Goal: Task Accomplishment & Management: Manage account settings

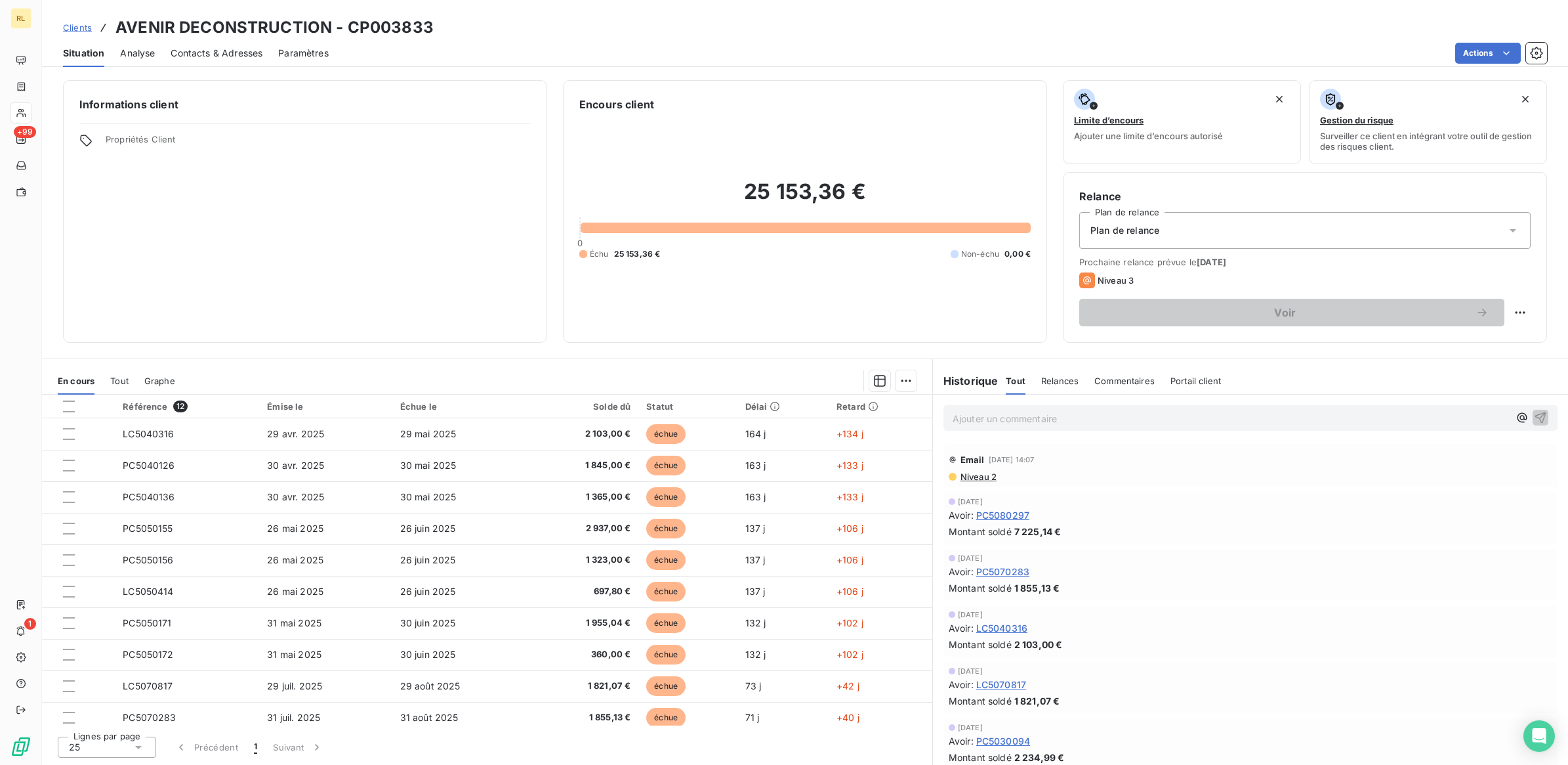
scroll to position [71, 0]
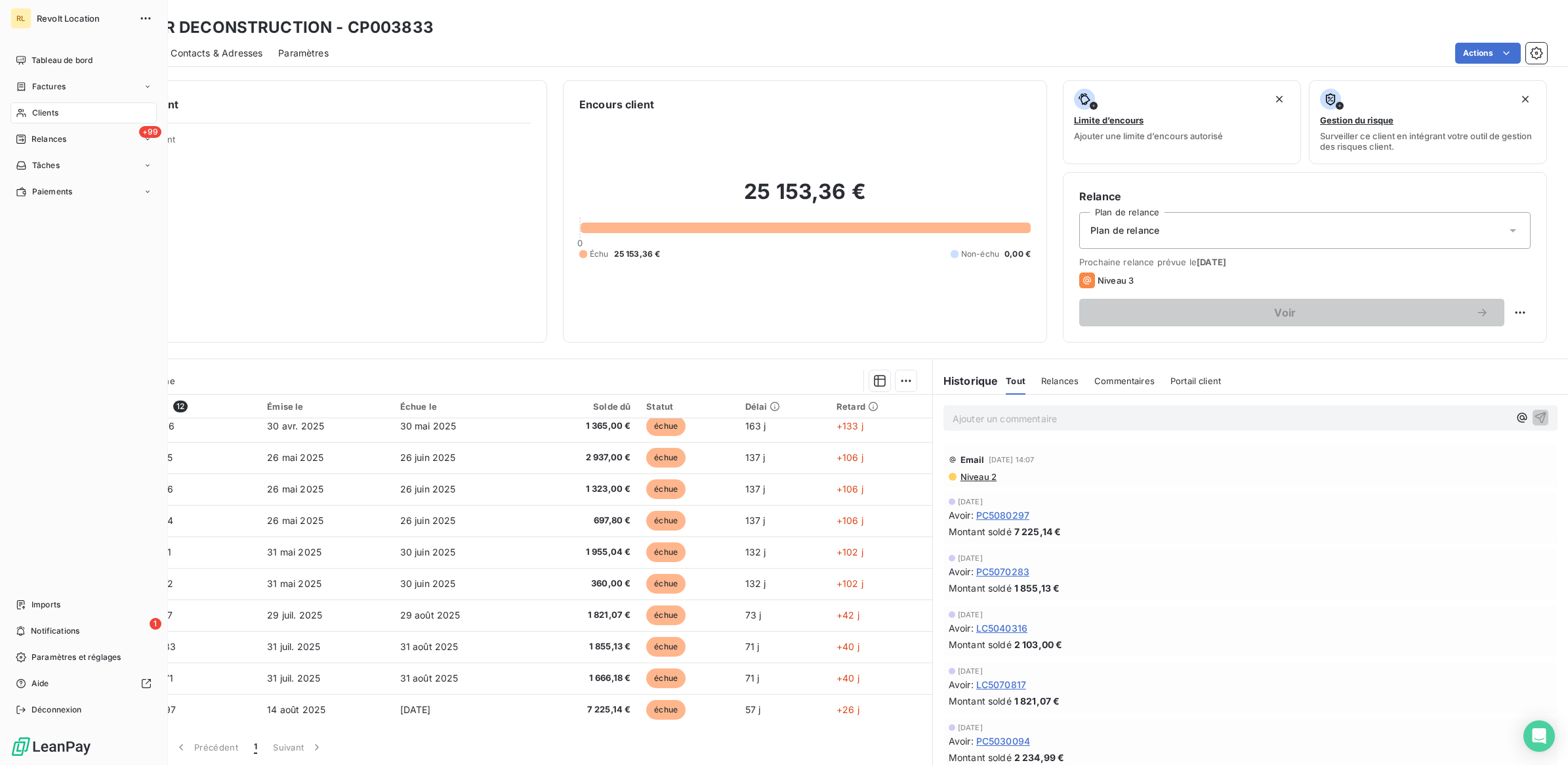
click at [50, 113] on span "Clients" at bounding box center [45, 113] width 27 height 12
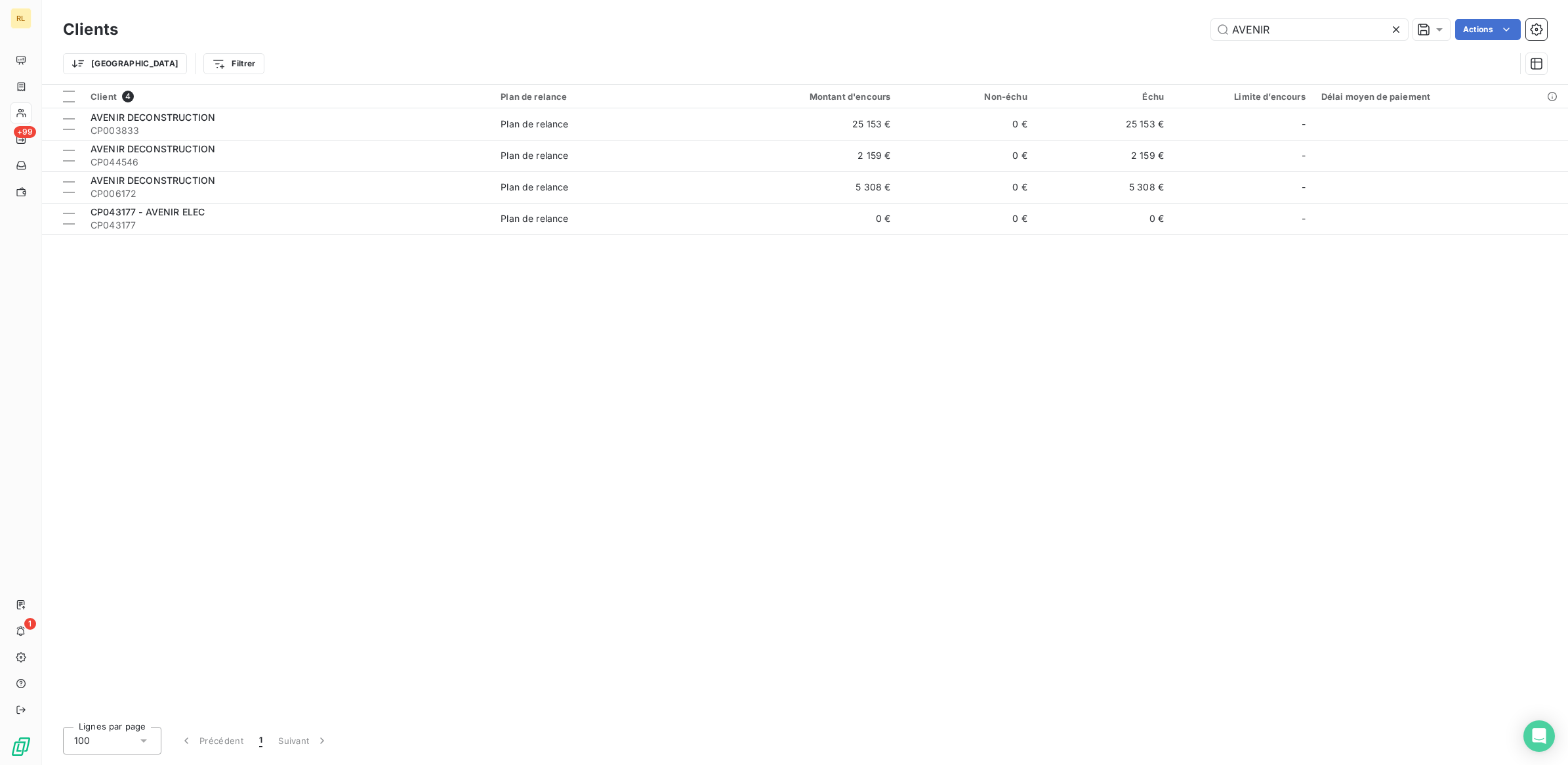
drag, startPoint x: 1282, startPoint y: 35, endPoint x: 1175, endPoint y: 37, distance: 107.0
click at [1175, 37] on div "AVENIR Actions" at bounding box center [840, 29] width 1413 height 21
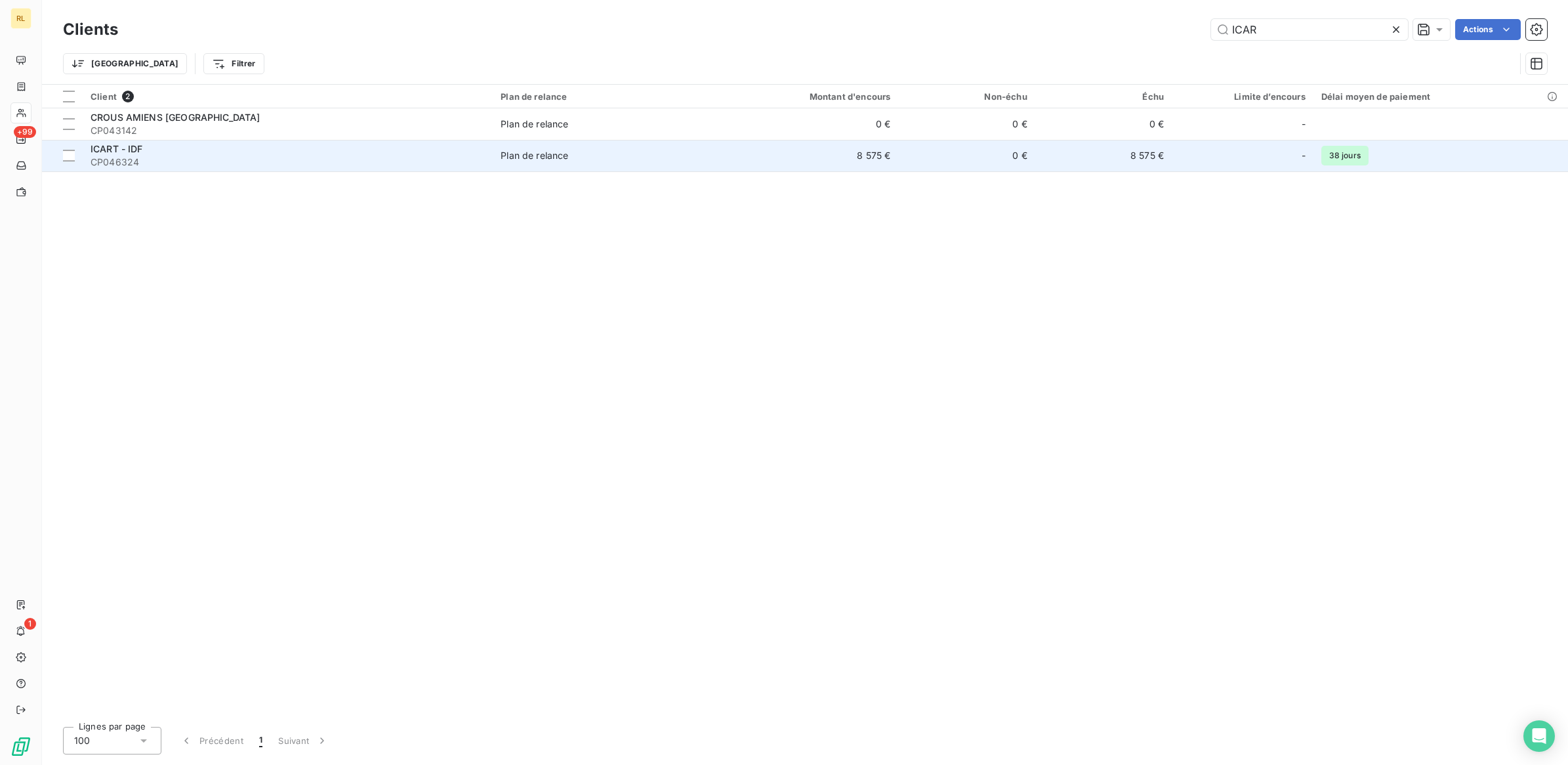
type input "ICAR"
click at [246, 149] on div "ICART - IDF" at bounding box center [288, 148] width 394 height 13
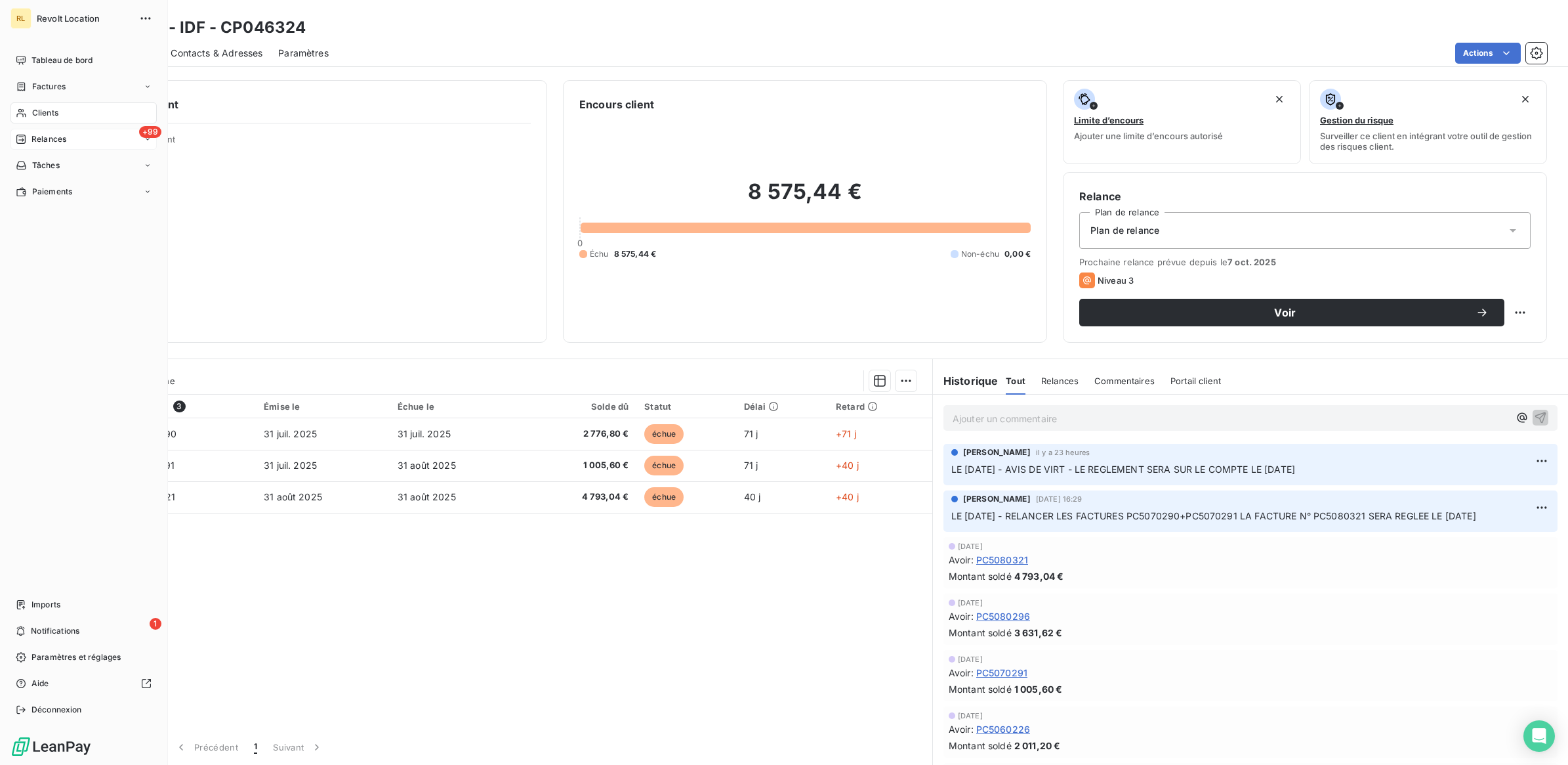
click at [66, 139] on span "Relances" at bounding box center [48, 139] width 35 height 12
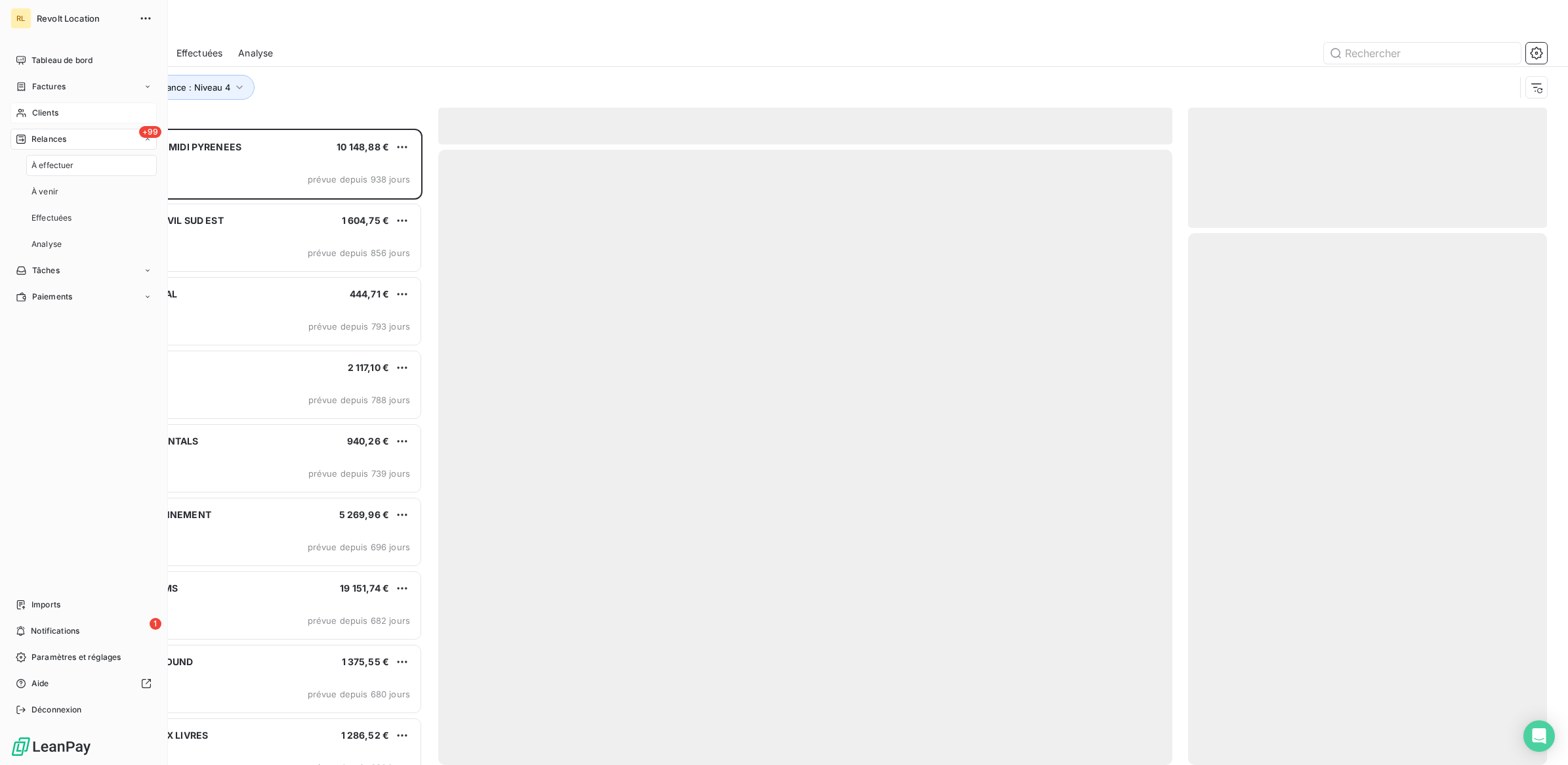
scroll to position [624, 347]
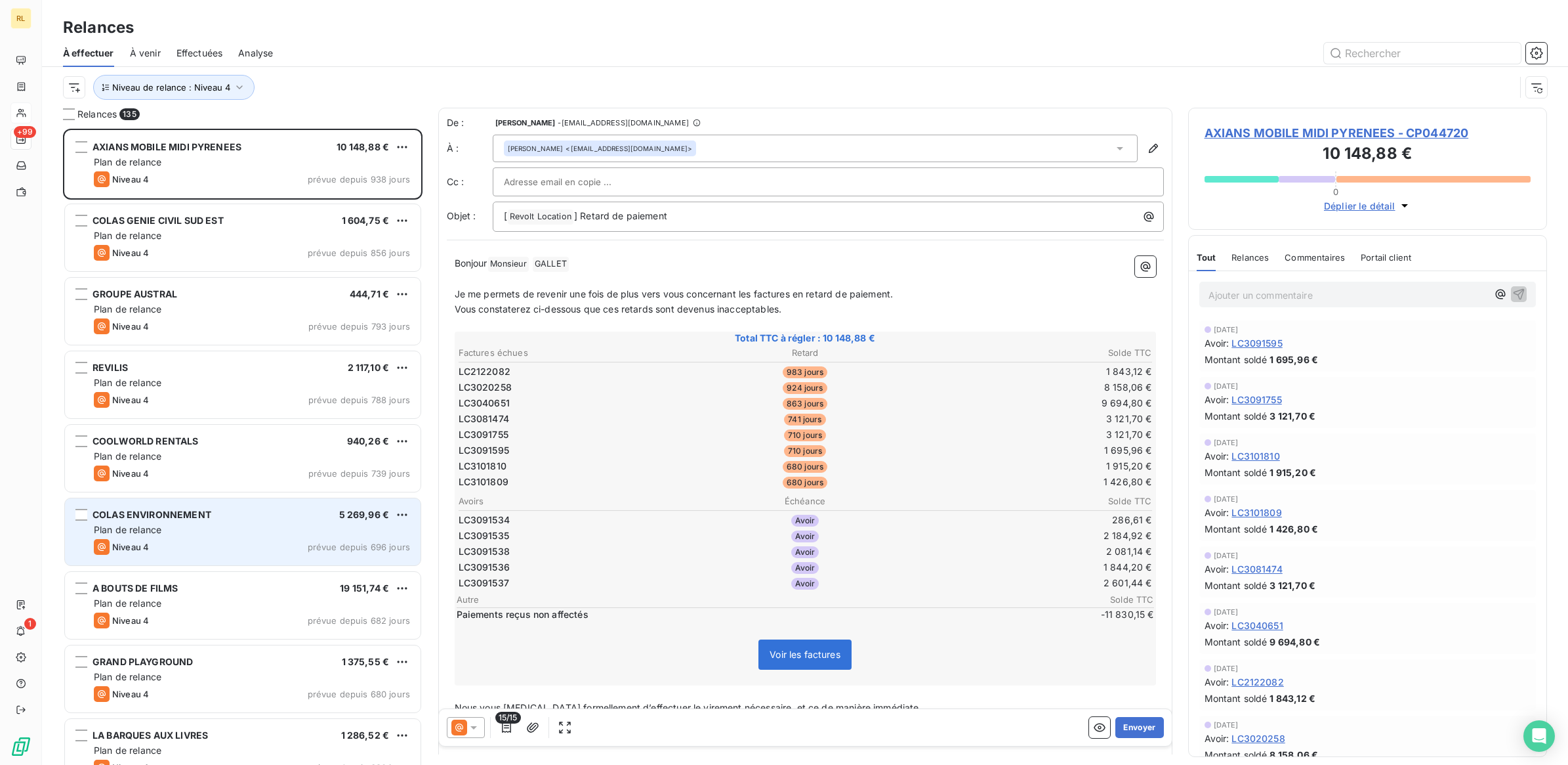
click at [253, 524] on div "Plan de relance" at bounding box center [252, 529] width 316 height 13
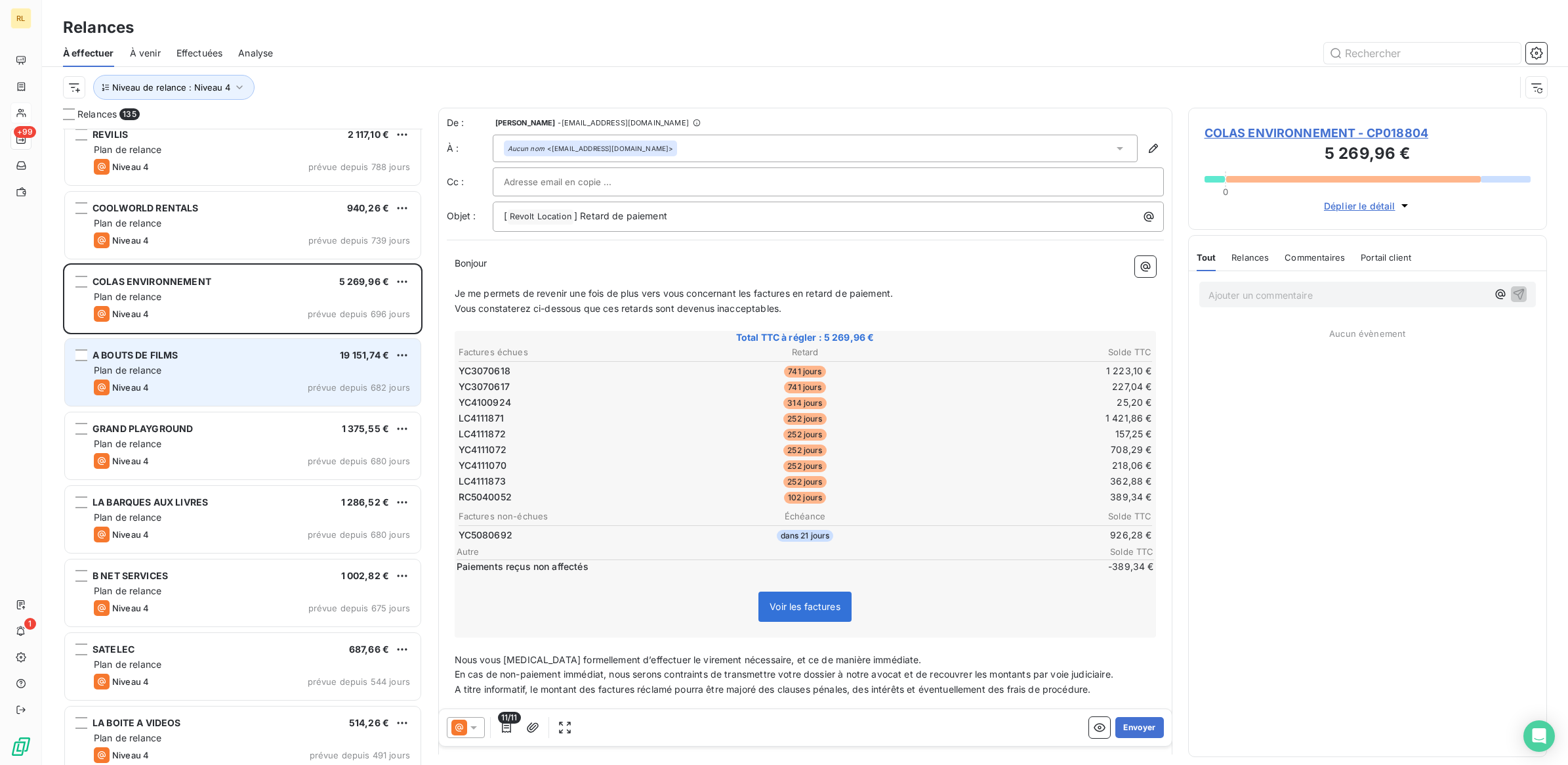
scroll to position [247, 0]
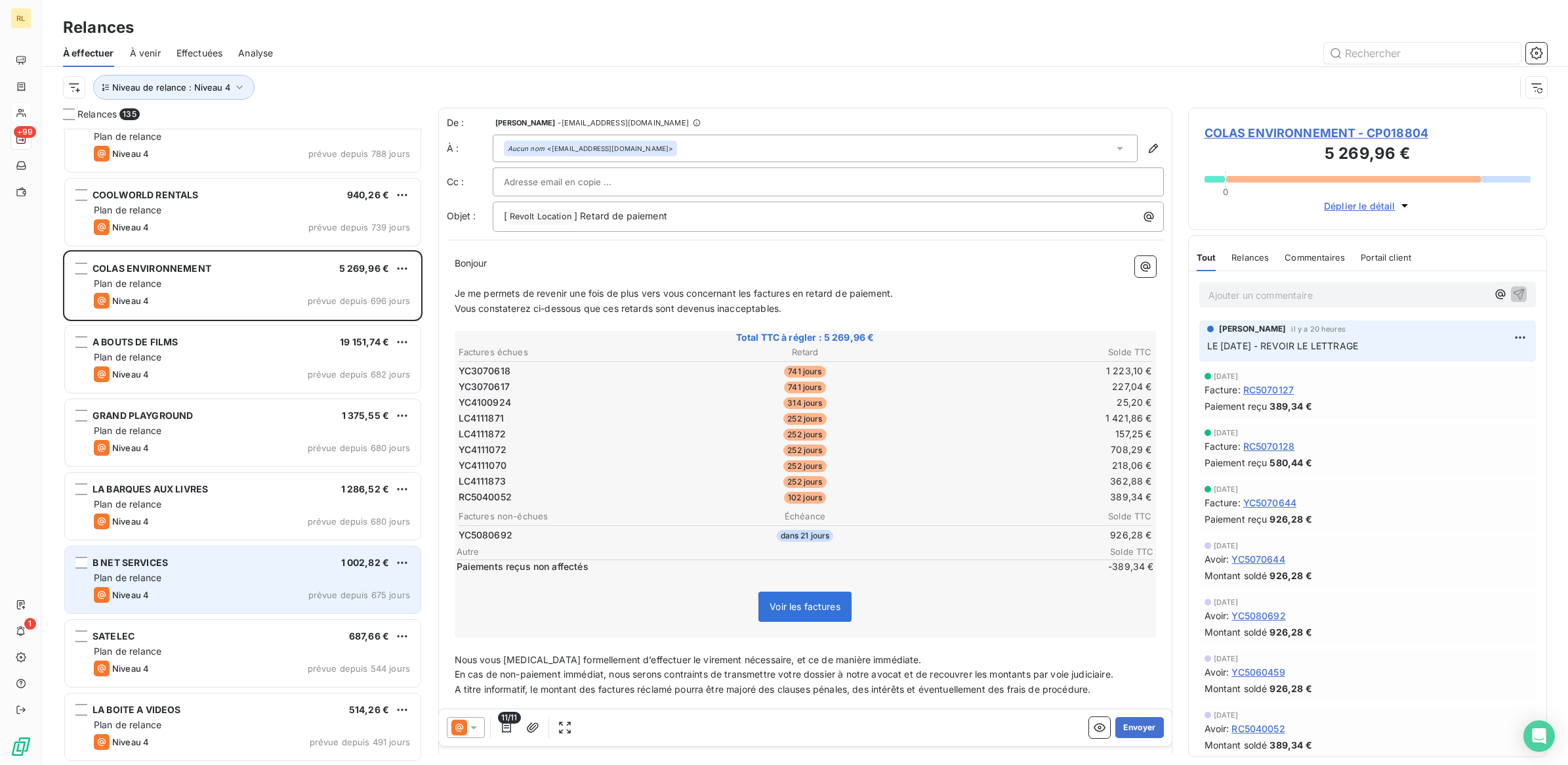
click at [239, 577] on div "Plan de relance" at bounding box center [252, 577] width 316 height 13
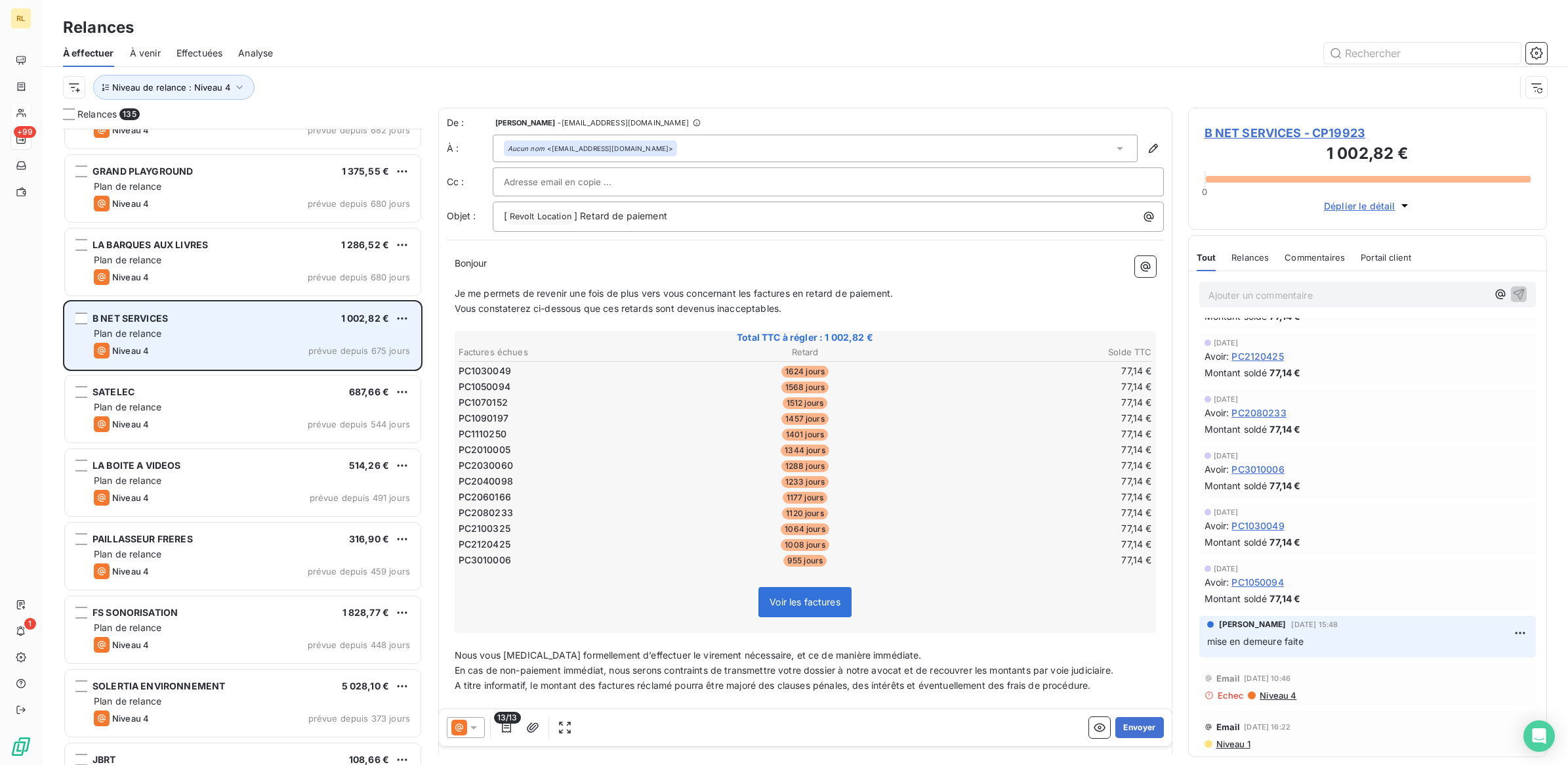
scroll to position [493, 0]
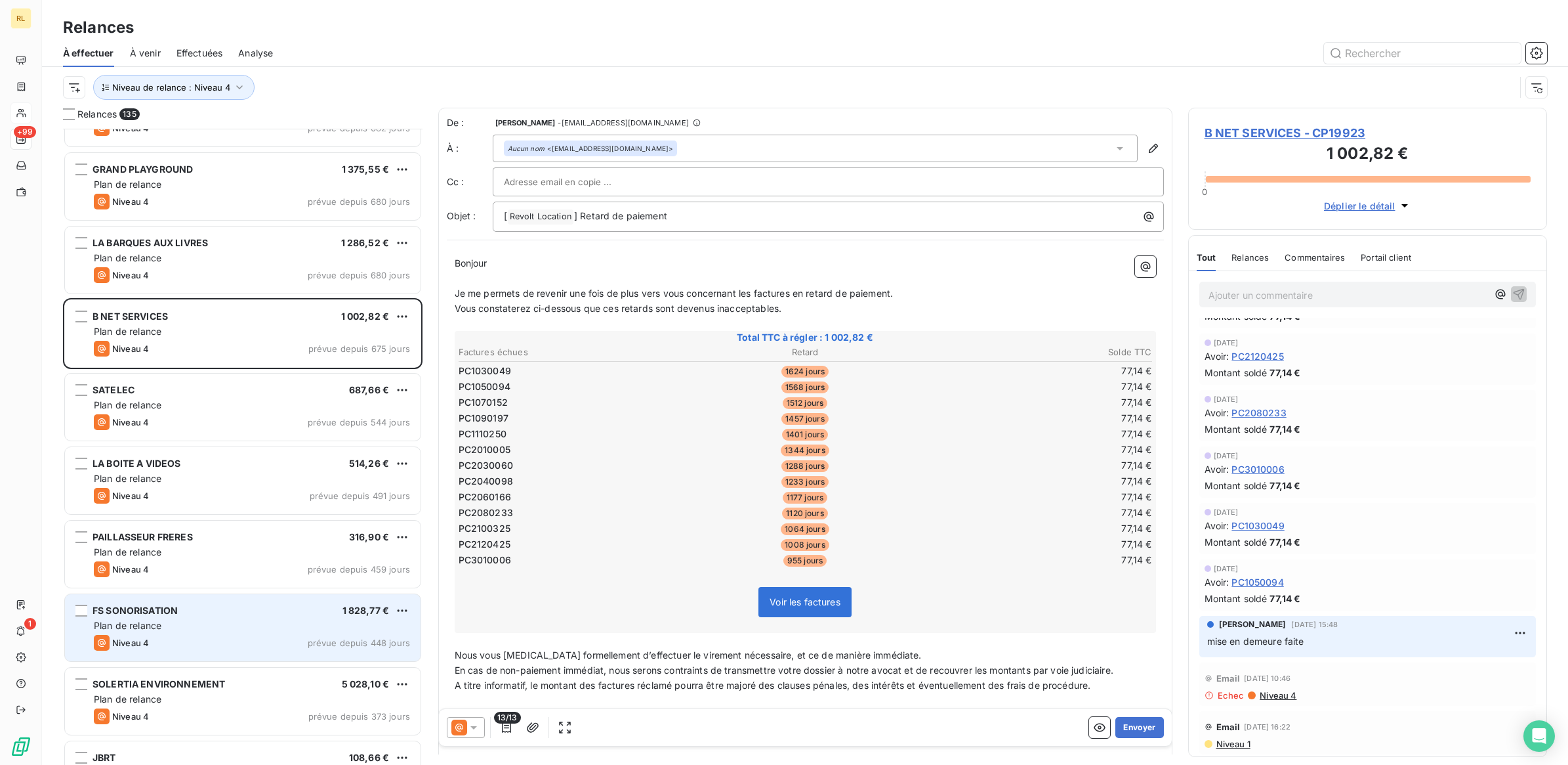
click at [225, 619] on div "Plan de relance" at bounding box center [252, 625] width 316 height 13
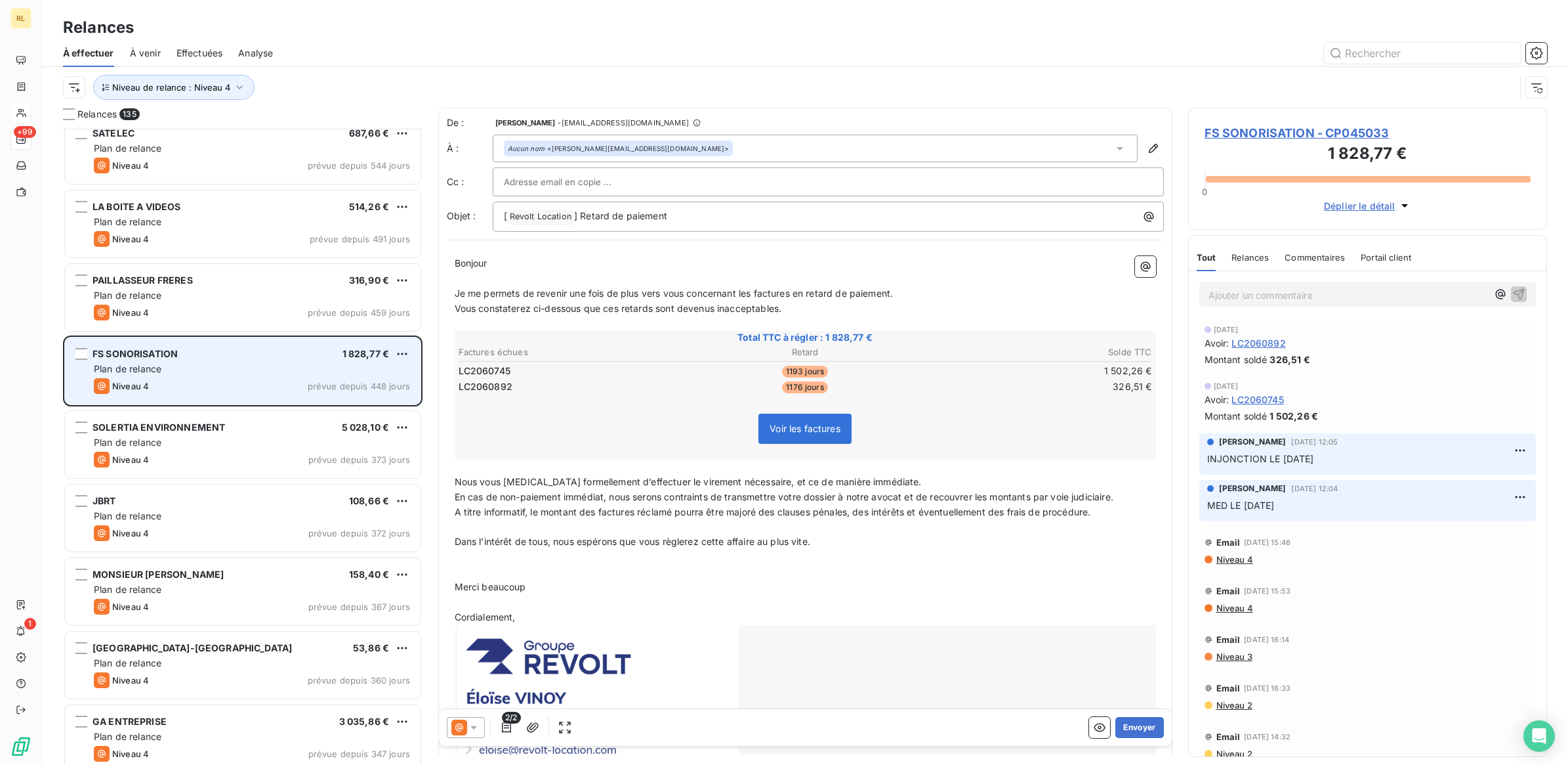
scroll to position [821, 0]
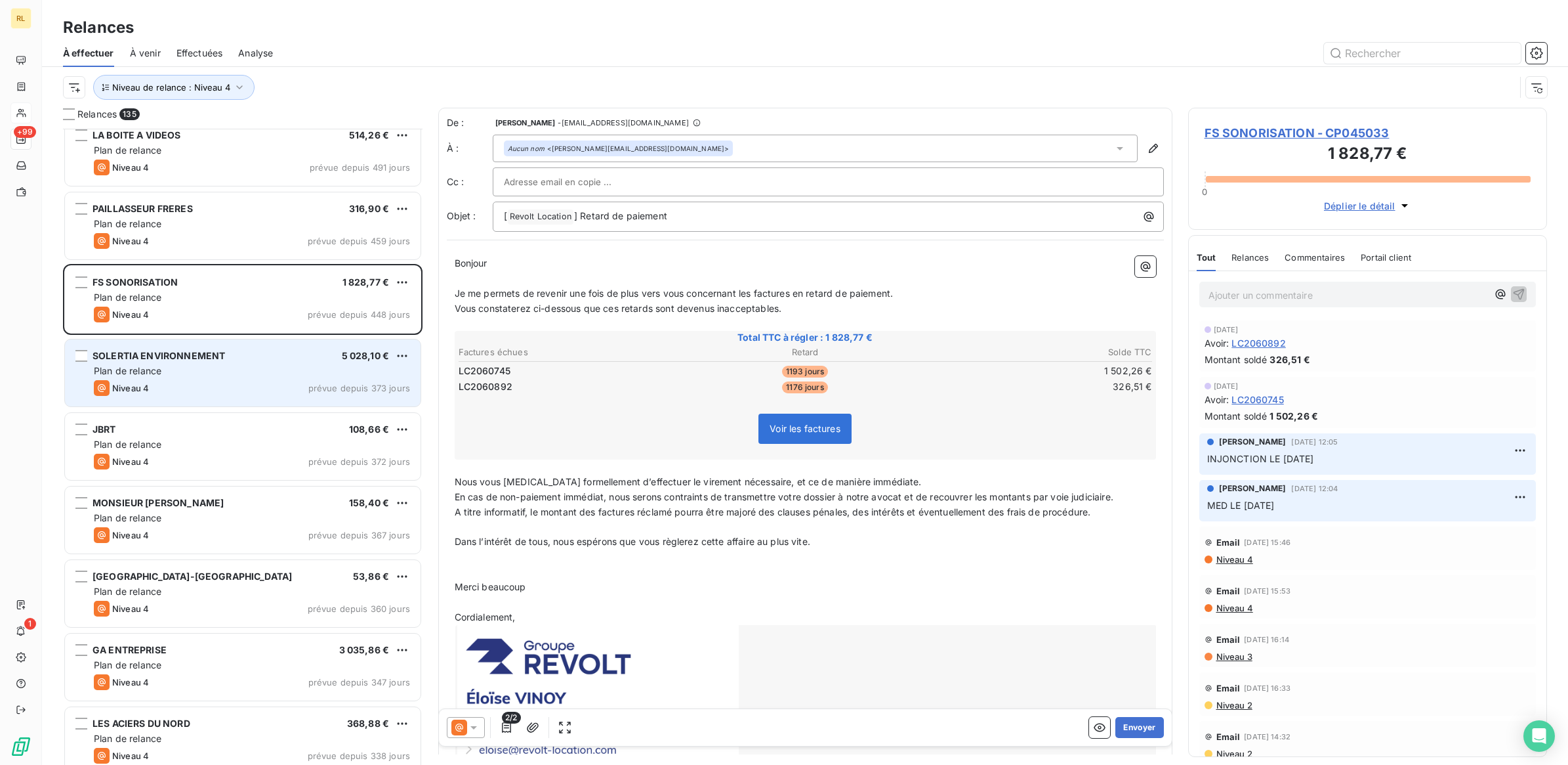
click at [260, 360] on div "SOLERTIA ENVIRONNEMENT 5 028,10 €" at bounding box center [252, 356] width 316 height 12
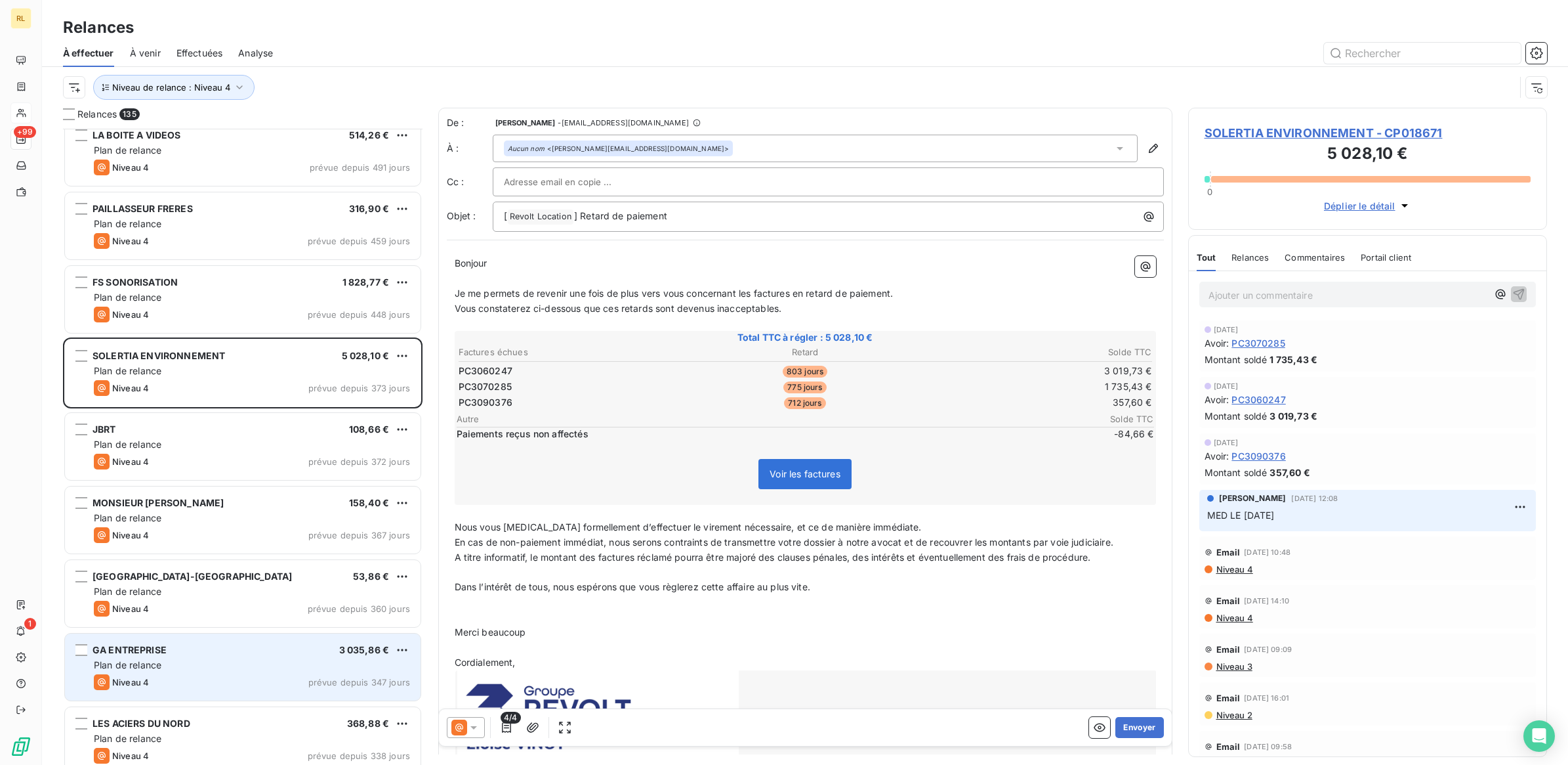
click at [264, 641] on div "GA ENTREPRISE 3 035,86 € Plan de relance Niveau 4 prévue depuis 347 jours" at bounding box center [243, 667] width 356 height 67
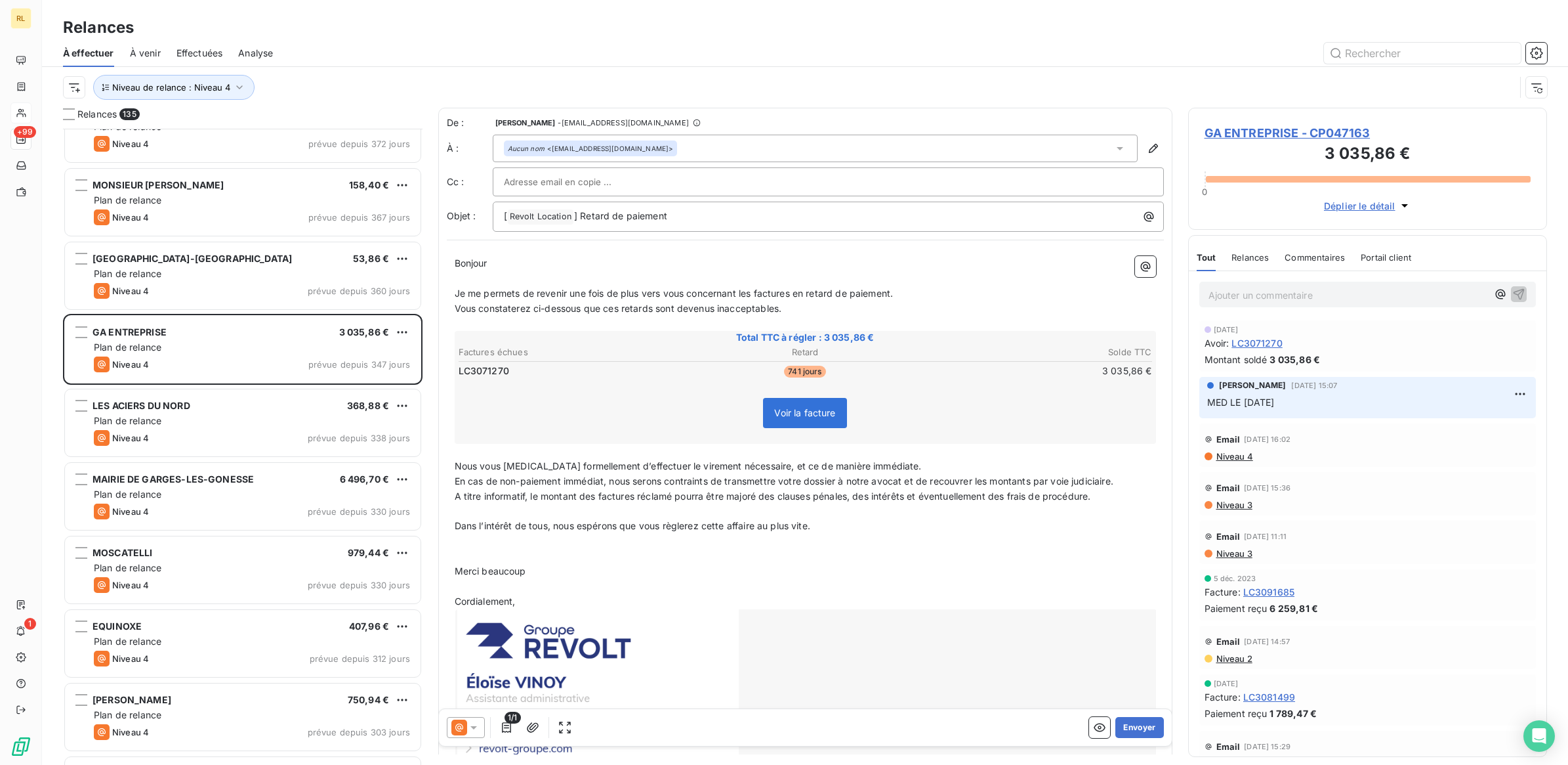
scroll to position [1149, 0]
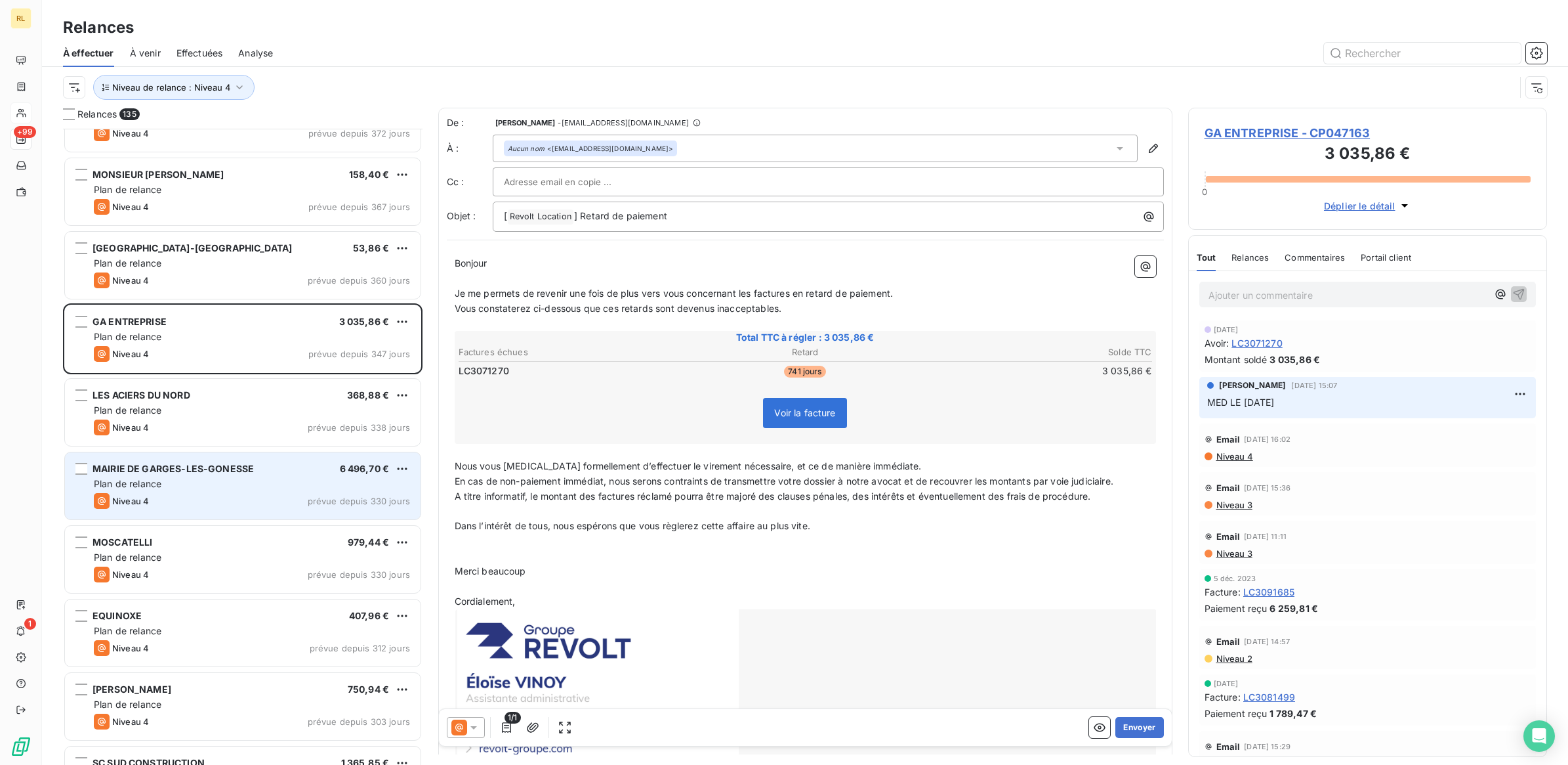
click at [253, 477] on div "Plan de relance" at bounding box center [252, 483] width 316 height 13
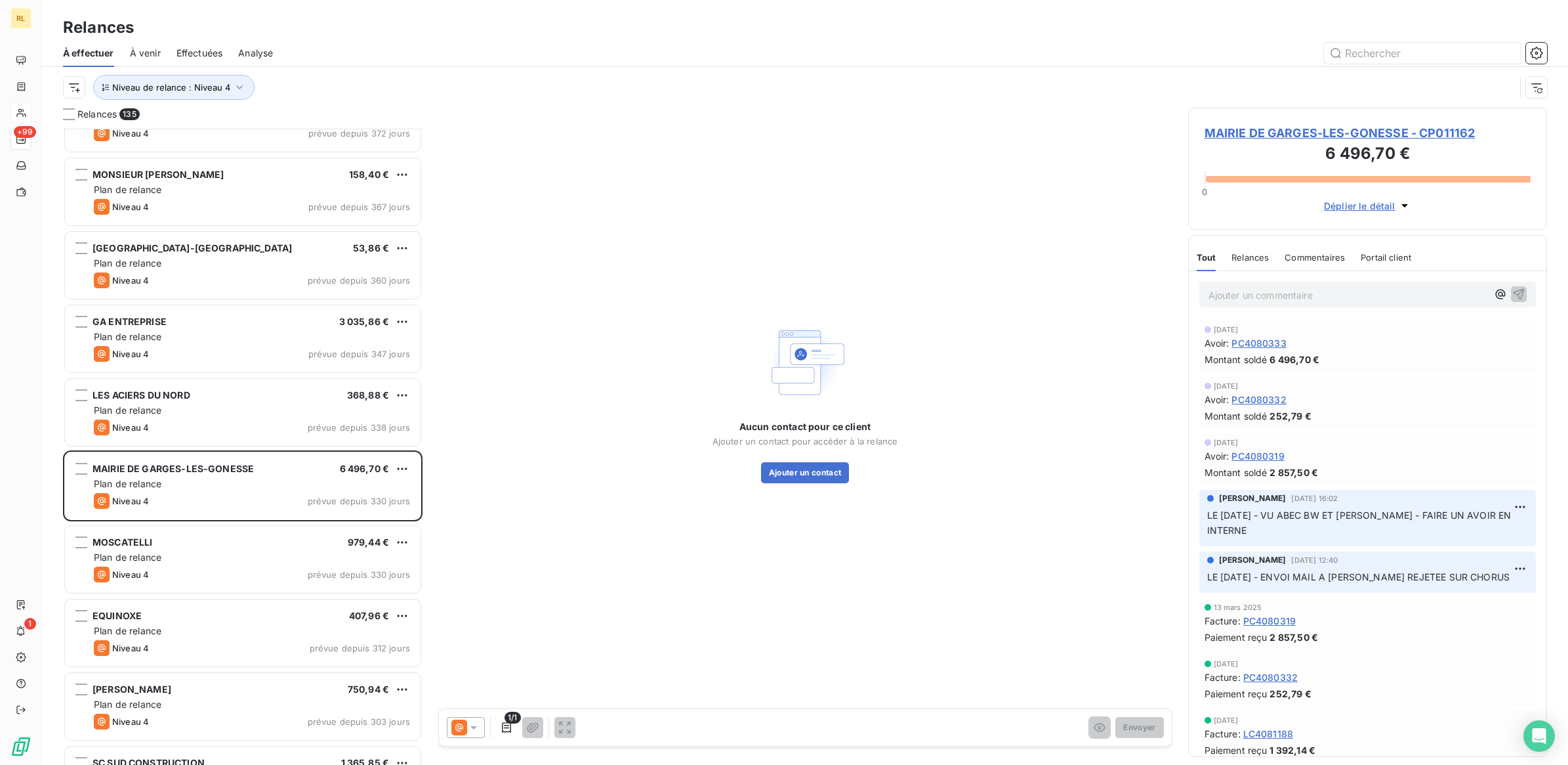
click at [1265, 307] on div "Ajouter un commentaire ﻿" at bounding box center [1367, 295] width 337 height 26
click at [1265, 302] on p "Ajouter un commentaire ﻿" at bounding box center [1348, 295] width 280 height 17
click at [1513, 296] on icon "button" at bounding box center [1519, 293] width 13 height 13
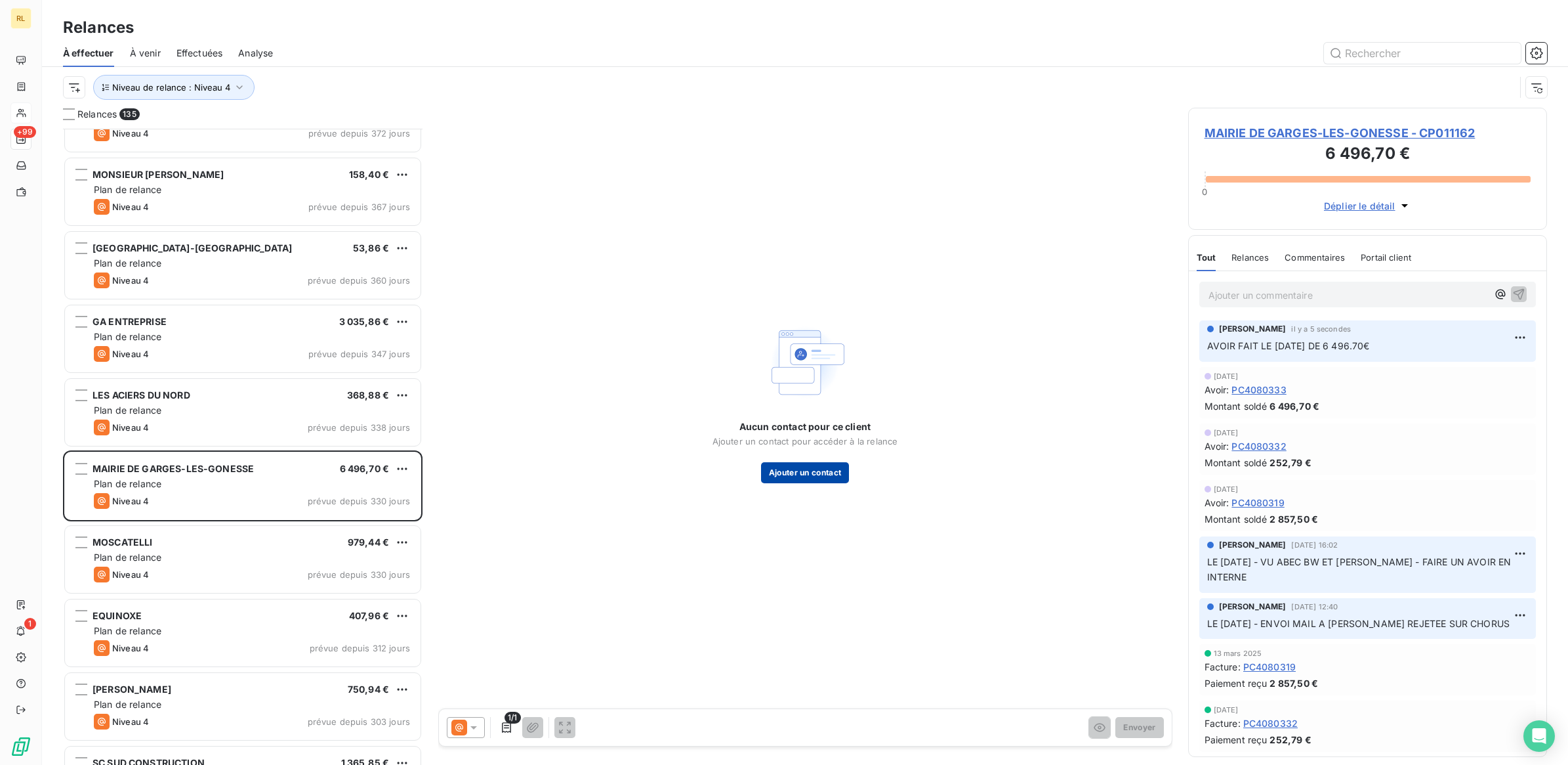
click at [785, 475] on button "Ajouter un contact" at bounding box center [805, 471] width 89 height 21
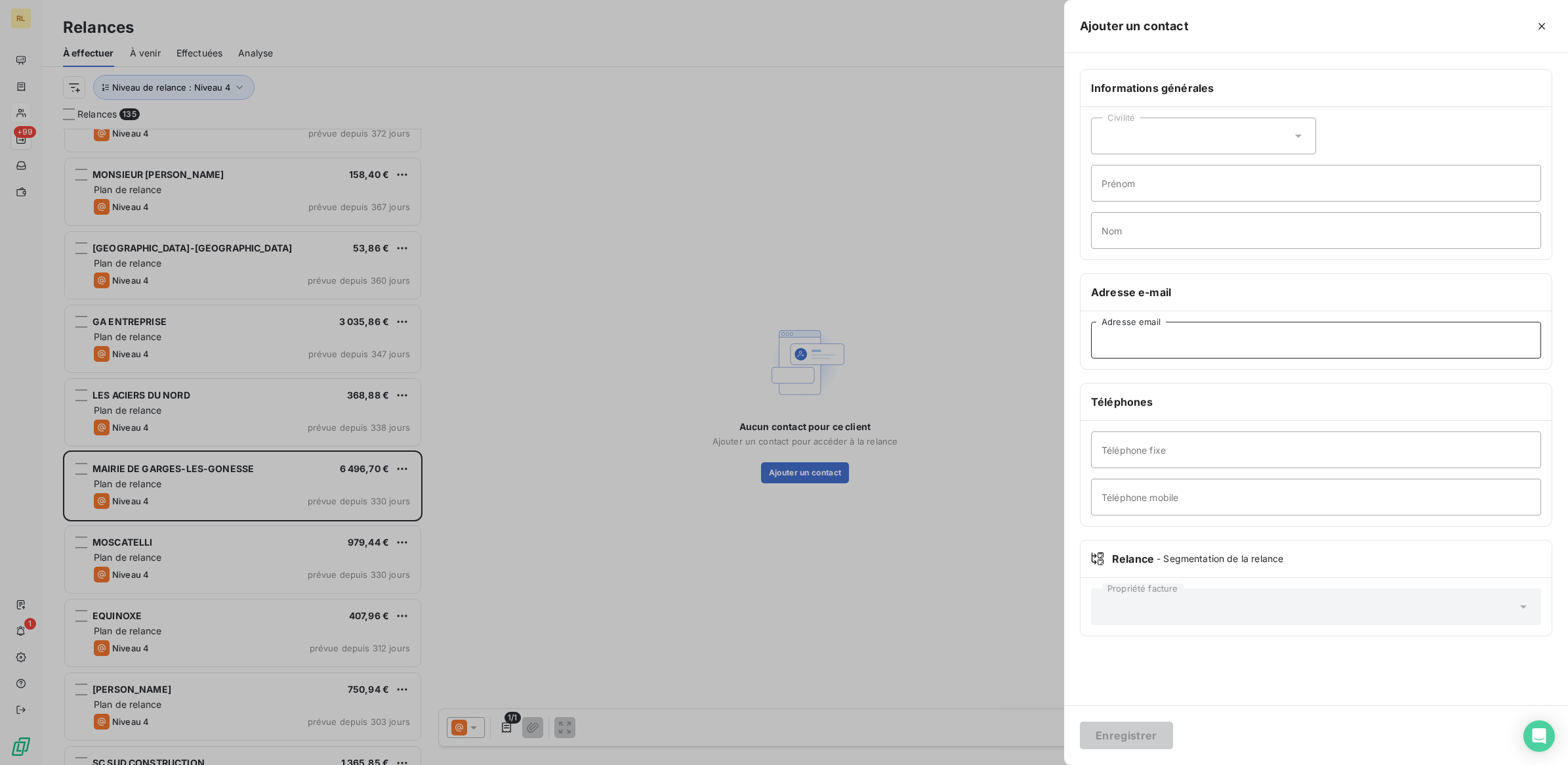
click at [1129, 337] on input "Adresse email" at bounding box center [1316, 339] width 451 height 37
paste input "[EMAIL_ADDRESS][DOMAIN_NAME]"
type input "[EMAIL_ADDRESS][DOMAIN_NAME]"
click at [1118, 735] on button "Enregistrer" at bounding box center [1126, 735] width 93 height 28
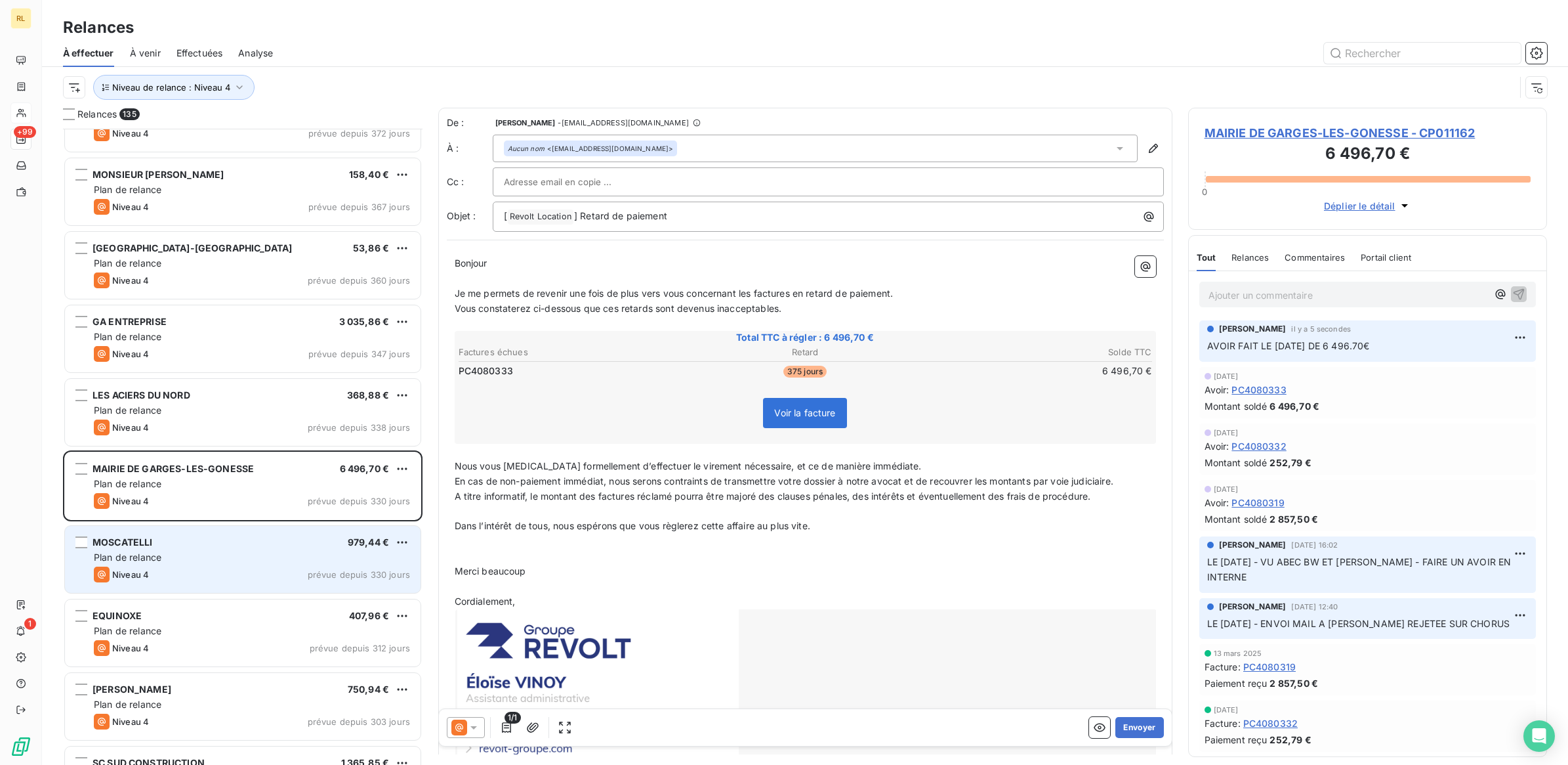
click at [184, 552] on div "Plan de relance" at bounding box center [252, 556] width 316 height 13
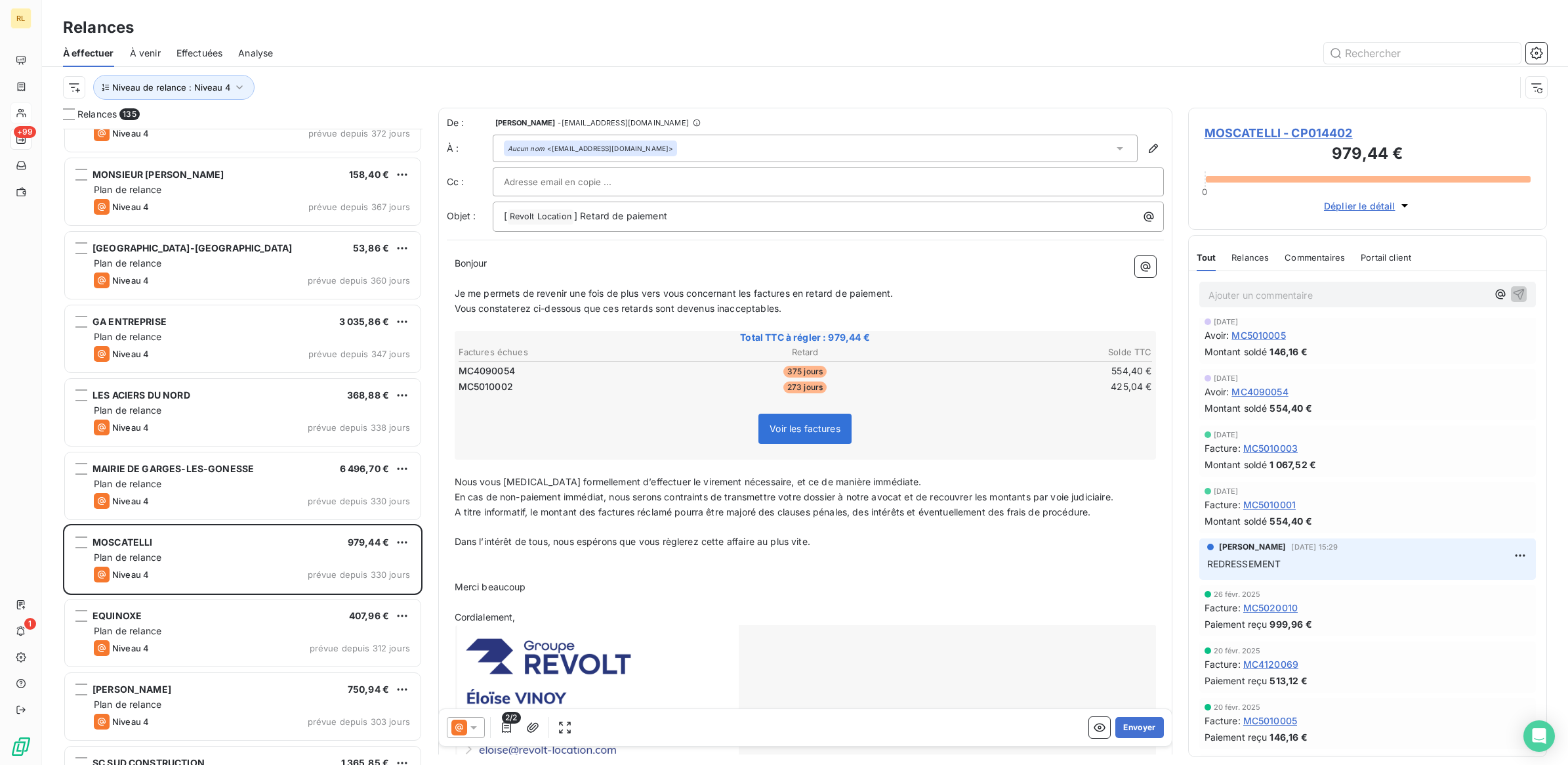
scroll to position [328, 0]
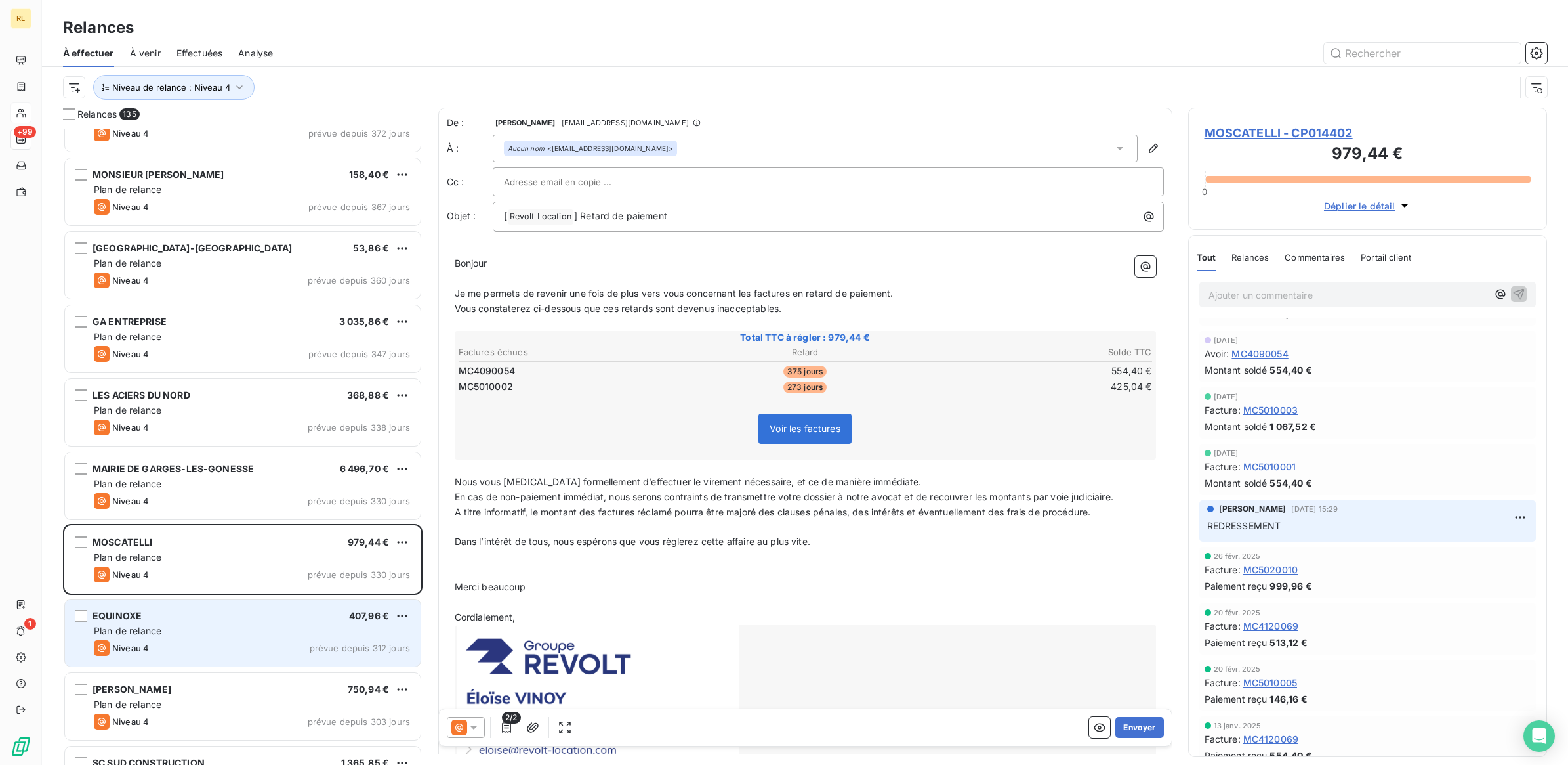
click at [261, 628] on div "Plan de relance" at bounding box center [252, 630] width 316 height 13
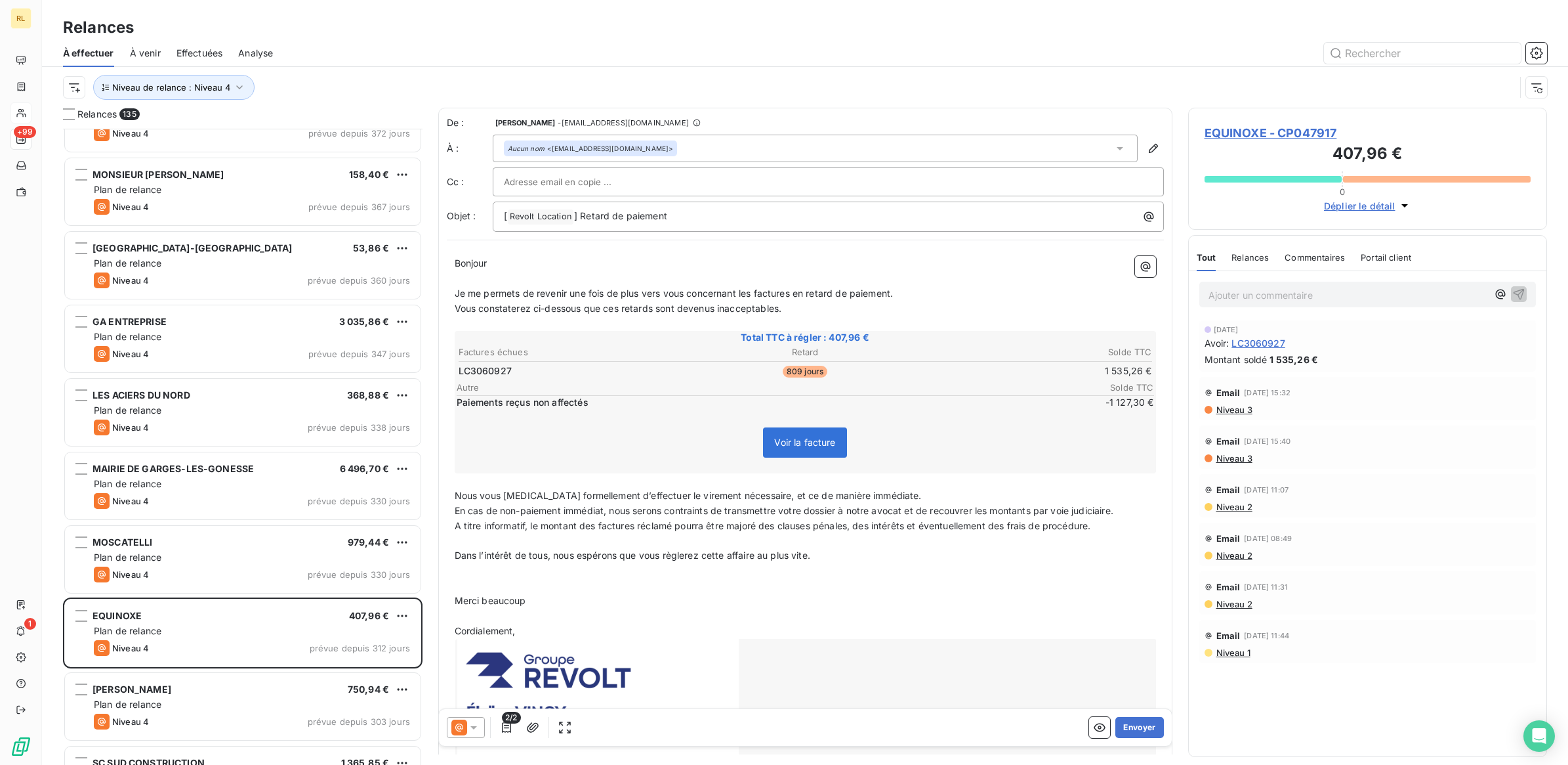
click at [571, 172] on input "text" at bounding box center [574, 182] width 141 height 20
paste input "[EMAIL_ADDRESS][DOMAIN_NAME]"
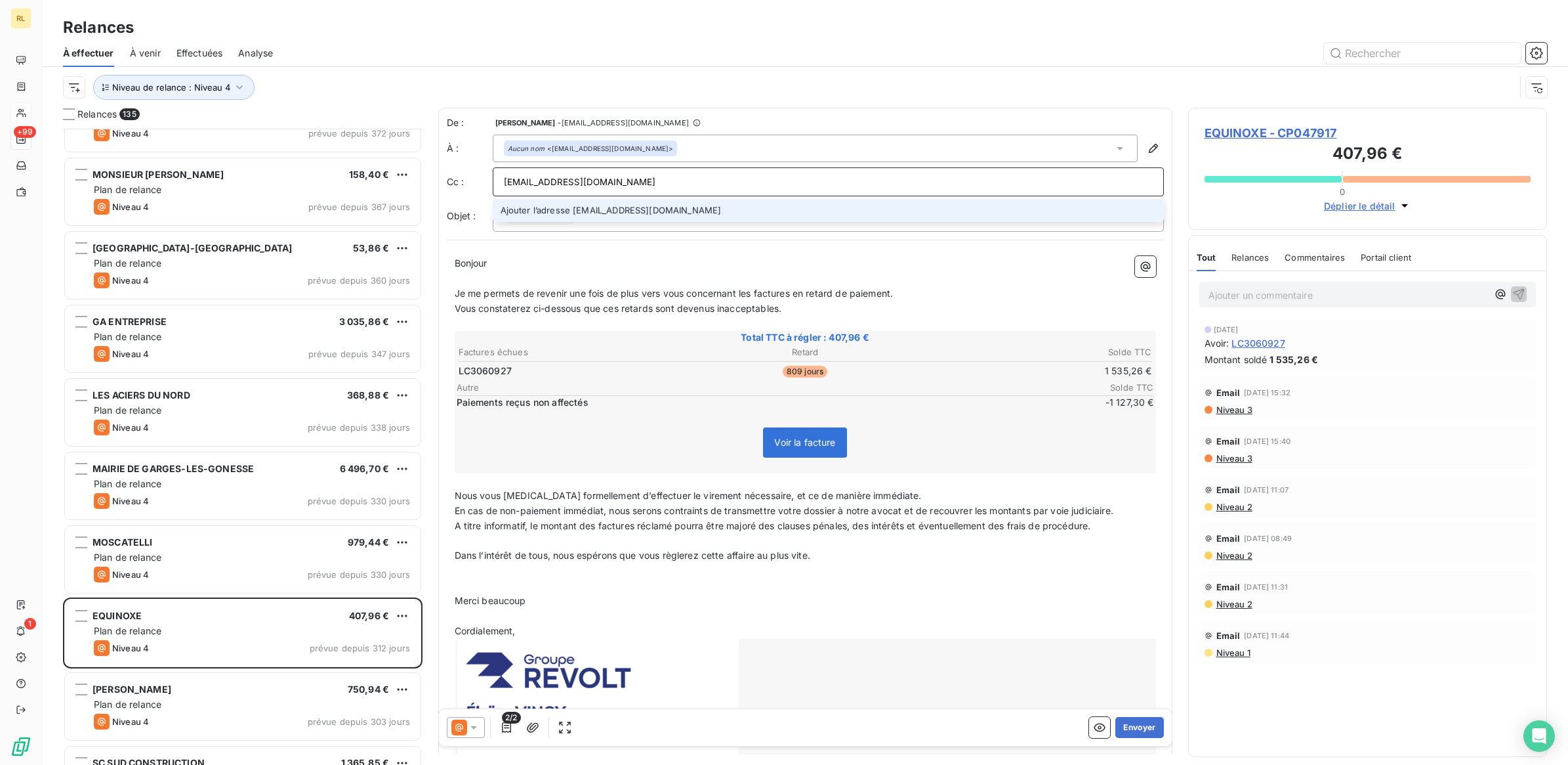
type input "[EMAIL_ADDRESS][DOMAIN_NAME]"
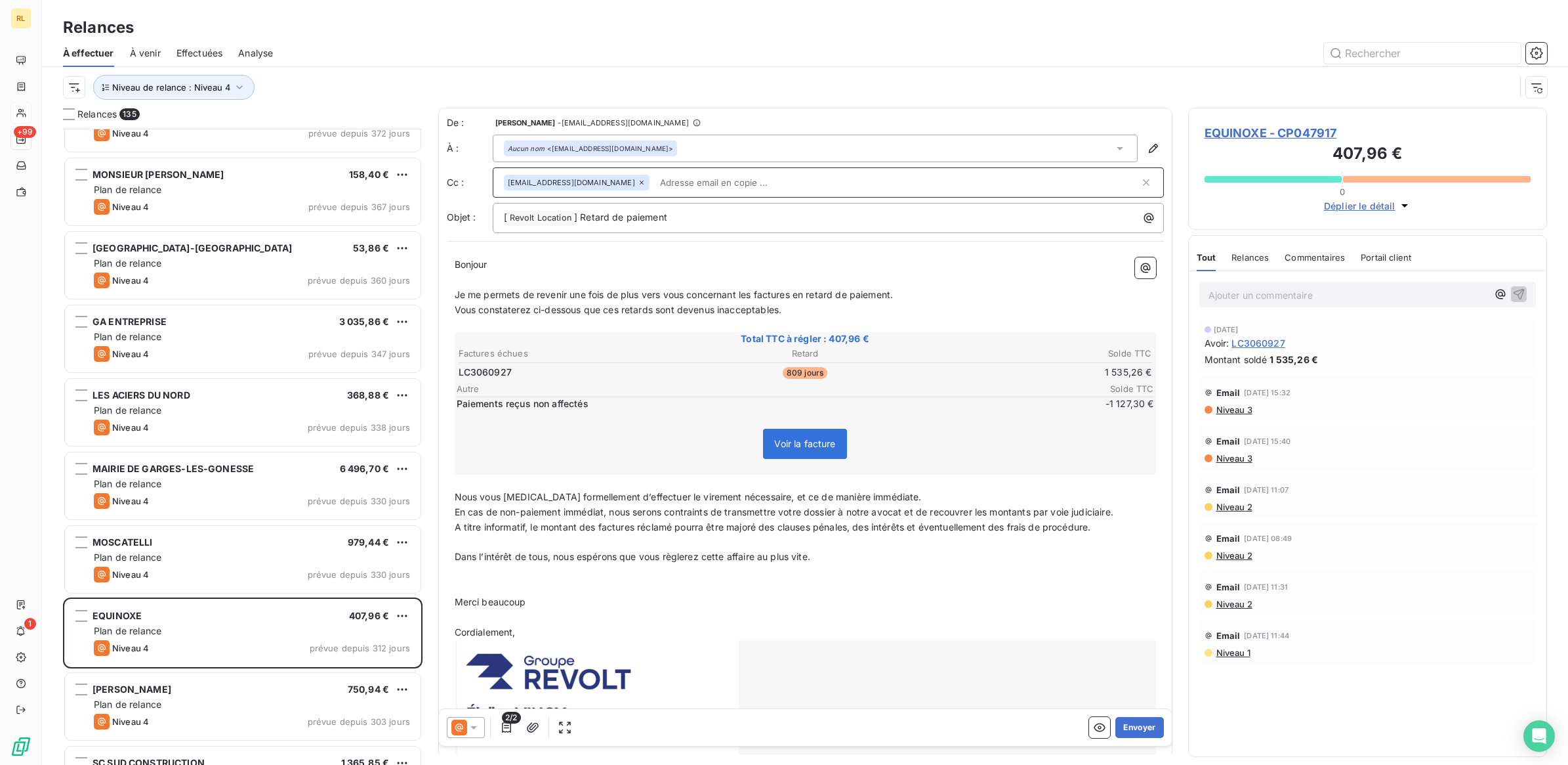
click at [705, 179] on input "text" at bounding box center [897, 183] width 485 height 20
paste input "[EMAIL_ADDRESS][DOMAIN_NAME]"
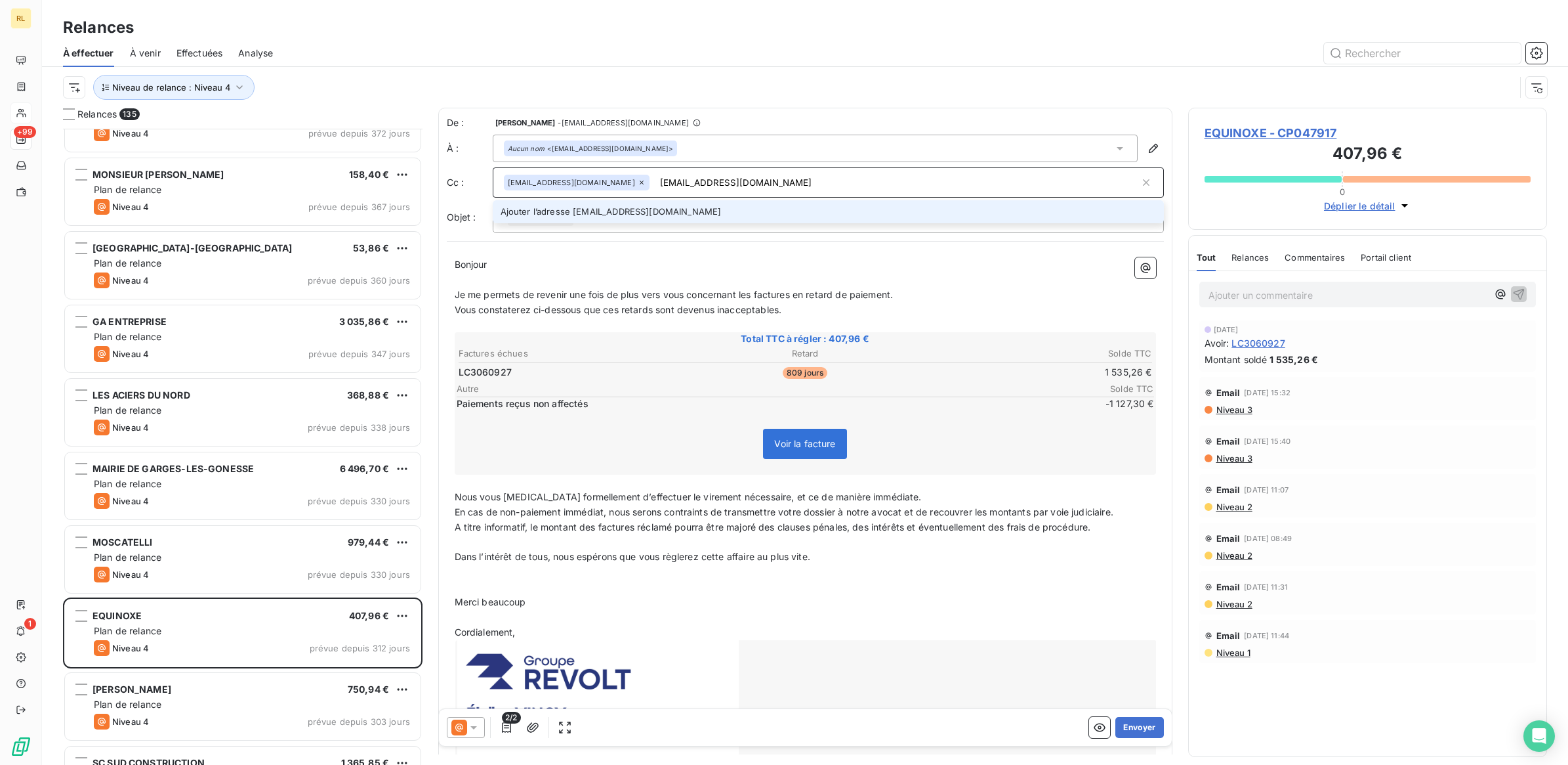
type input "[EMAIL_ADDRESS][DOMAIN_NAME]"
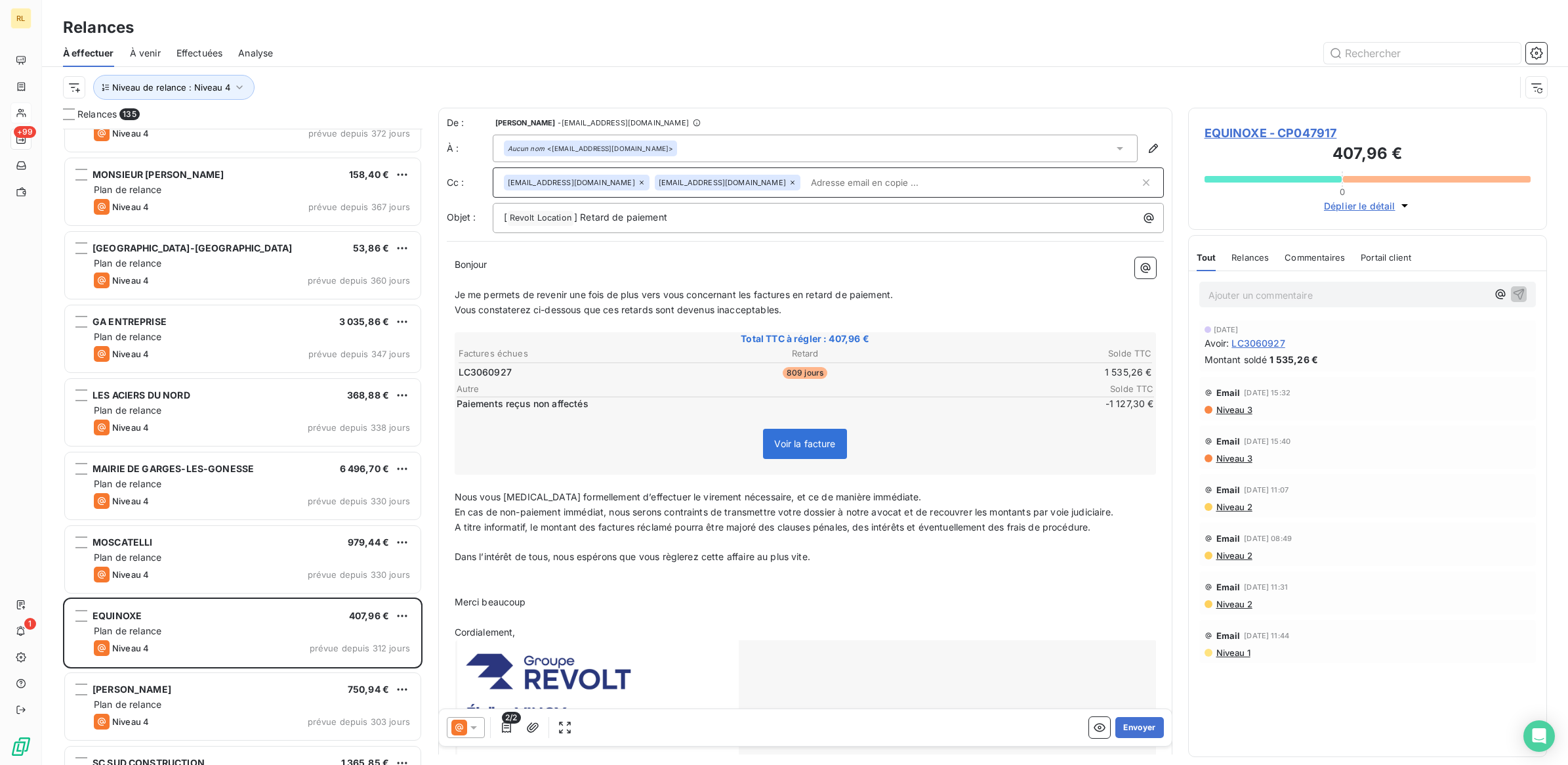
click at [474, 729] on icon at bounding box center [473, 726] width 13 height 13
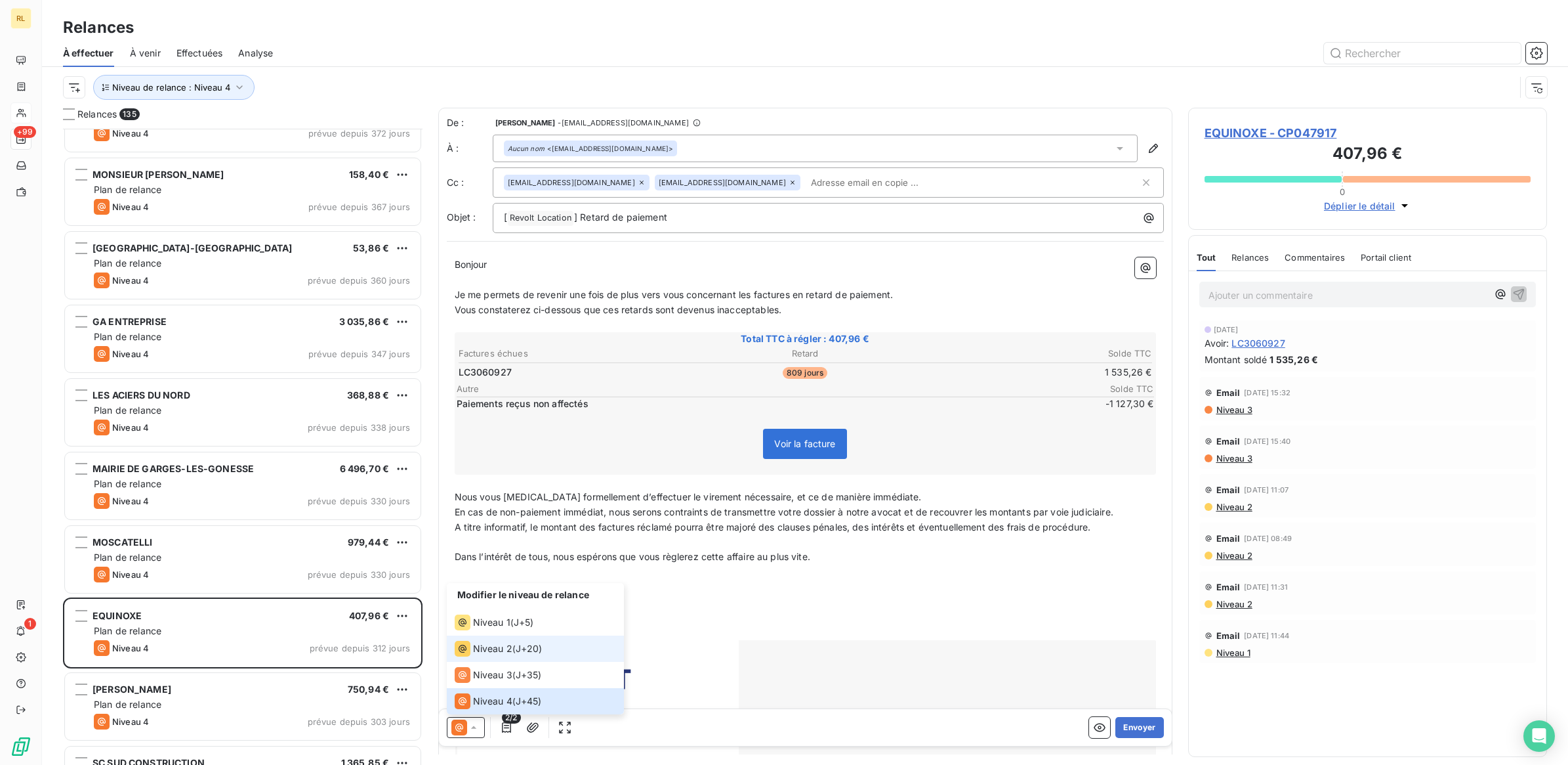
click at [499, 649] on span "Niveau 2" at bounding box center [493, 647] width 40 height 13
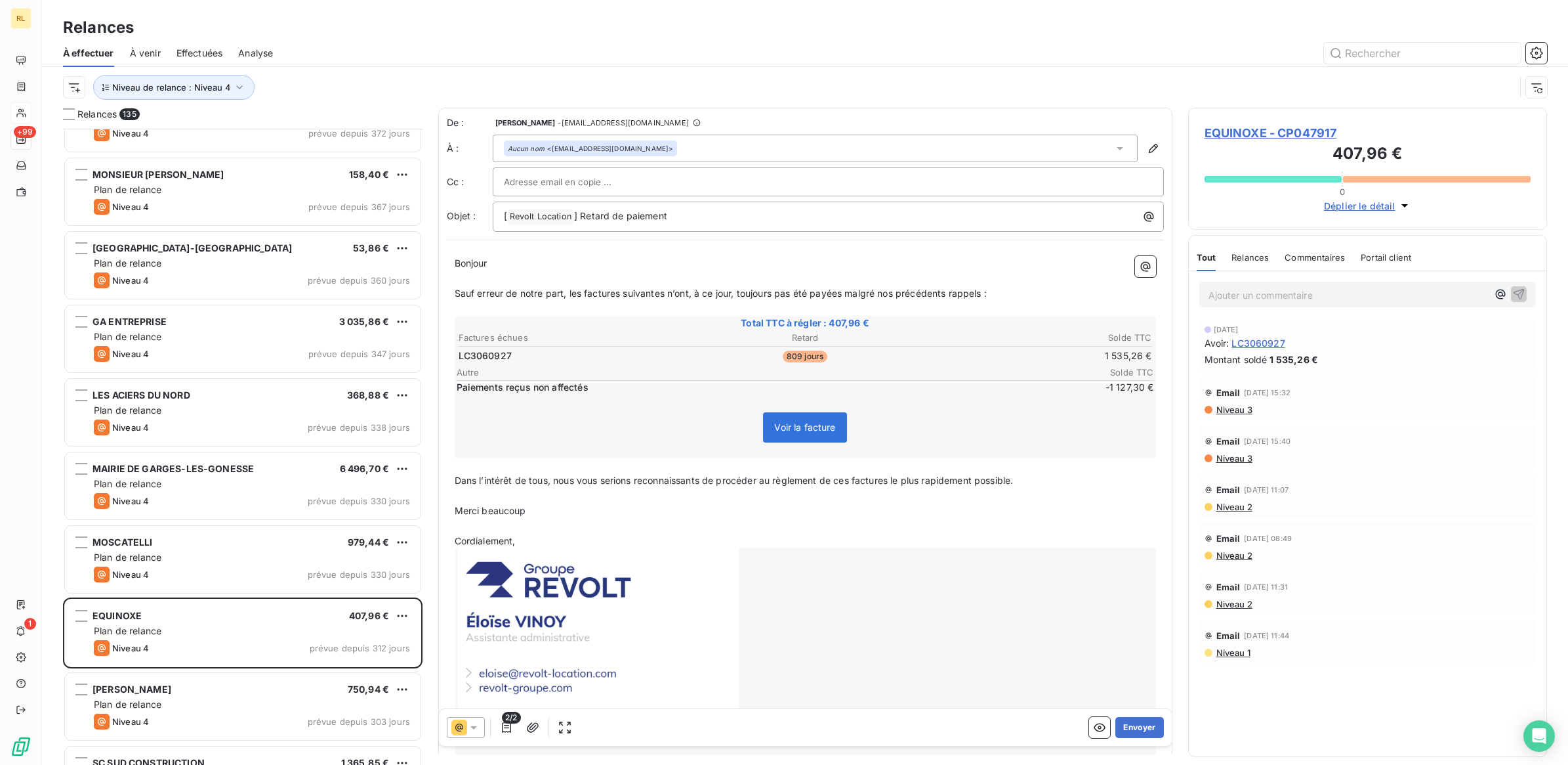
click at [623, 183] on div at bounding box center [828, 182] width 649 height 20
paste input "[EMAIL_ADDRESS][DOMAIN_NAME]"
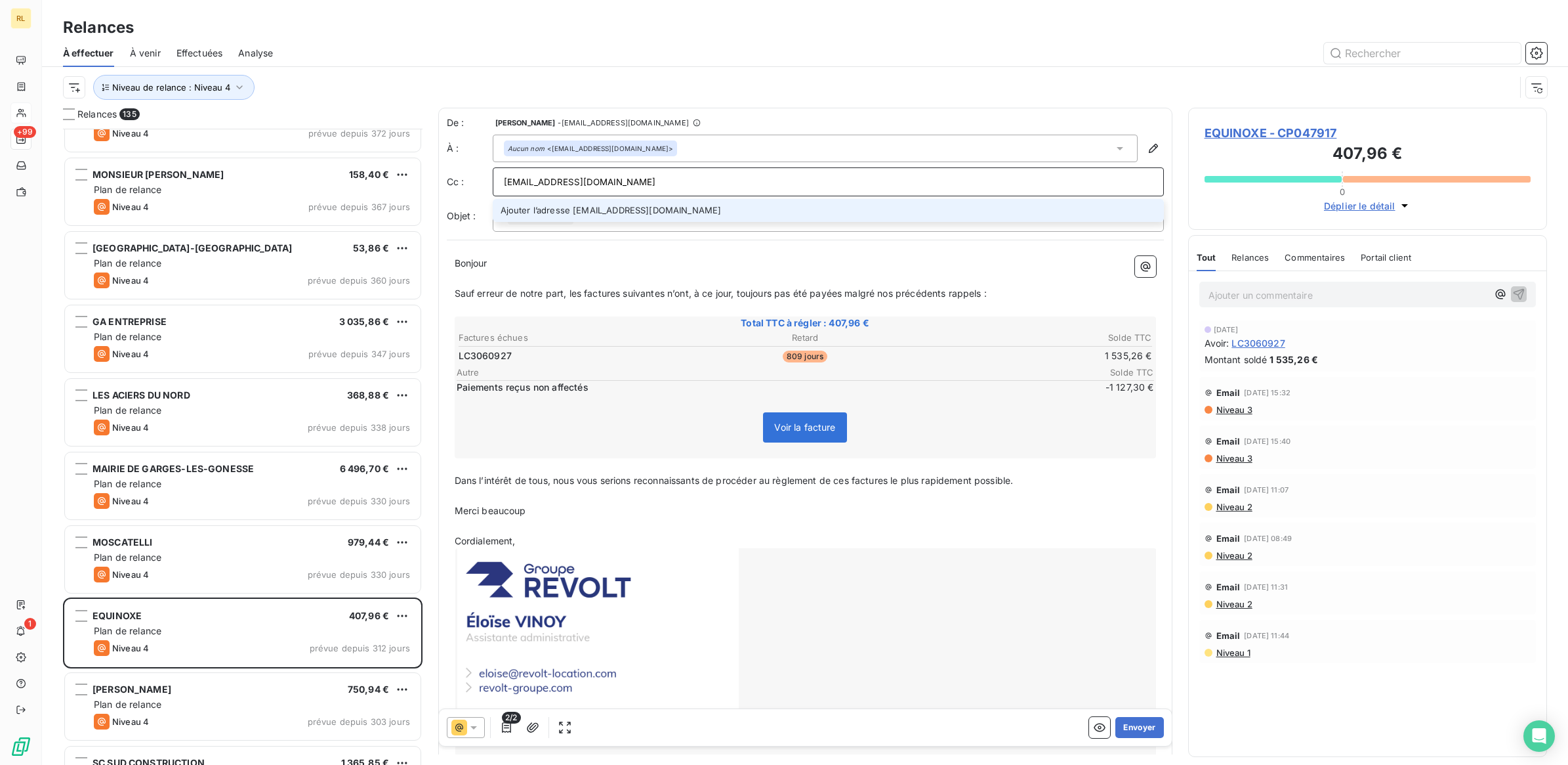
type input "[EMAIL_ADDRESS][DOMAIN_NAME]"
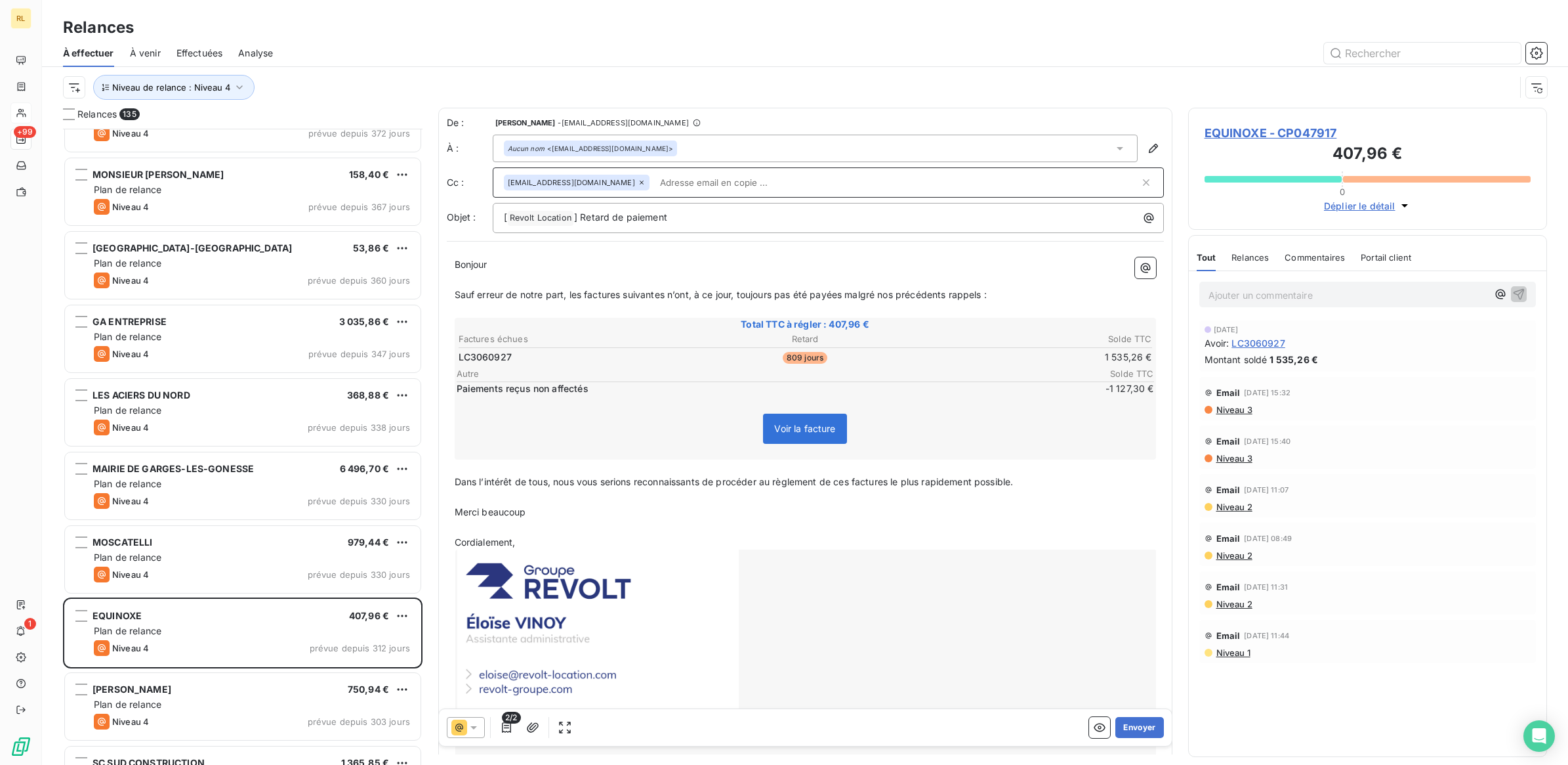
click at [772, 179] on input "text" at bounding box center [897, 183] width 485 height 20
drag, startPoint x: 772, startPoint y: 178, endPoint x: 717, endPoint y: 185, distance: 55.4
click at [717, 185] on input "text" at bounding box center [730, 183] width 151 height 20
paste input "[EMAIL_ADDRESS][DOMAIN_NAME]"
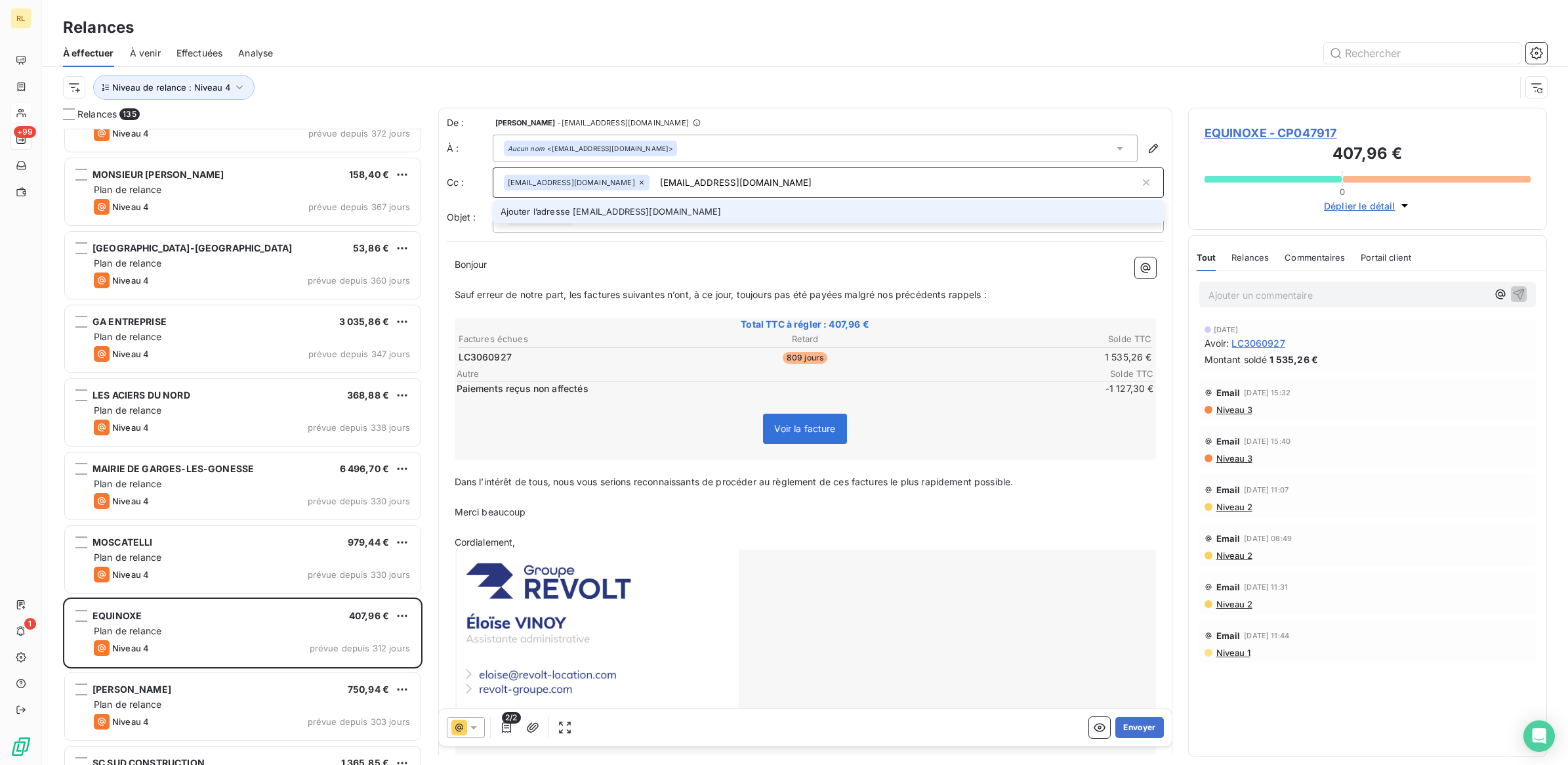
type input "[EMAIL_ADDRESS][DOMAIN_NAME]"
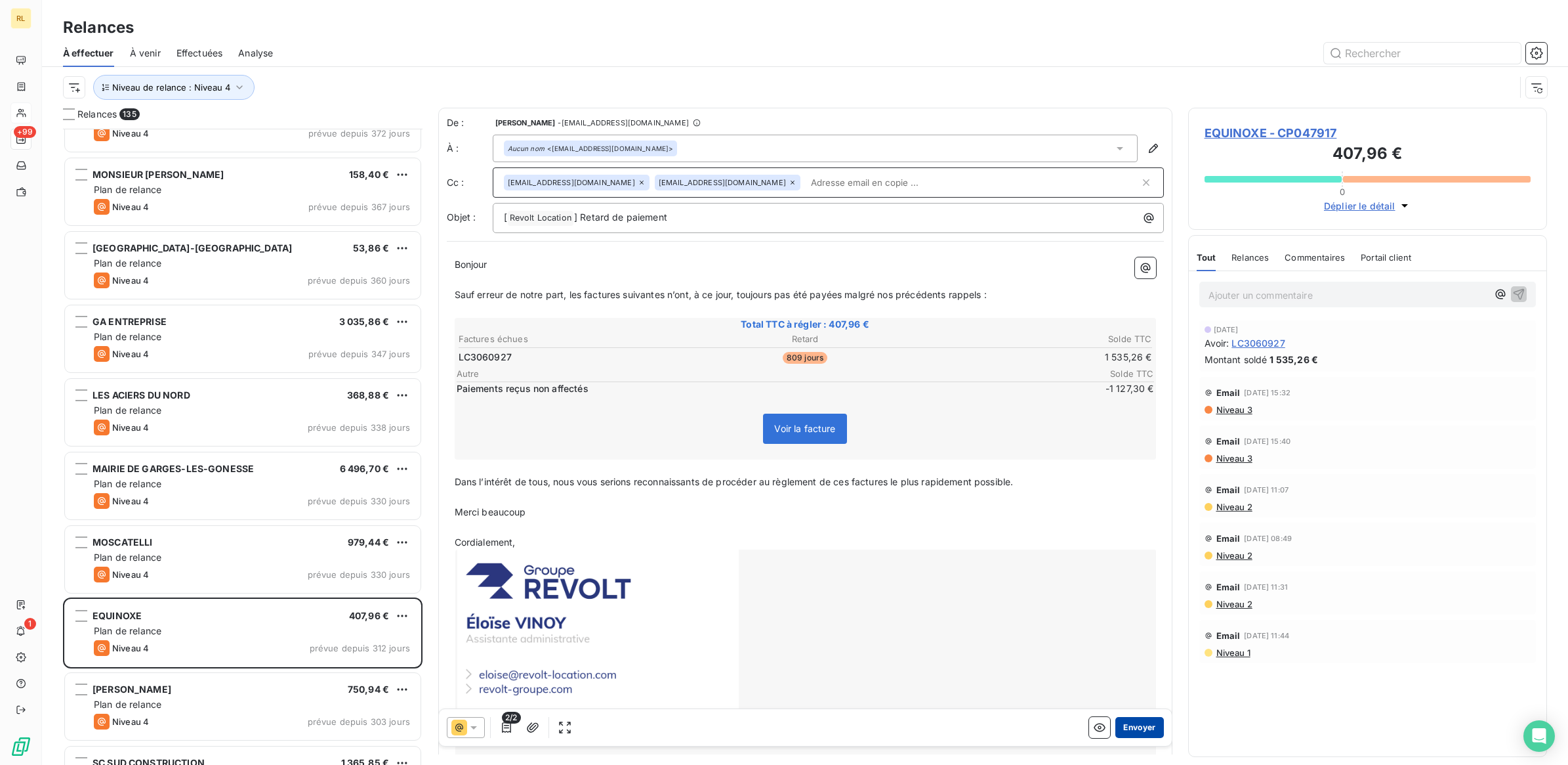
click at [1127, 728] on button "Envoyer" at bounding box center [1139, 726] width 47 height 21
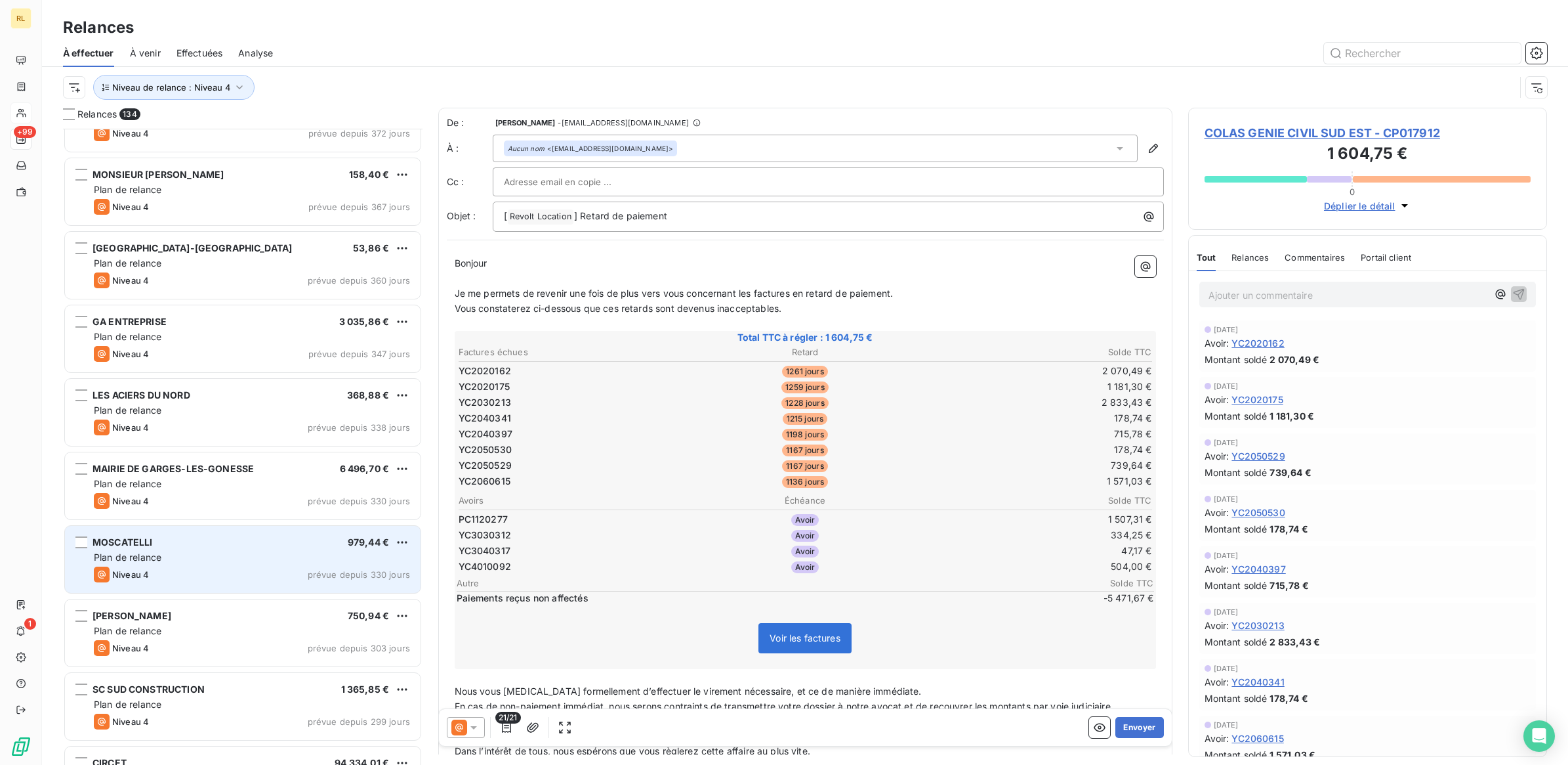
click at [285, 552] on div "Plan de relance" at bounding box center [252, 556] width 316 height 13
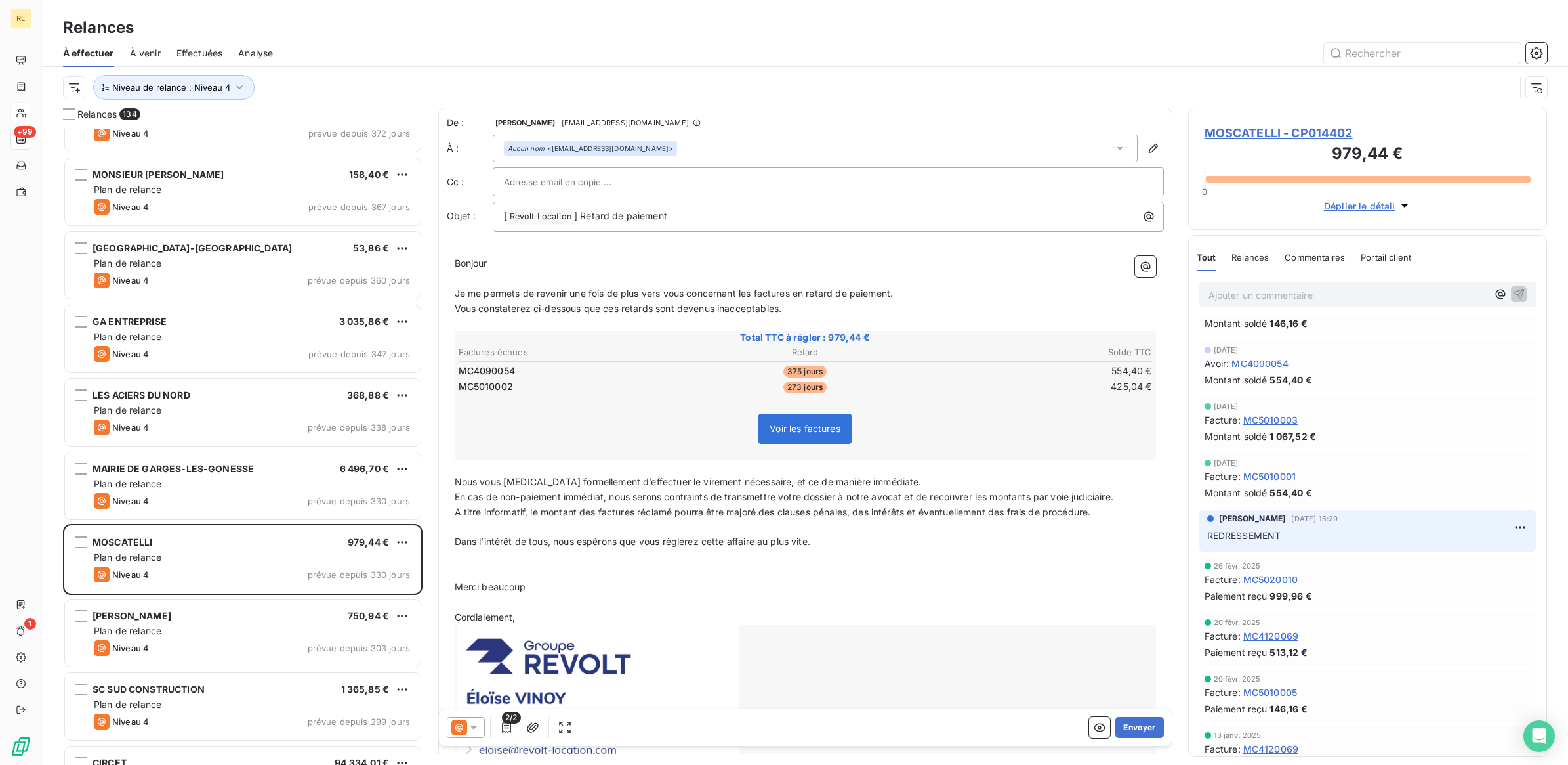
scroll to position [328, 0]
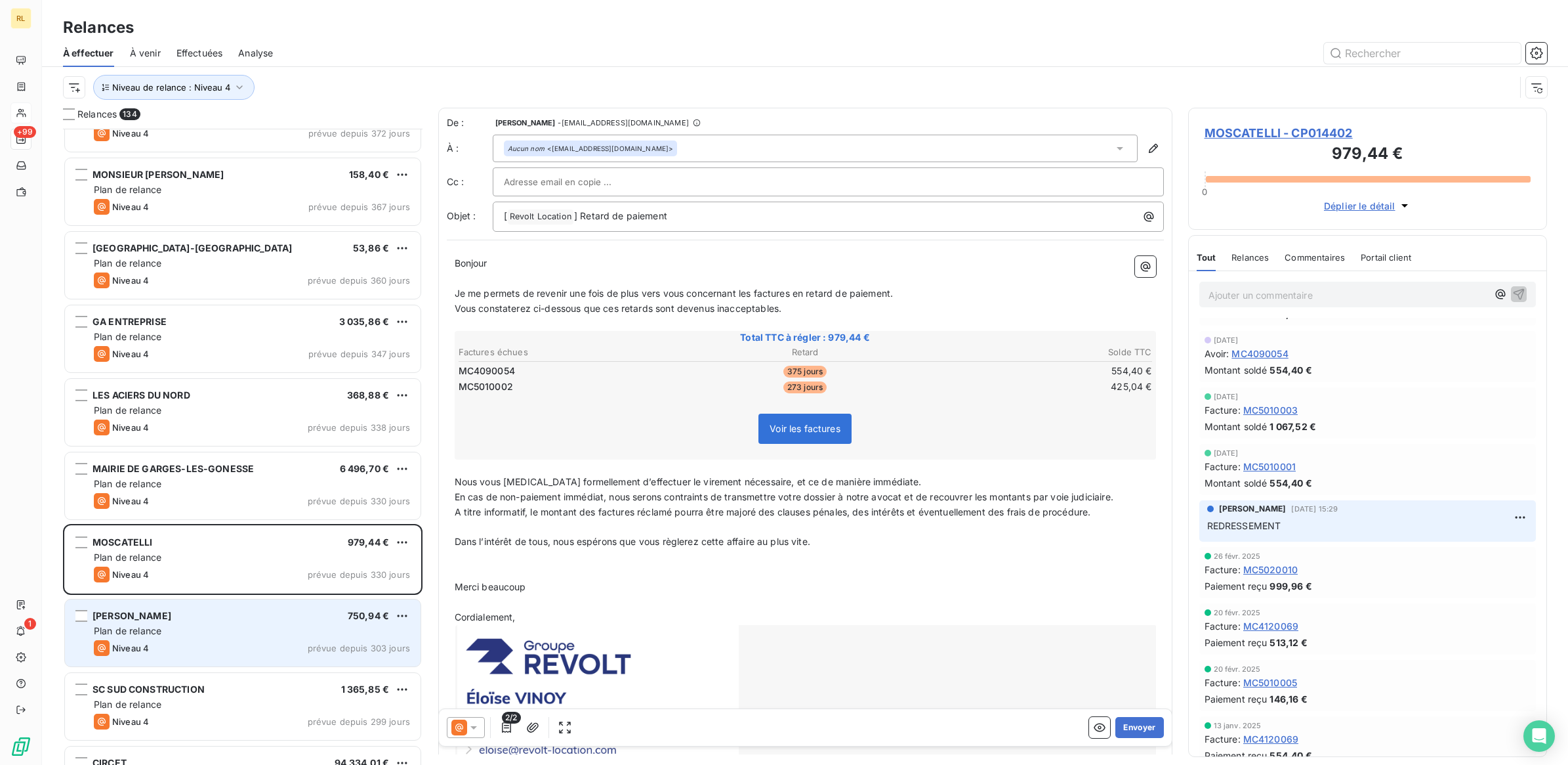
click at [257, 625] on div "Plan de relance" at bounding box center [252, 630] width 316 height 13
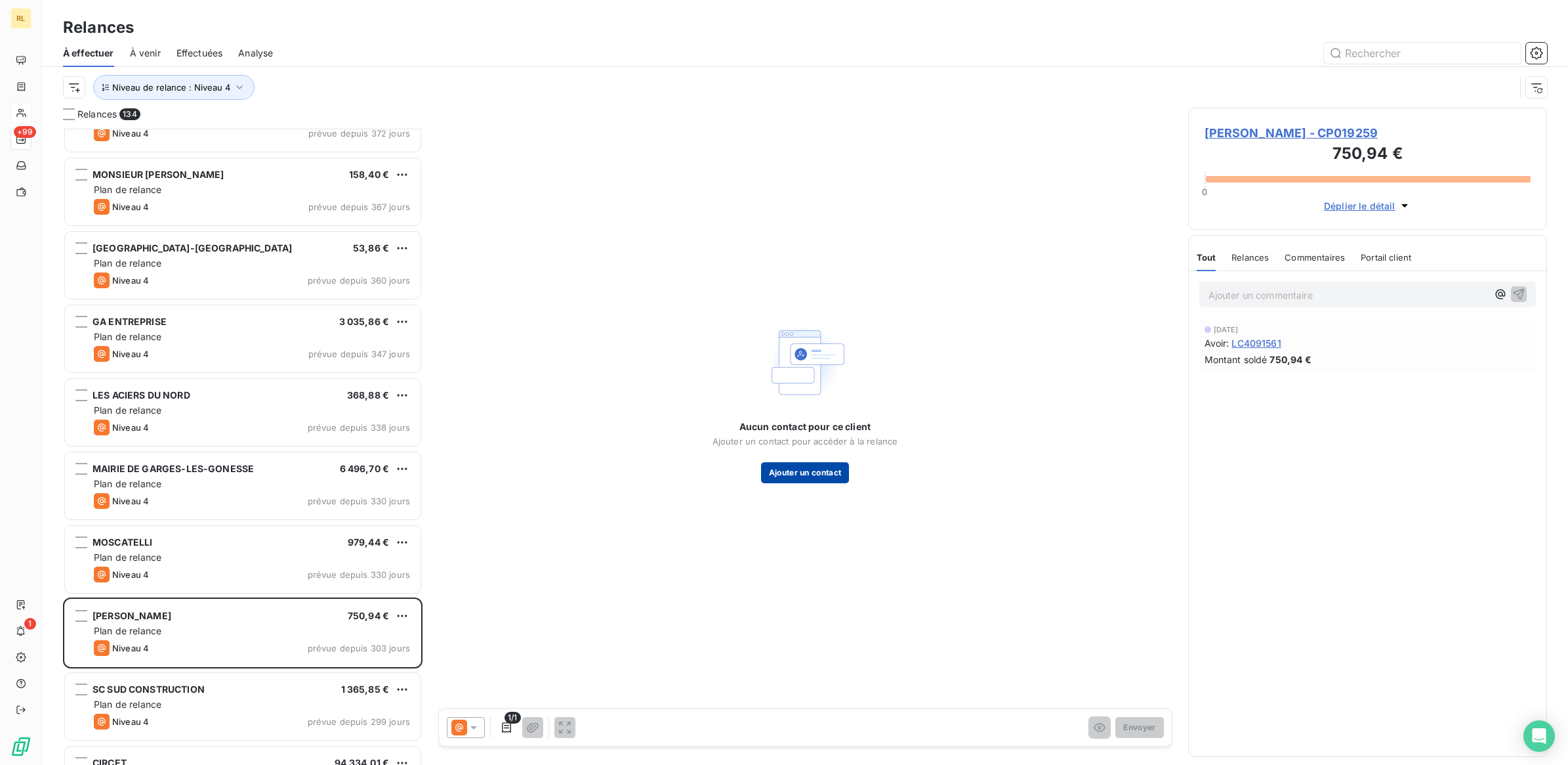
click at [827, 469] on button "Ajouter un contact" at bounding box center [805, 471] width 89 height 21
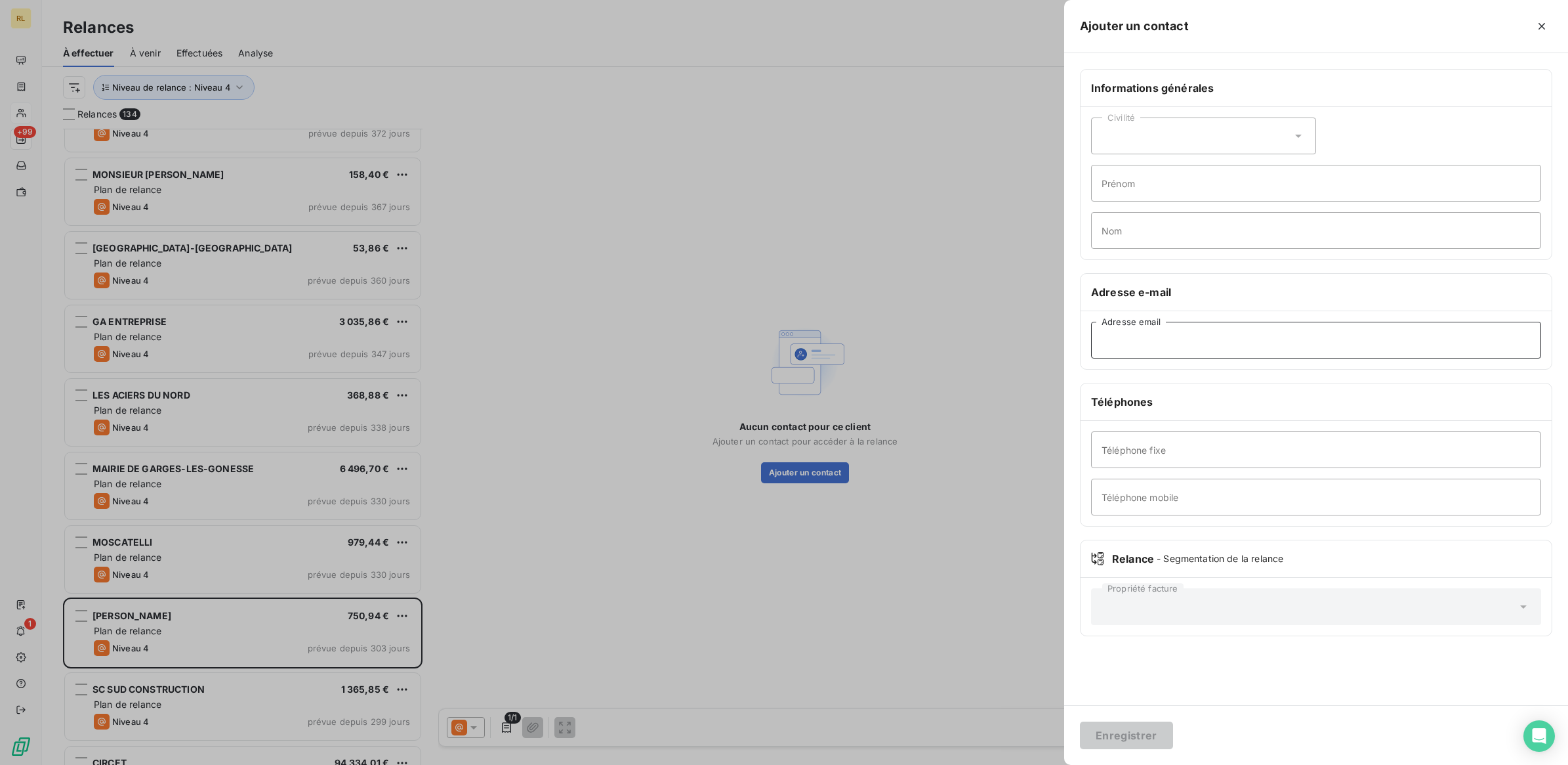
click at [1128, 336] on input "Adresse email" at bounding box center [1316, 339] width 451 height 37
paste input "[PERSON_NAME][EMAIL_ADDRESS][DOMAIN_NAME]"
type input "[PERSON_NAME][EMAIL_ADDRESS][DOMAIN_NAME]"
click at [1112, 739] on button "Enregistrer" at bounding box center [1126, 735] width 93 height 28
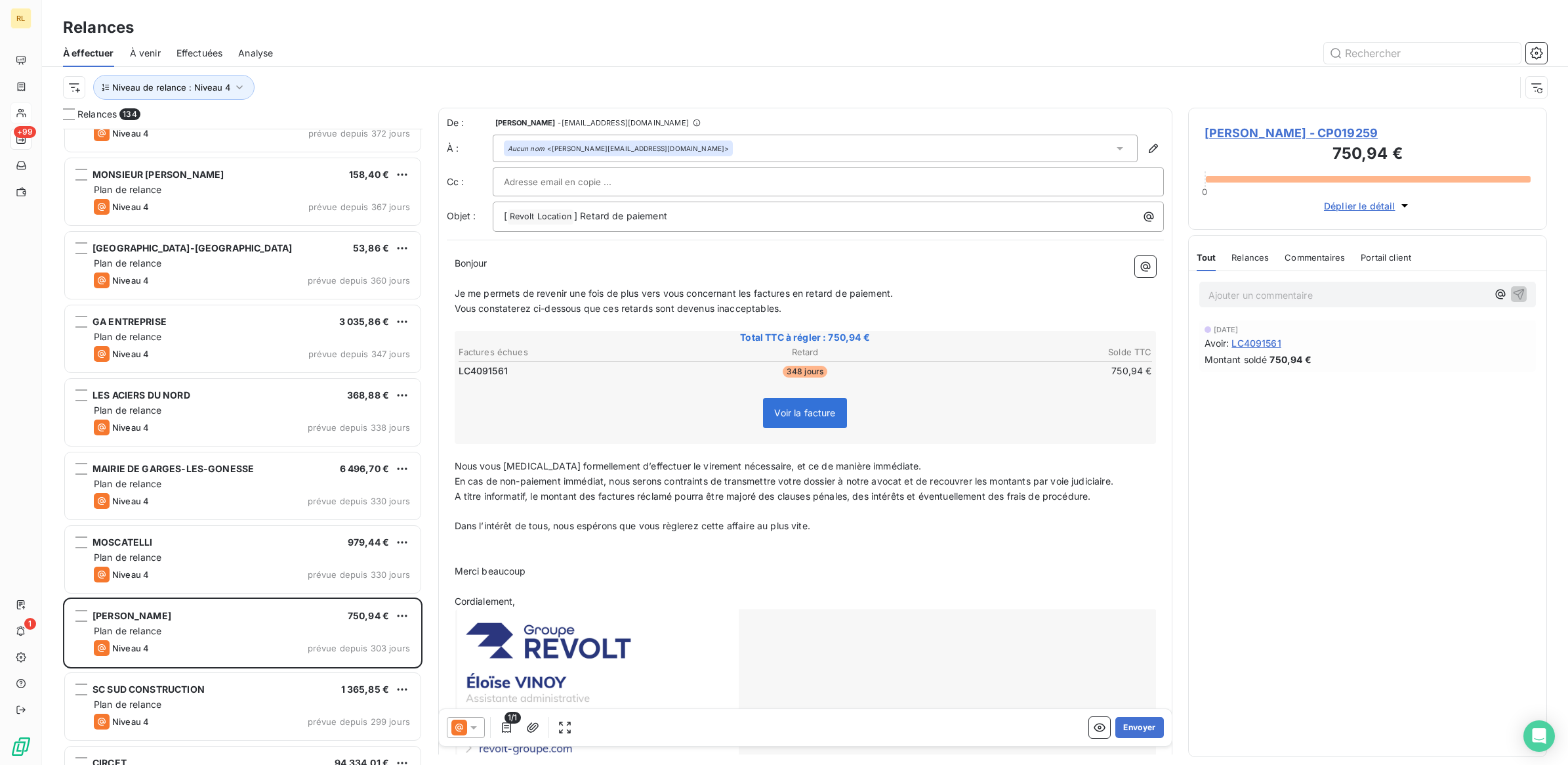
click at [472, 726] on icon at bounding box center [473, 726] width 7 height 3
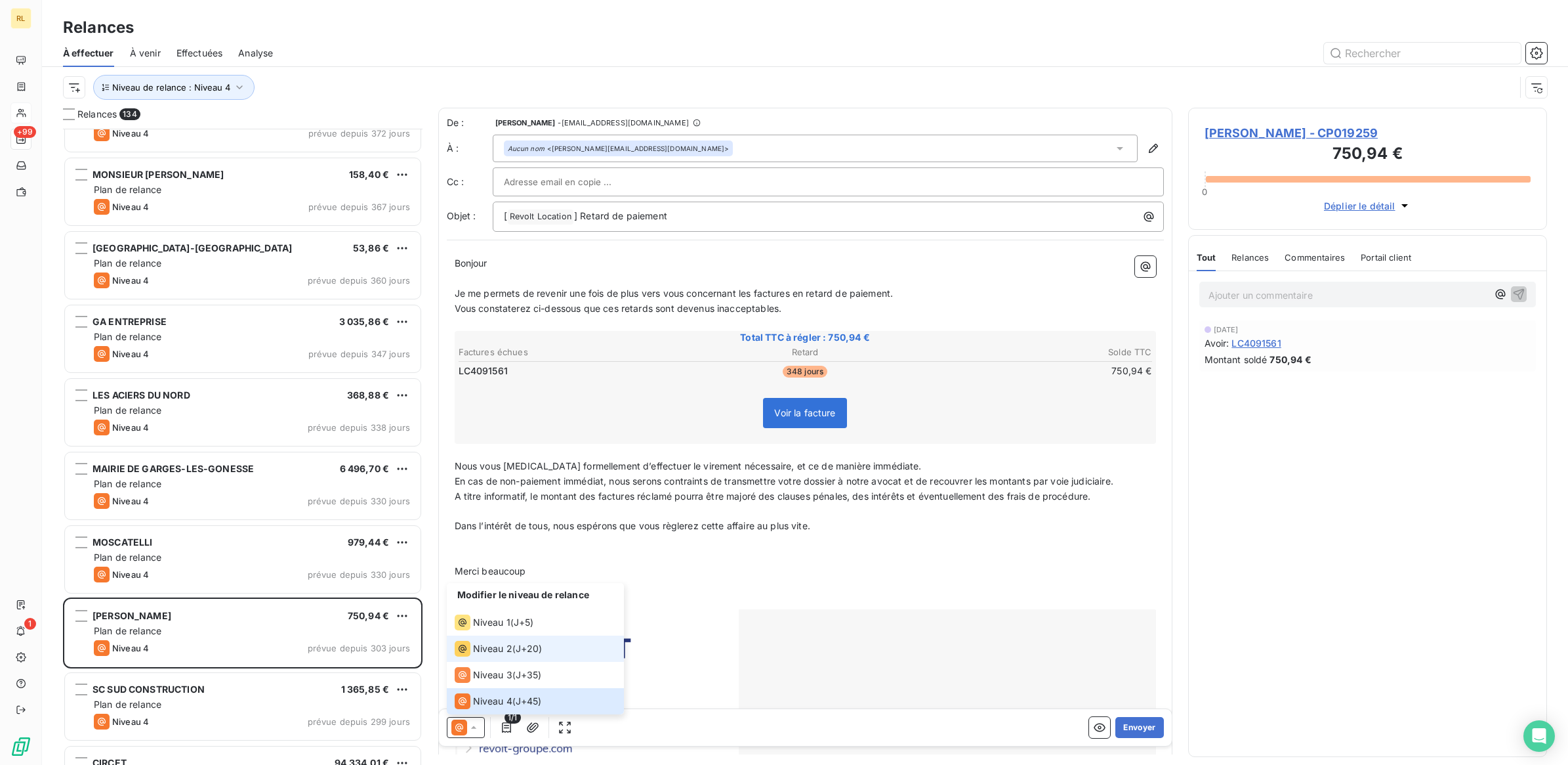
click at [485, 646] on span "Niveau 2" at bounding box center [493, 647] width 40 height 13
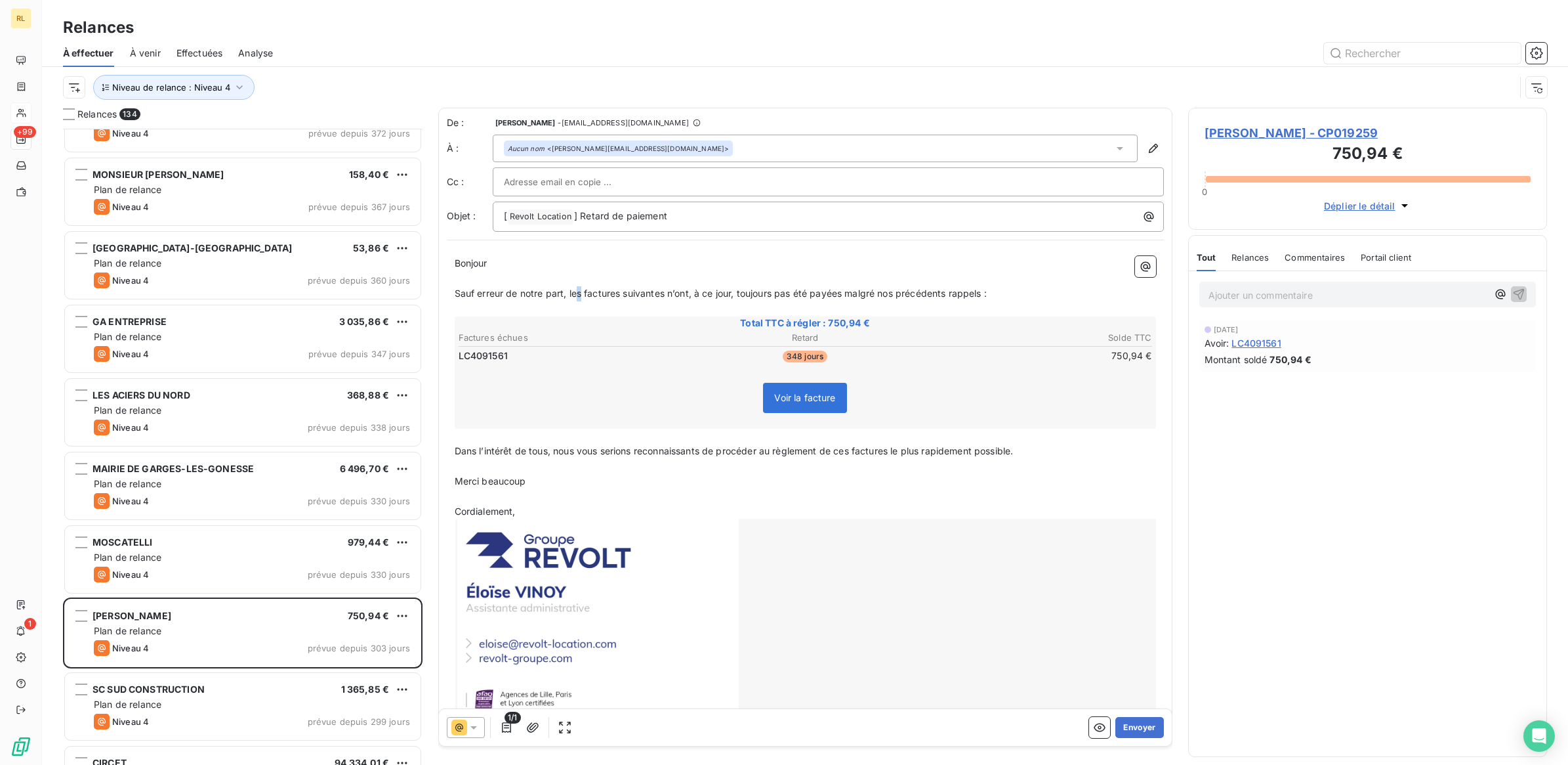
click at [579, 297] on span "Sauf erreur de notre part, les factures suivantes n’ont, à ce jour, toujours pa…" at bounding box center [720, 293] width 533 height 11
click at [819, 296] on span "Sauf erreur de notre part, la facture suivante n’a, à ce jour, toujours pas été…" at bounding box center [709, 293] width 510 height 11
click at [851, 452] on span "Dans l’intérêt de tous, nous vous serions reconnaissants de procéder au règleme…" at bounding box center [734, 450] width 559 height 11
click at [476, 723] on icon at bounding box center [473, 726] width 13 height 13
click at [502, 648] on span "Niveau 2" at bounding box center [493, 647] width 40 height 13
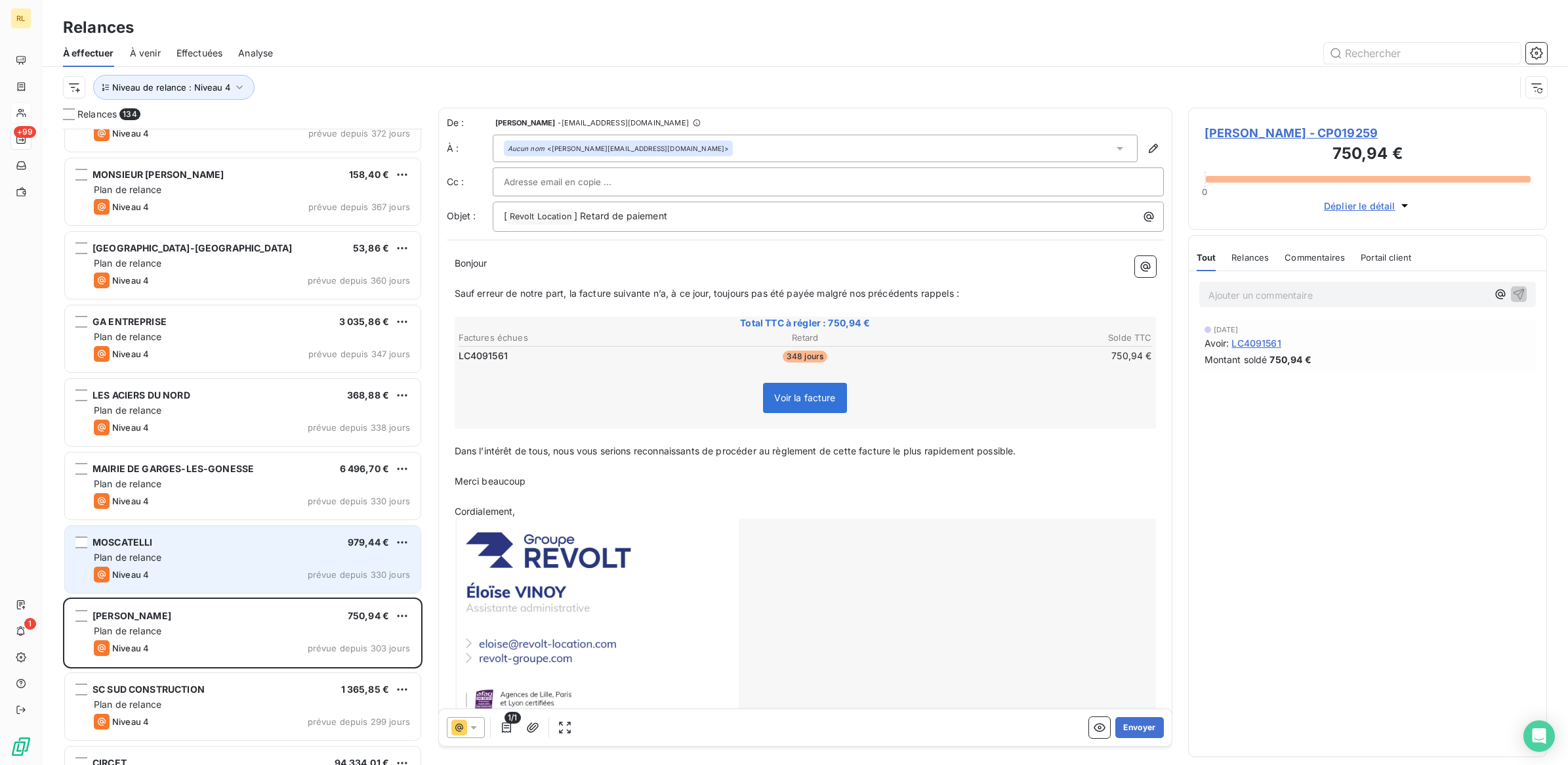
click at [292, 540] on div "MOSCATELLI 979,44 €" at bounding box center [252, 542] width 316 height 12
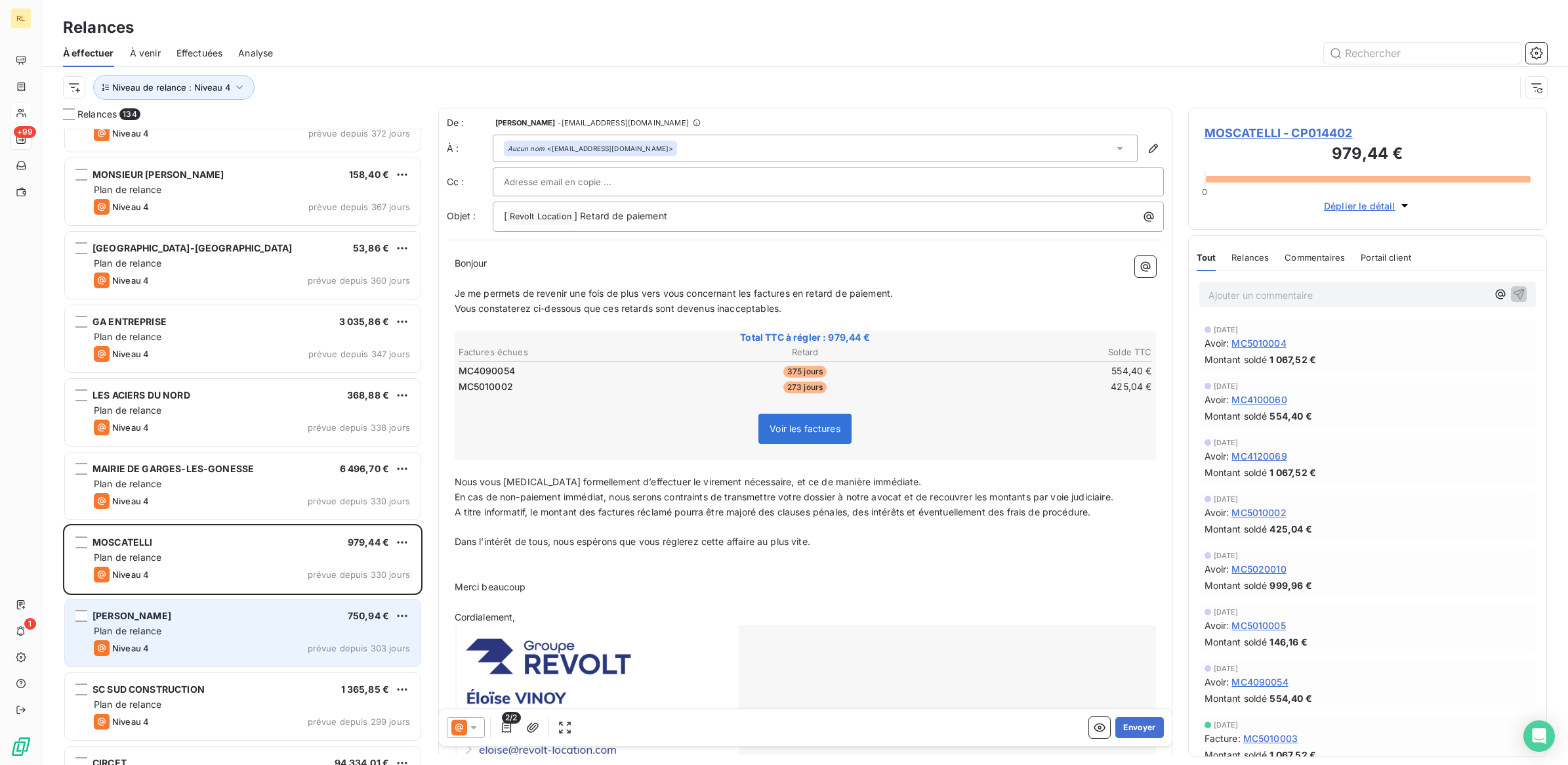
click at [281, 612] on div "[PERSON_NAME] 750,94 €" at bounding box center [252, 616] width 316 height 12
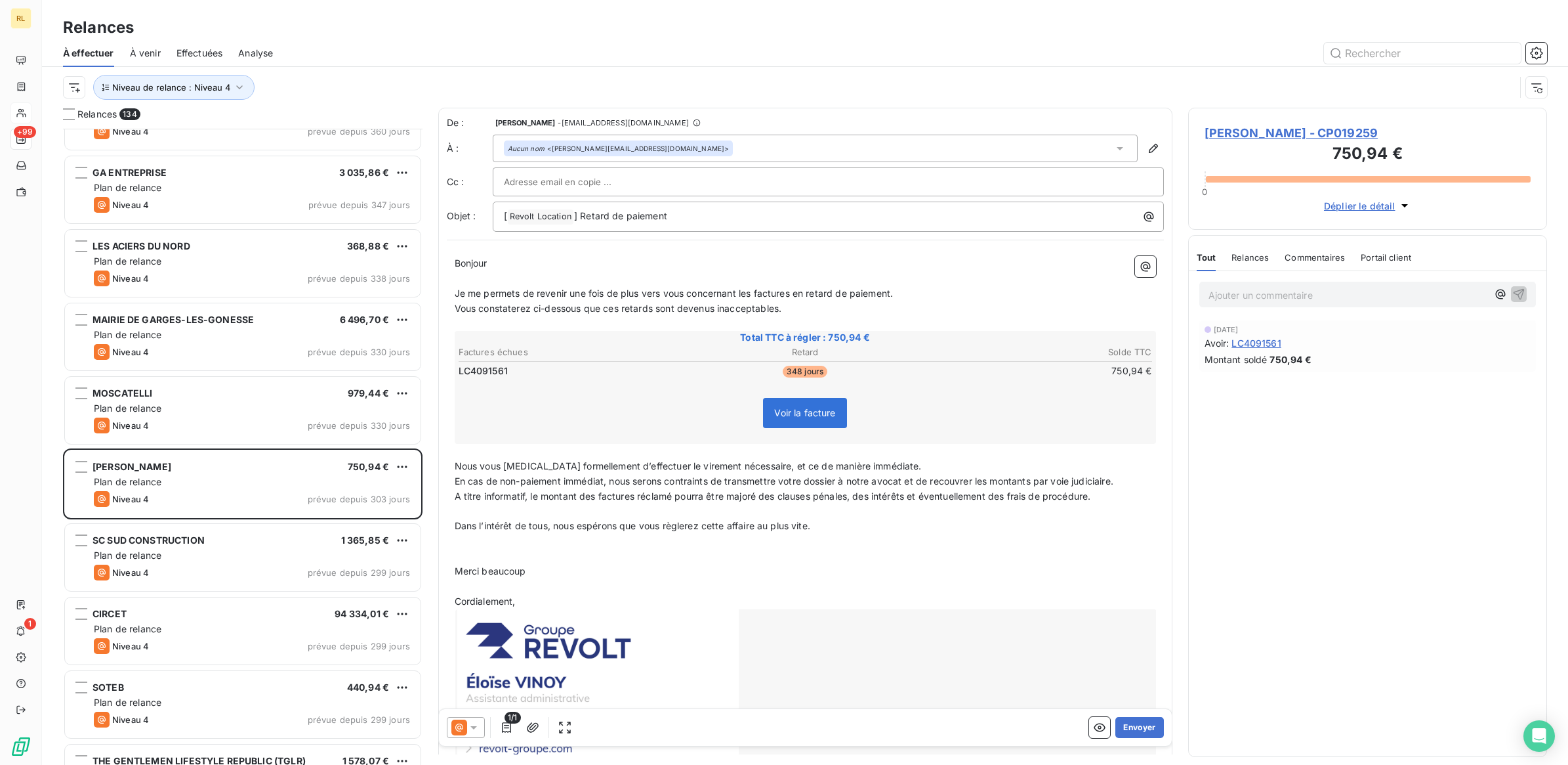
scroll to position [1314, 0]
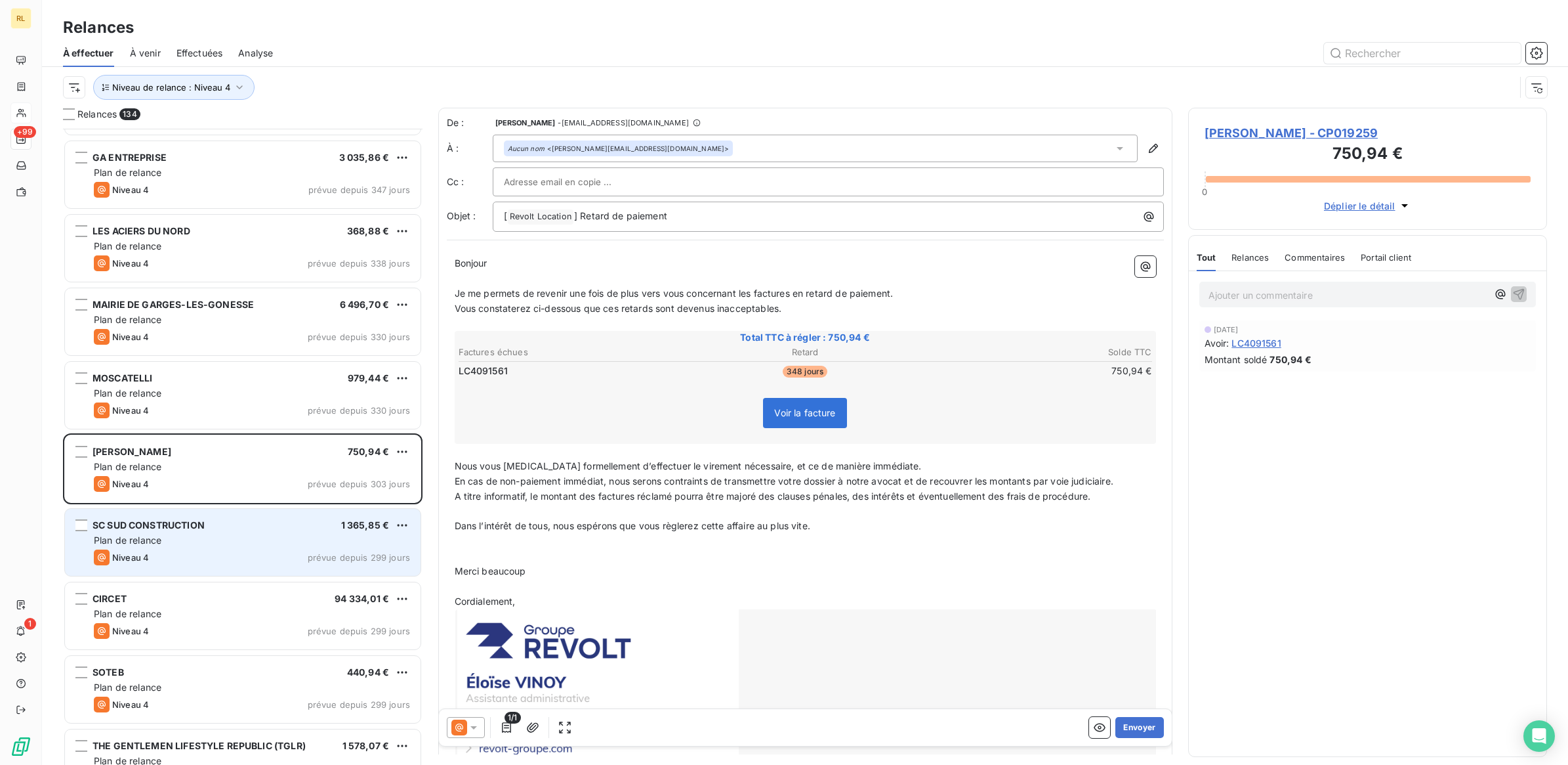
click at [218, 546] on div "Plan de relance" at bounding box center [252, 540] width 316 height 13
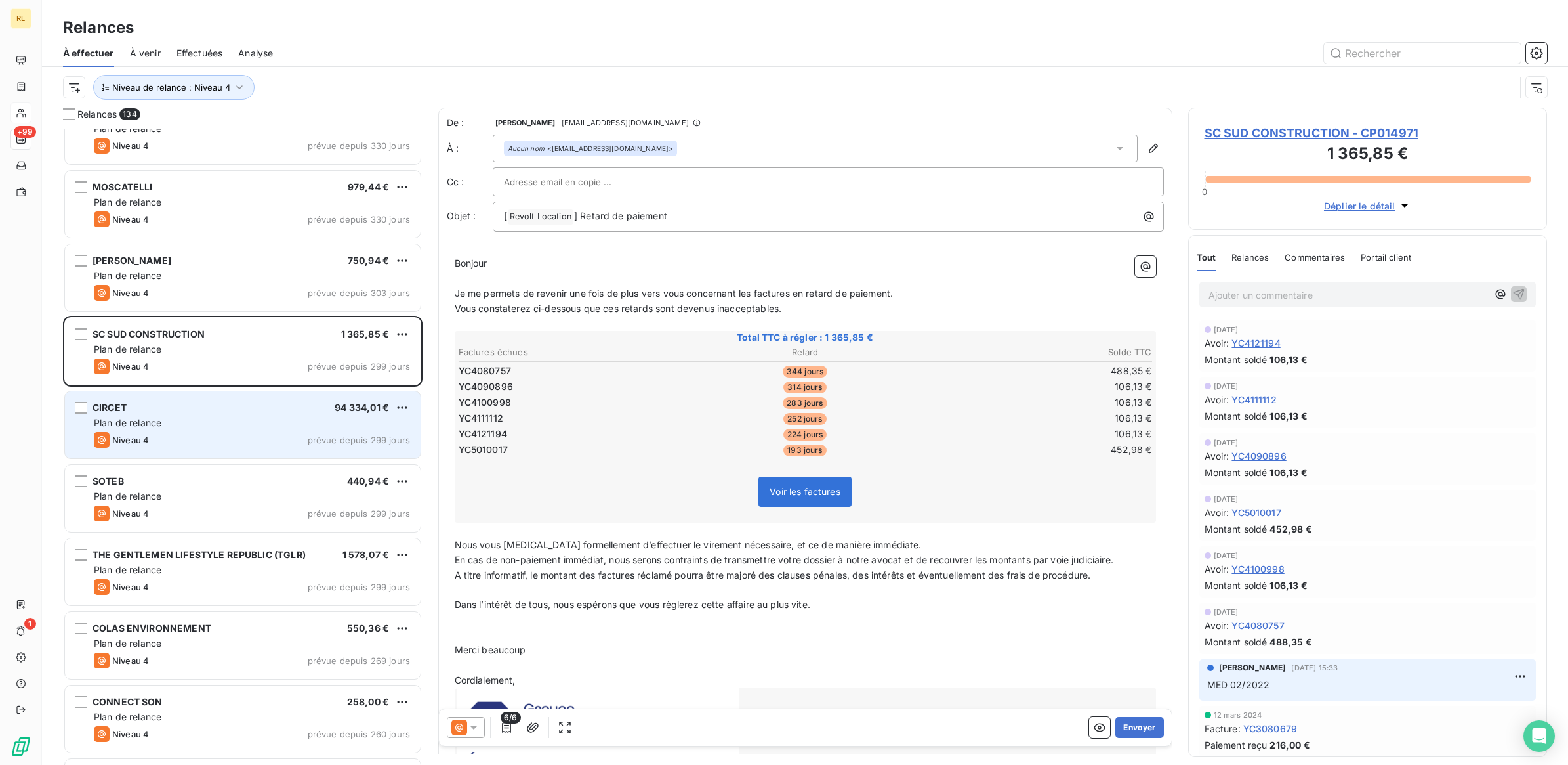
scroll to position [1560, 0]
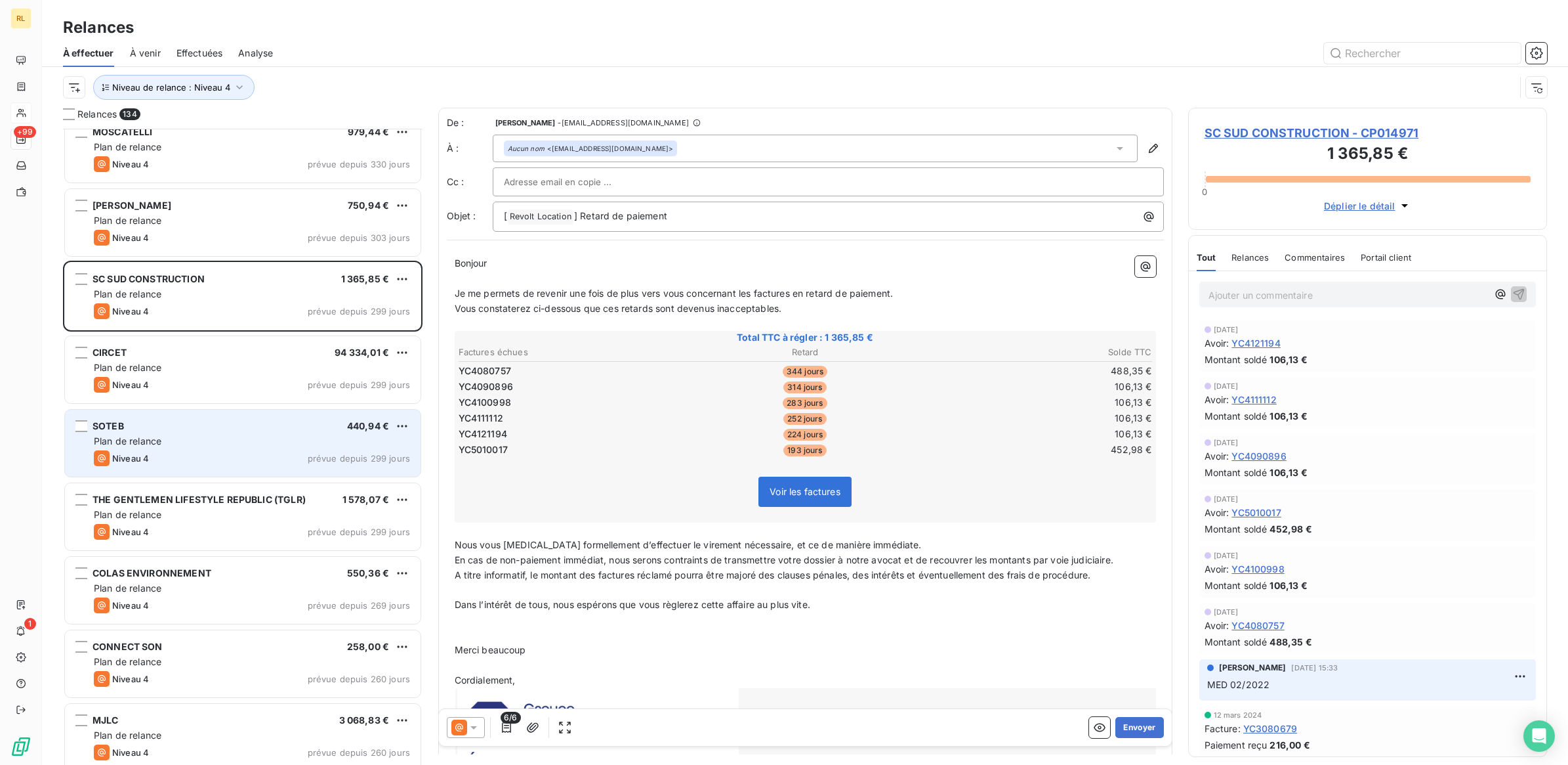
click at [237, 440] on div "Plan de relance" at bounding box center [252, 441] width 316 height 13
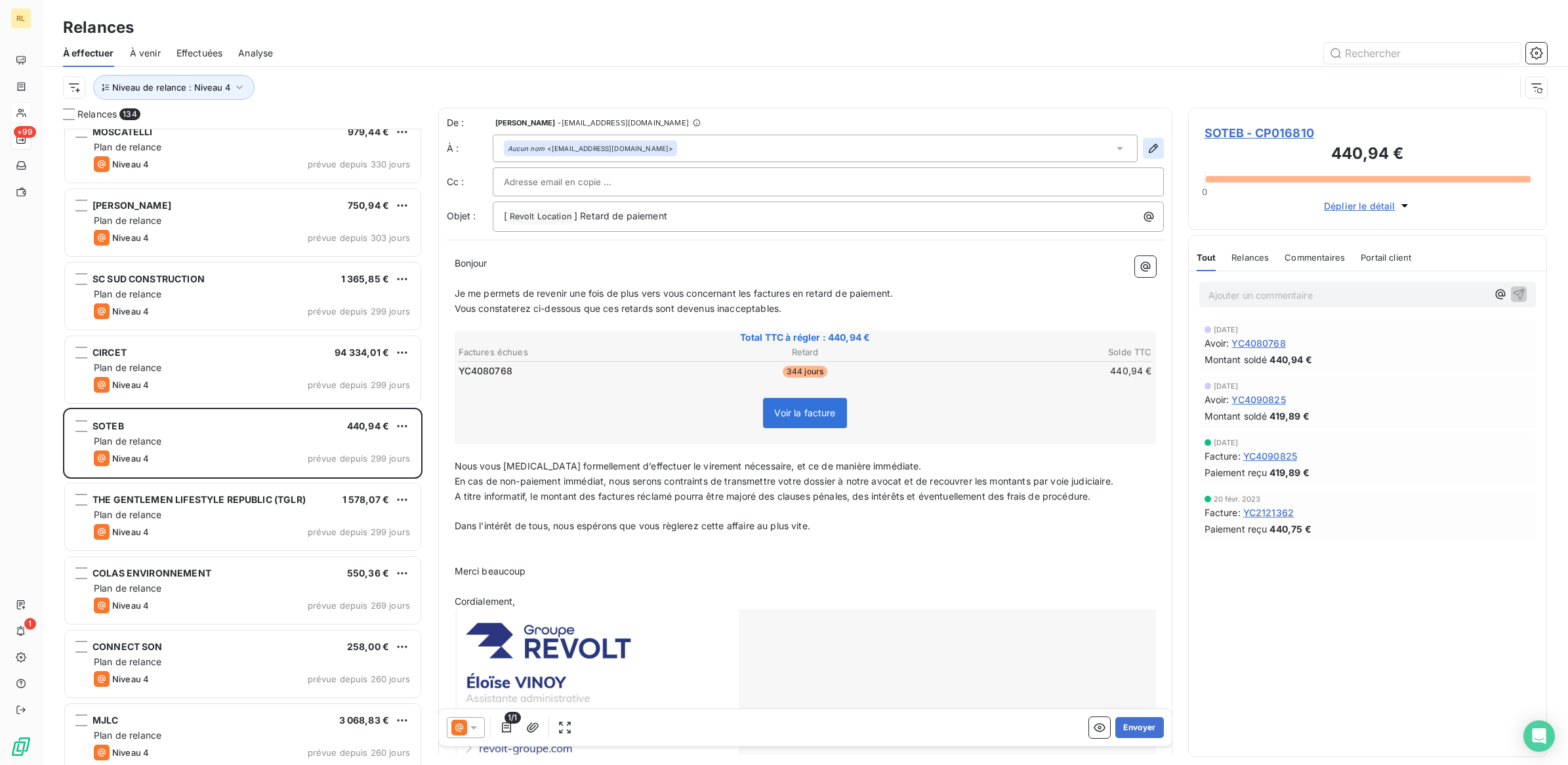
click at [1147, 148] on icon "button" at bounding box center [1153, 147] width 13 height 13
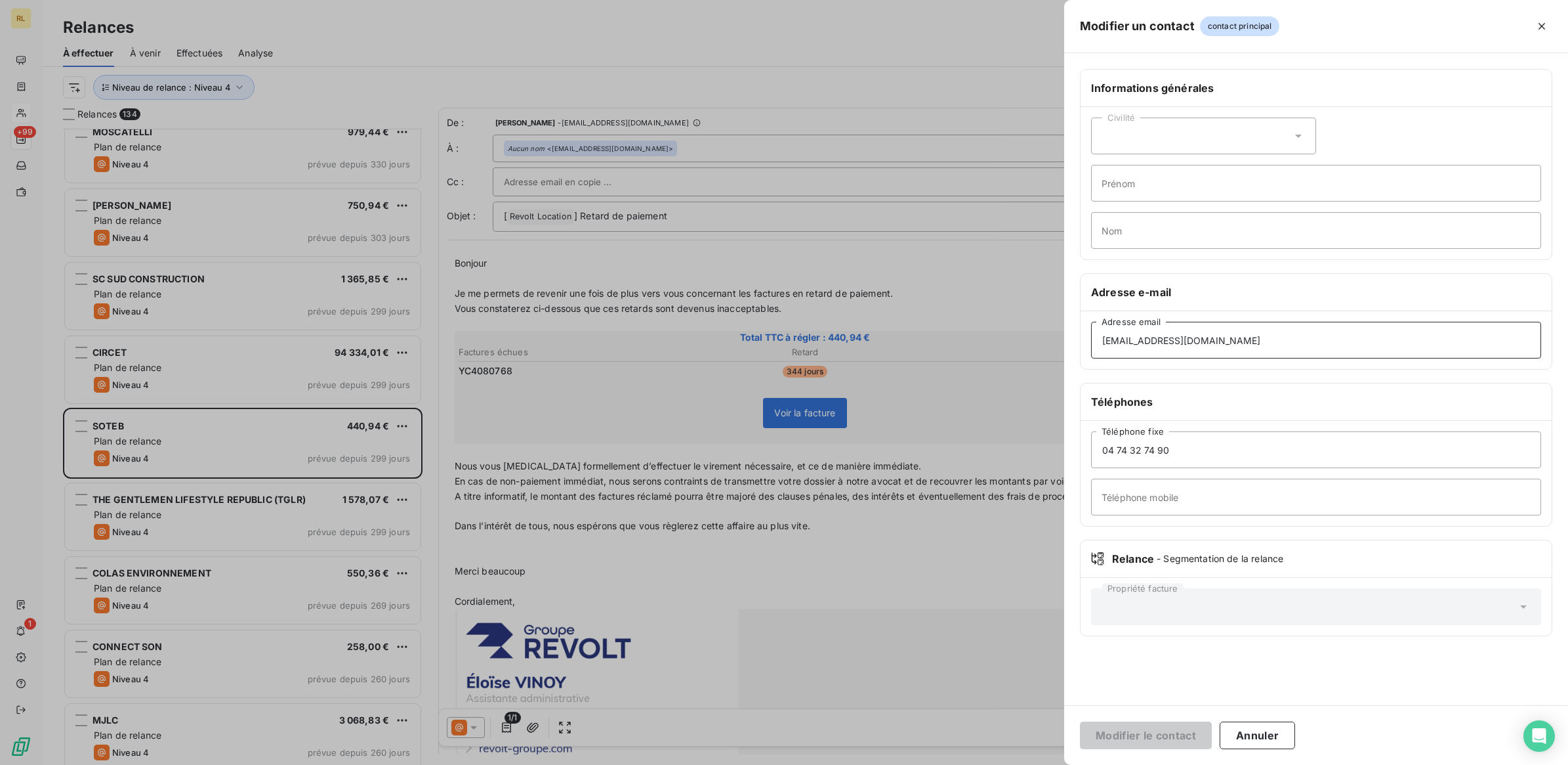
drag, startPoint x: 1221, startPoint y: 335, endPoint x: 1081, endPoint y: 348, distance: 140.6
click at [1081, 348] on div "[EMAIL_ADDRESS][DOMAIN_NAME] Adresse email" at bounding box center [1316, 340] width 471 height 57
paste input "bourg.assistancesgestion"
type input "[EMAIL_ADDRESS][DOMAIN_NAME]"
click at [1122, 733] on button "Modifier le contact" at bounding box center [1145, 735] width 131 height 28
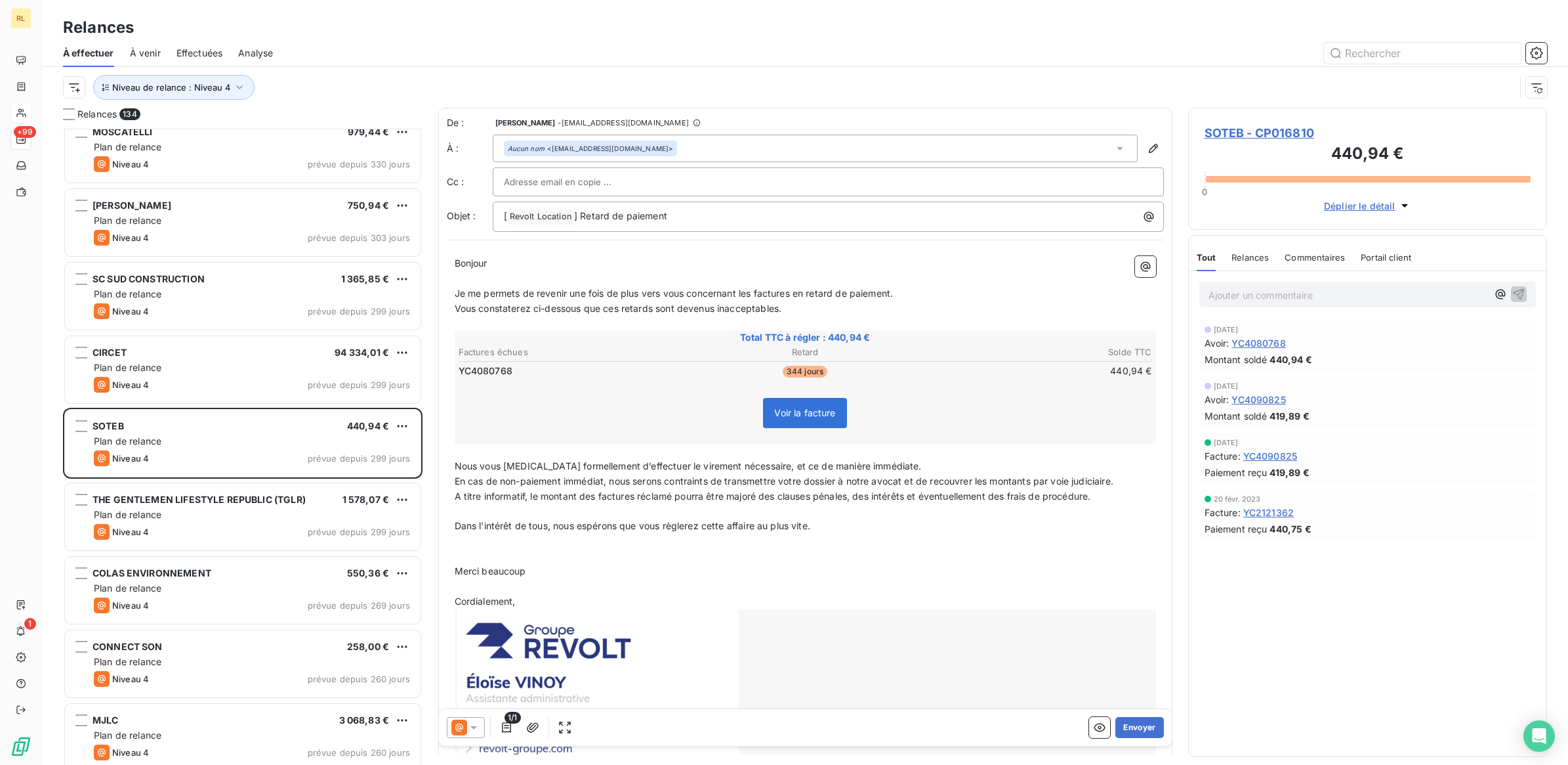
click at [609, 184] on input "text" at bounding box center [574, 182] width 141 height 20
paste input "[EMAIL_ADDRESS][DOMAIN_NAME]"
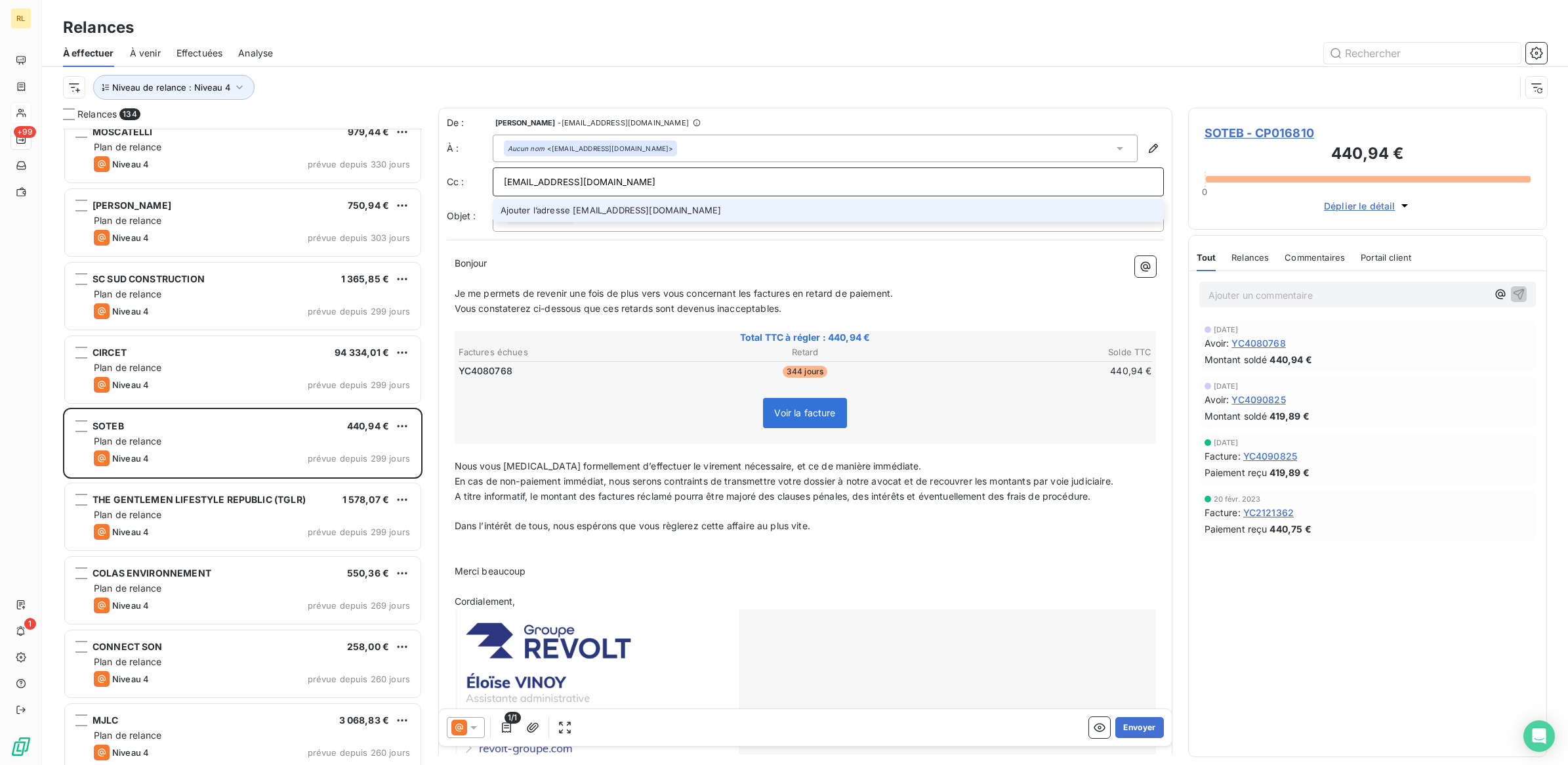
type input "[EMAIL_ADDRESS][DOMAIN_NAME]"
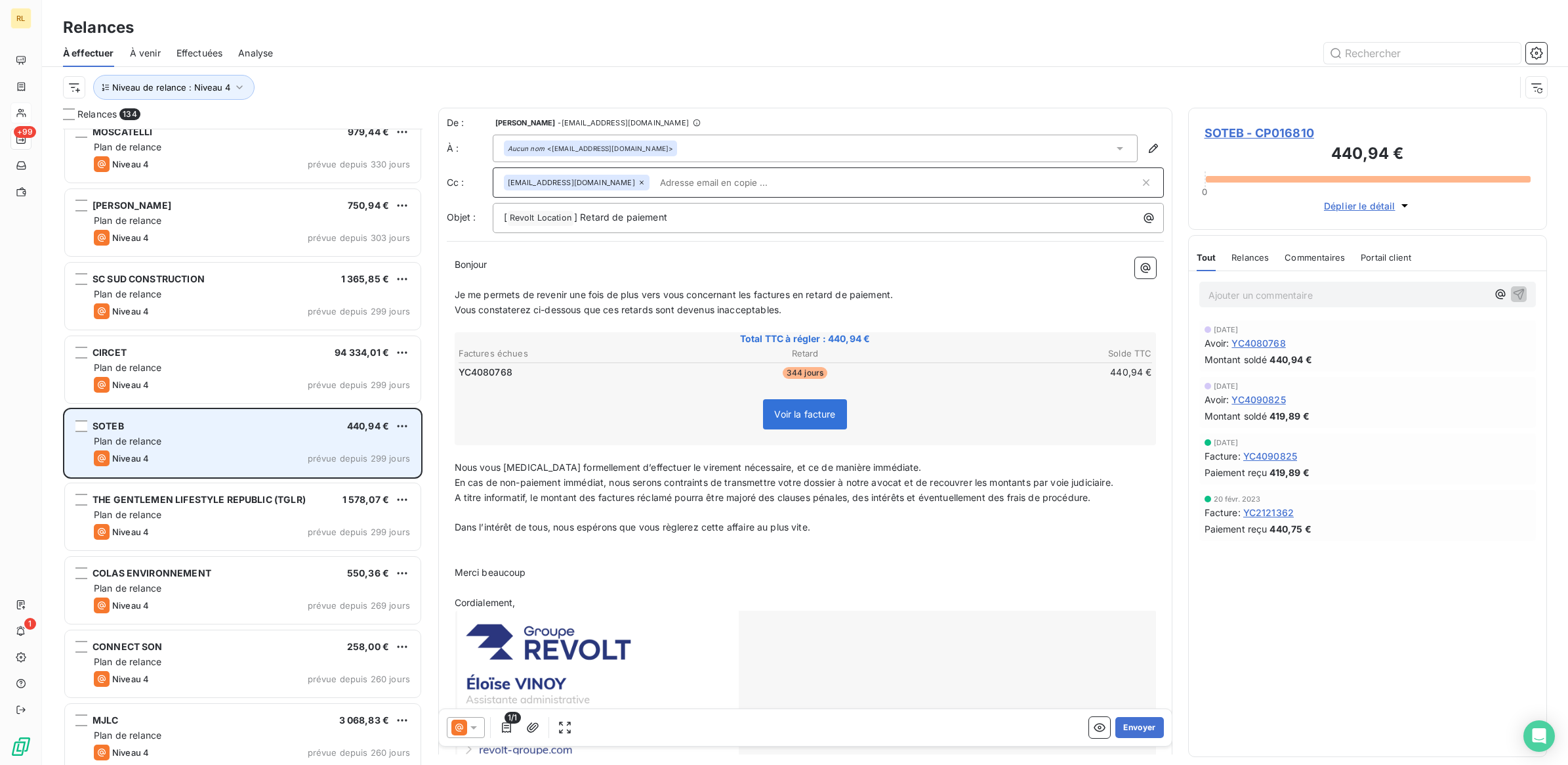
click at [227, 441] on div "Plan de relance" at bounding box center [252, 441] width 316 height 13
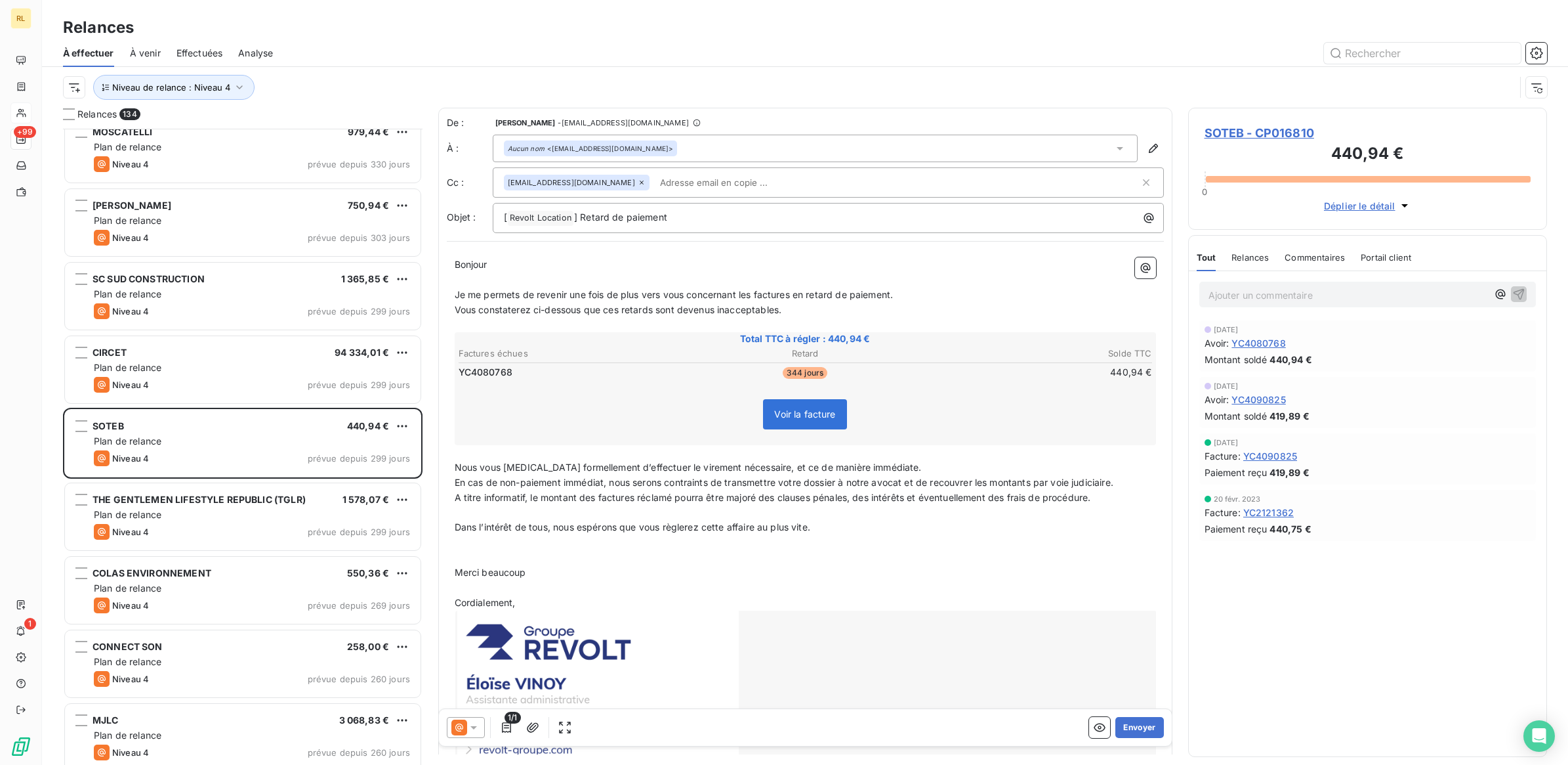
click at [690, 183] on input "text" at bounding box center [730, 183] width 151 height 20
paste input "[EMAIL_ADDRESS][DOMAIN_NAME]"
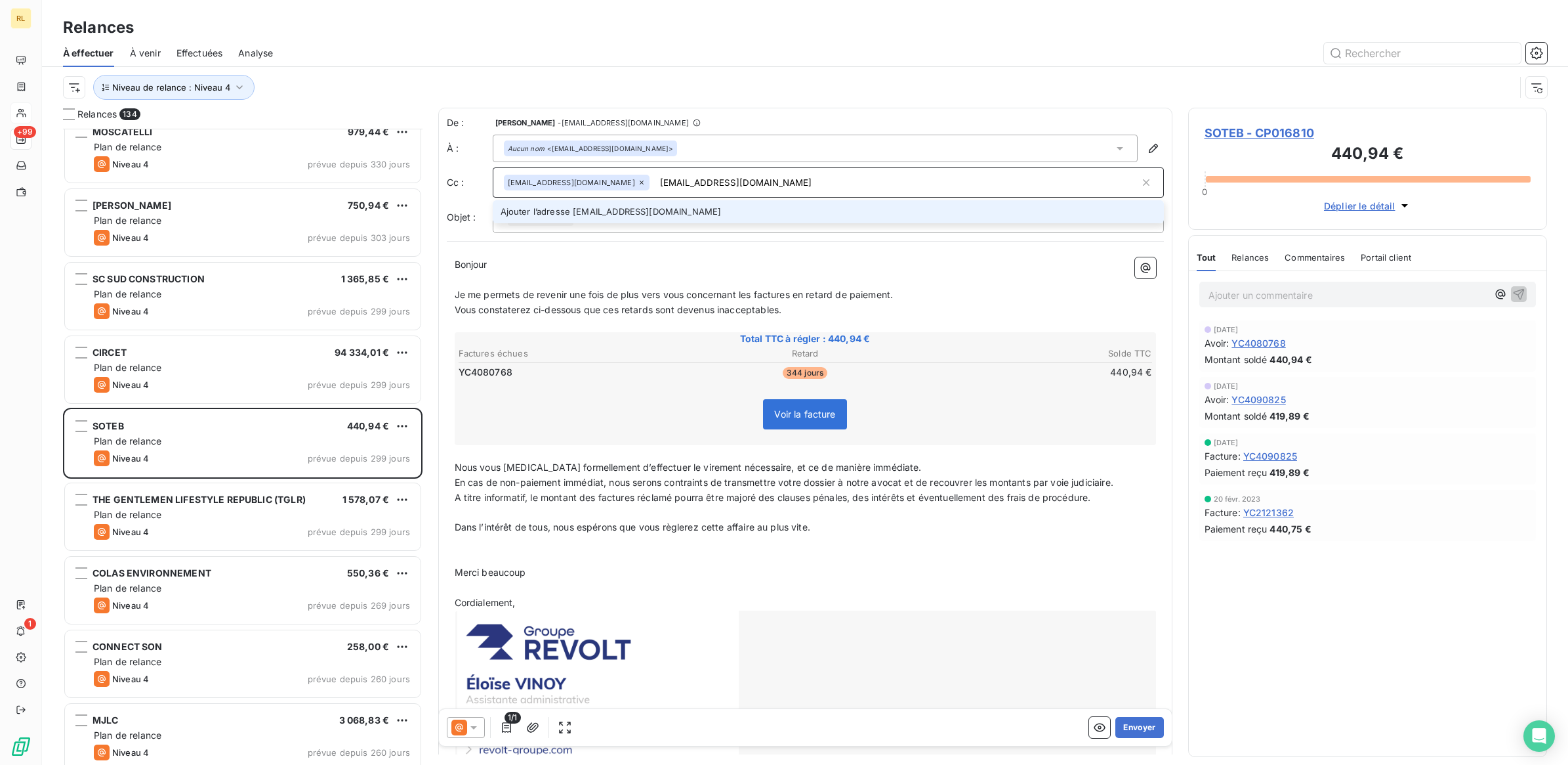
type input "[EMAIL_ADDRESS][DOMAIN_NAME]"
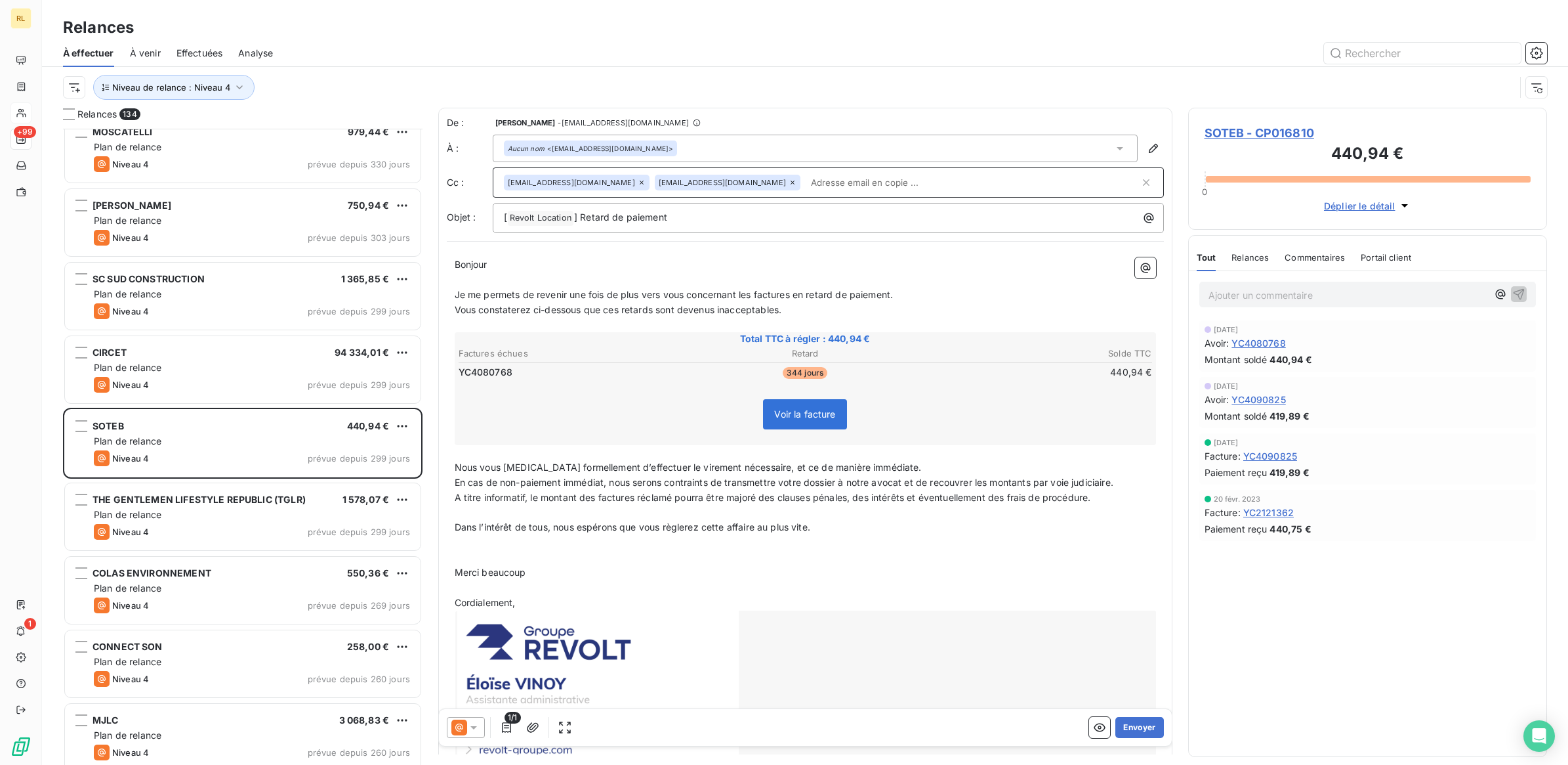
click at [475, 729] on icon at bounding box center [473, 726] width 13 height 13
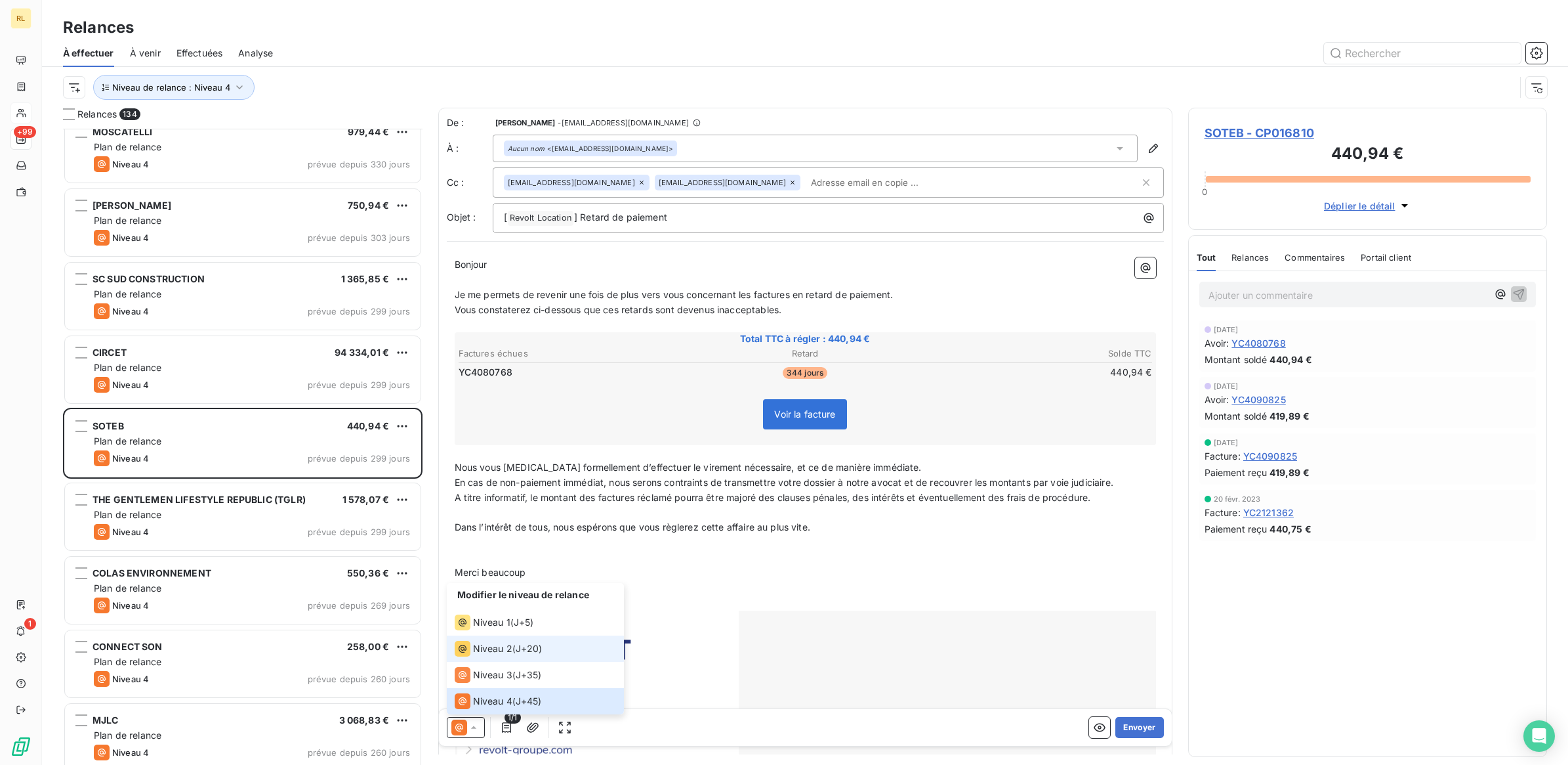
click at [517, 647] on div "Niveau 2 ( J+20 )" at bounding box center [498, 648] width 88 height 16
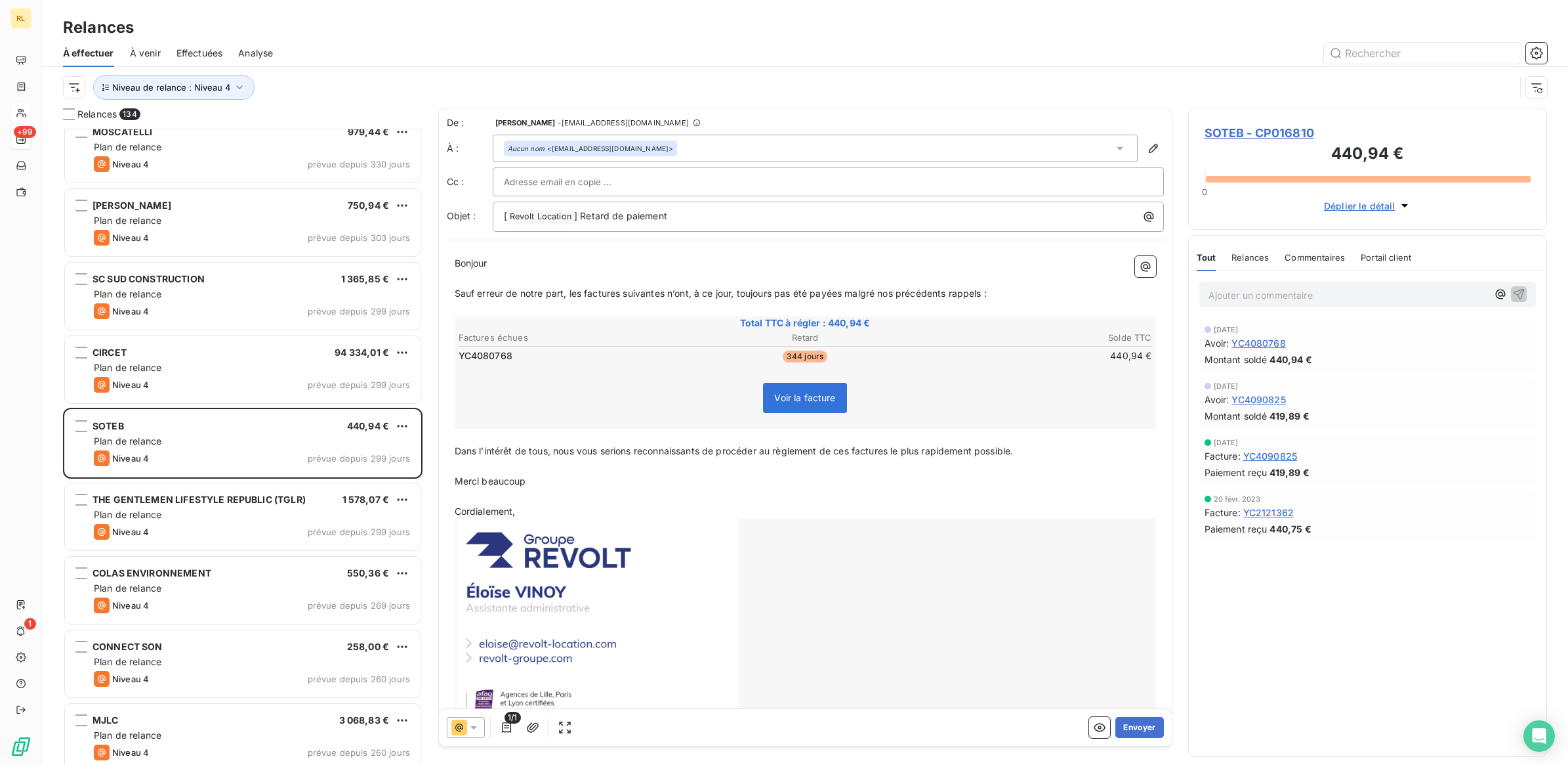
click at [593, 182] on input "text" at bounding box center [574, 182] width 141 height 20
paste input "[EMAIL_ADDRESS][DOMAIN_NAME]"
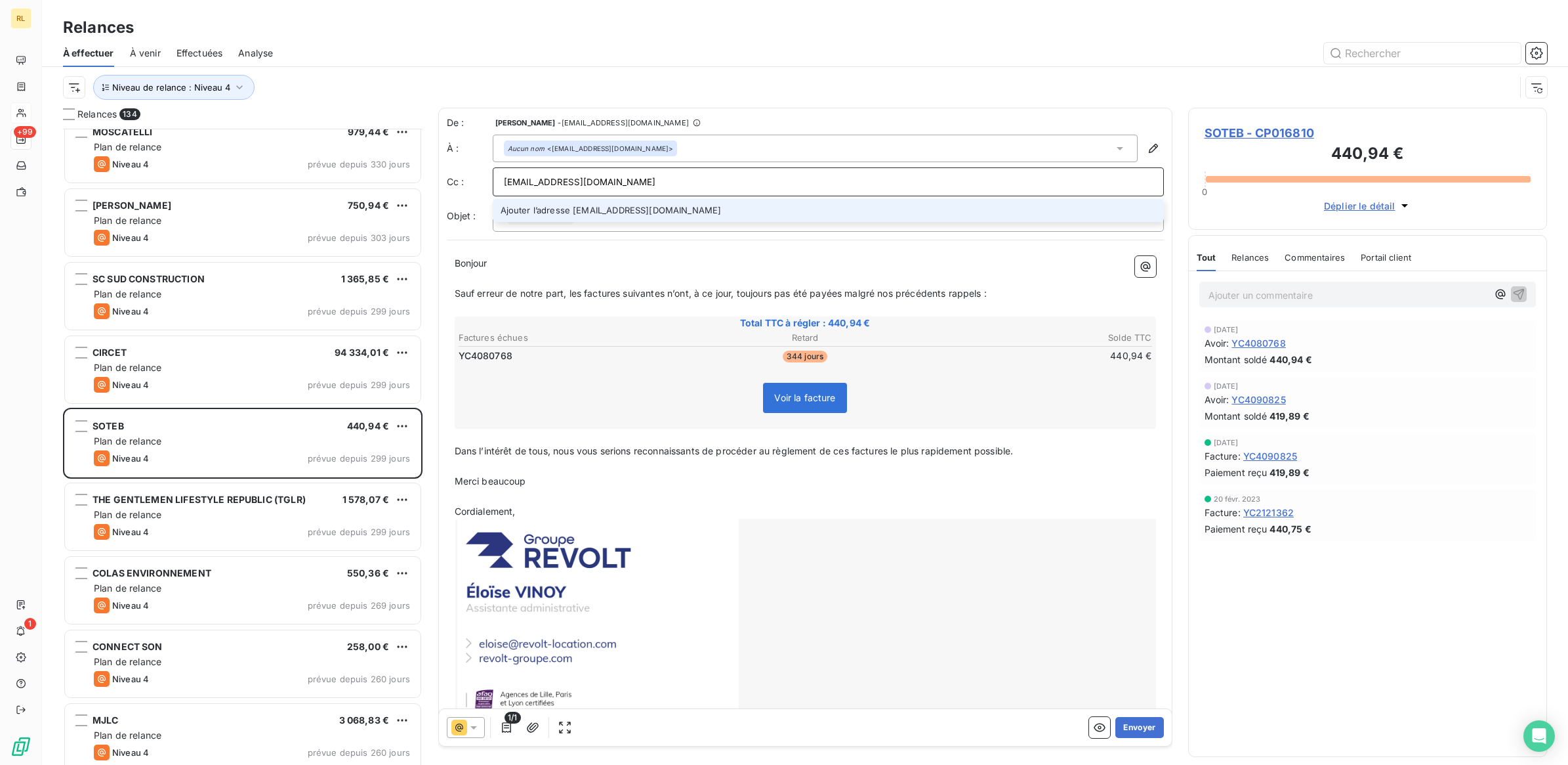
type input "[EMAIL_ADDRESS][DOMAIN_NAME]"
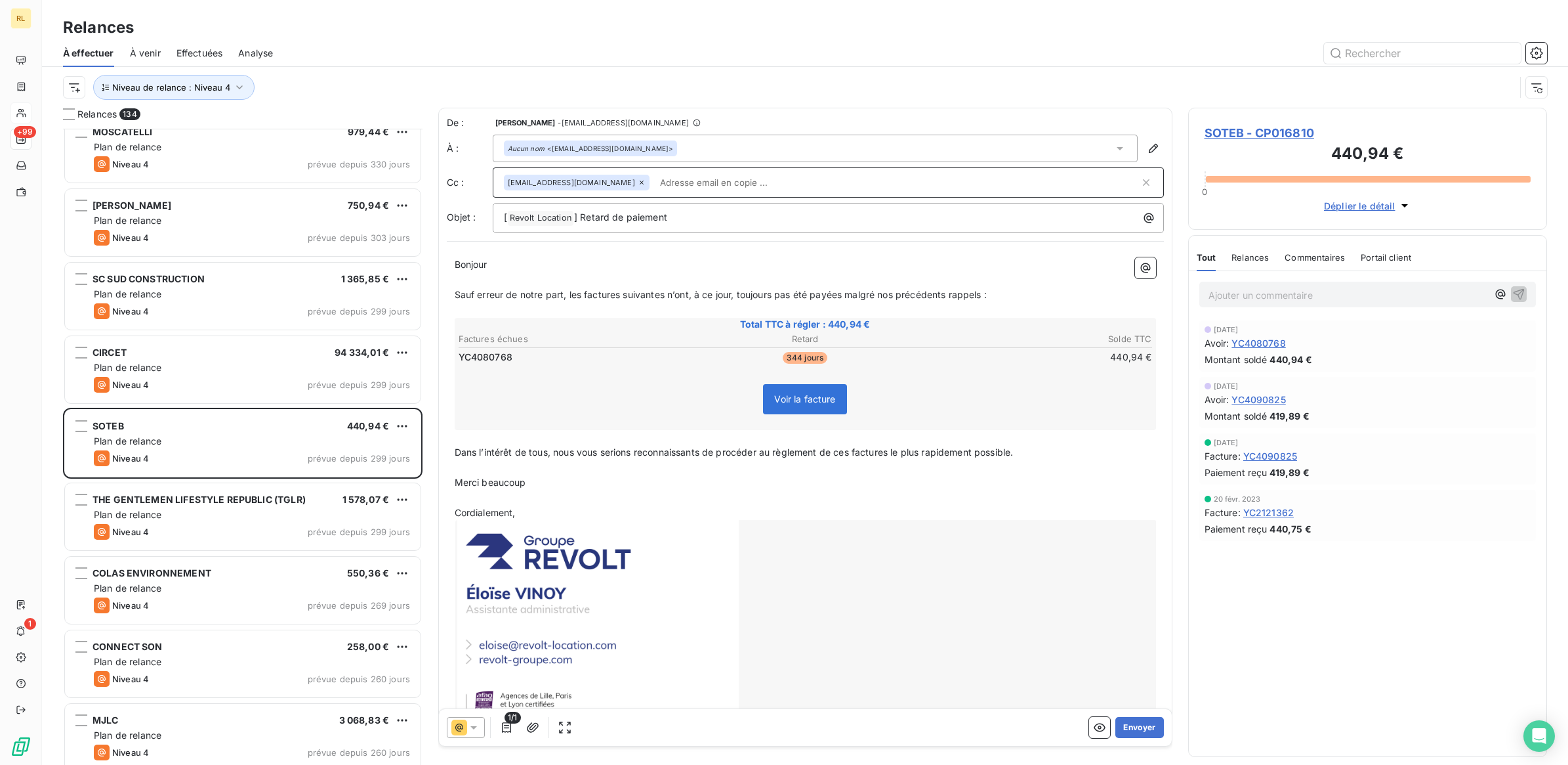
click at [779, 185] on input "text" at bounding box center [897, 183] width 485 height 20
paste input "[EMAIL_ADDRESS][DOMAIN_NAME]"
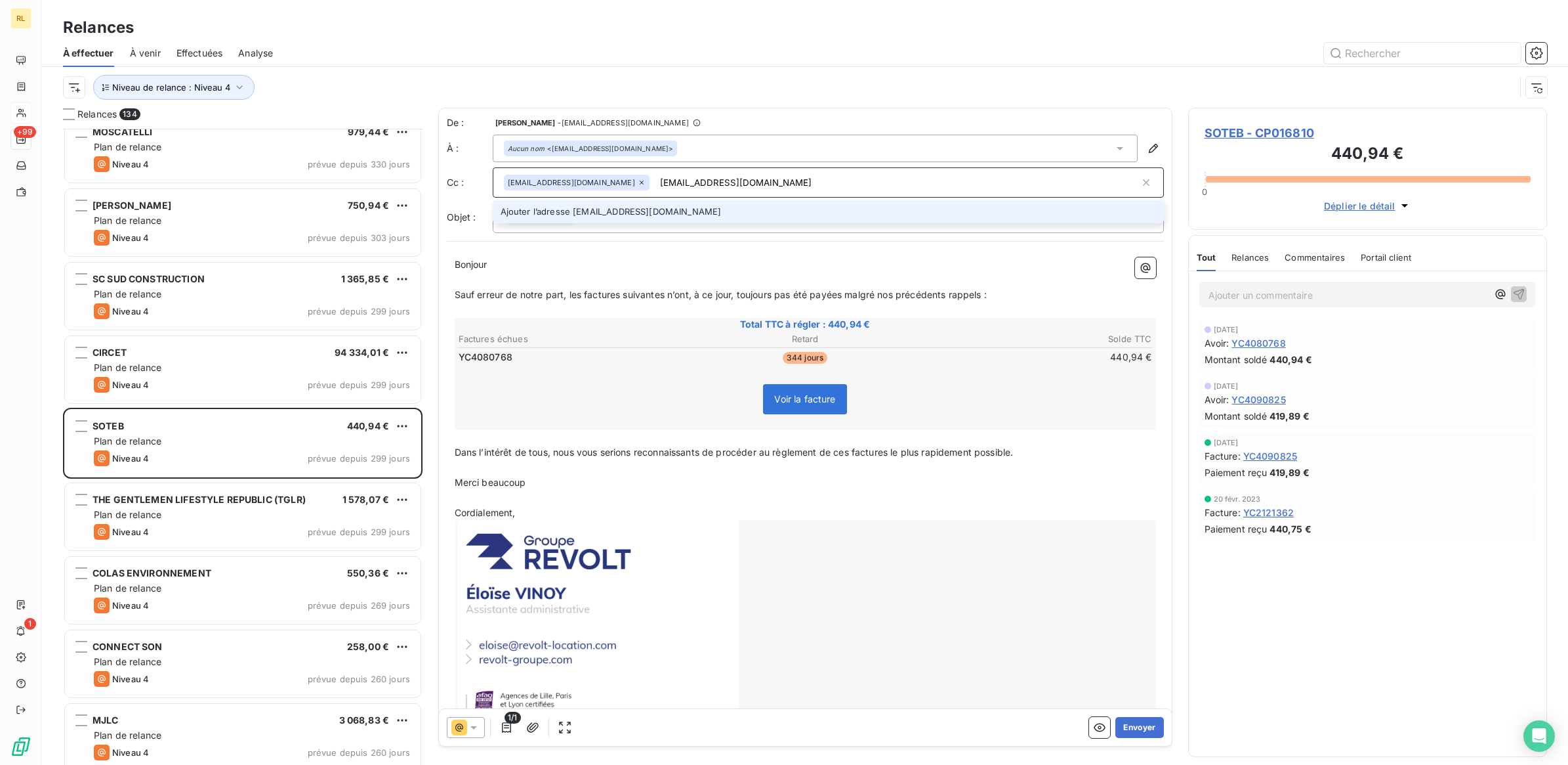
type input "[EMAIL_ADDRESS][DOMAIN_NAME]"
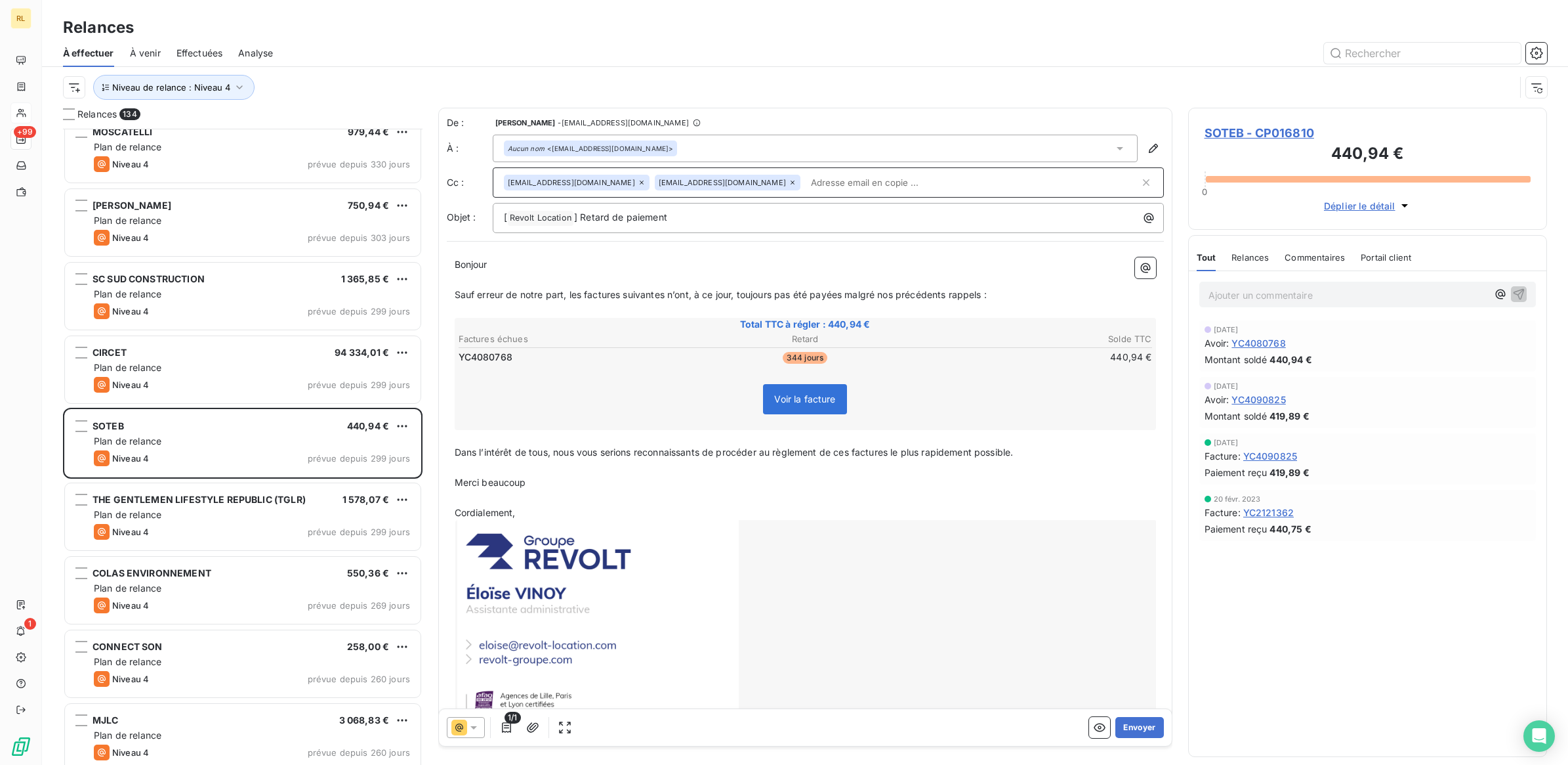
click at [473, 725] on icon at bounding box center [473, 726] width 7 height 3
click at [503, 644] on span "Niveau 2" at bounding box center [493, 647] width 40 height 13
click at [1130, 725] on button "Envoyer" at bounding box center [1139, 726] width 47 height 21
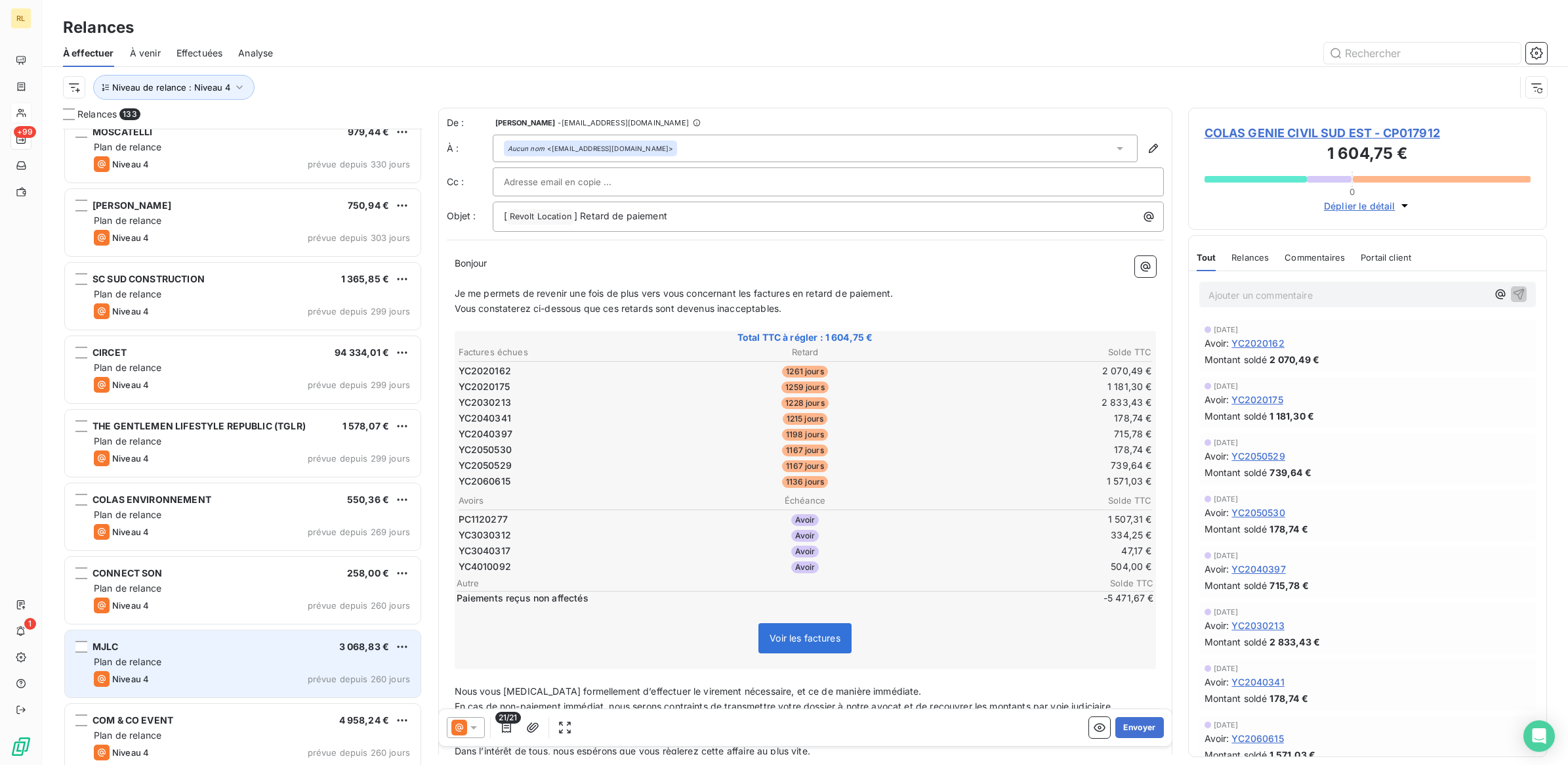
click at [213, 656] on div "Plan de relance" at bounding box center [252, 661] width 316 height 13
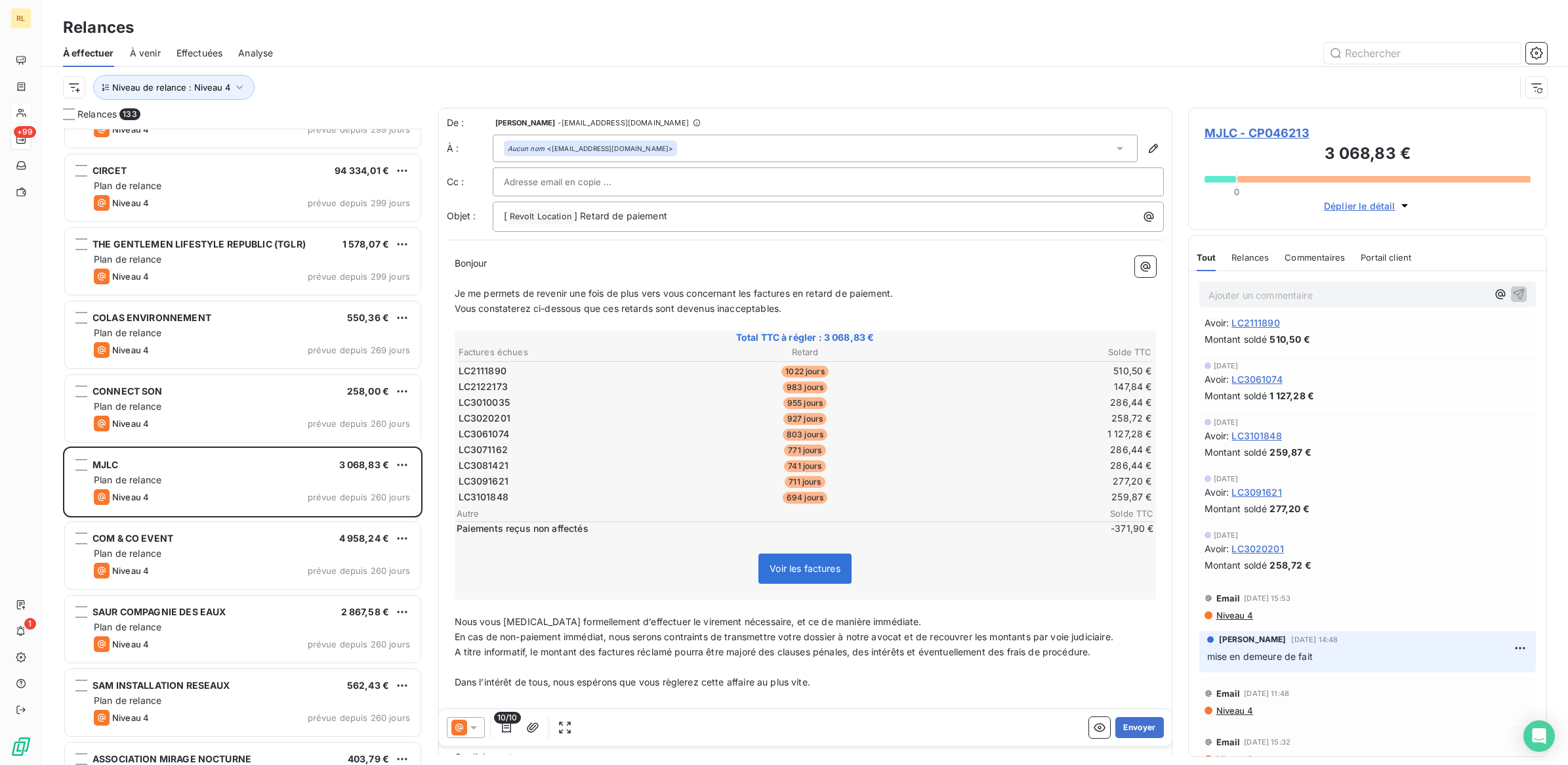
scroll to position [1806, 0]
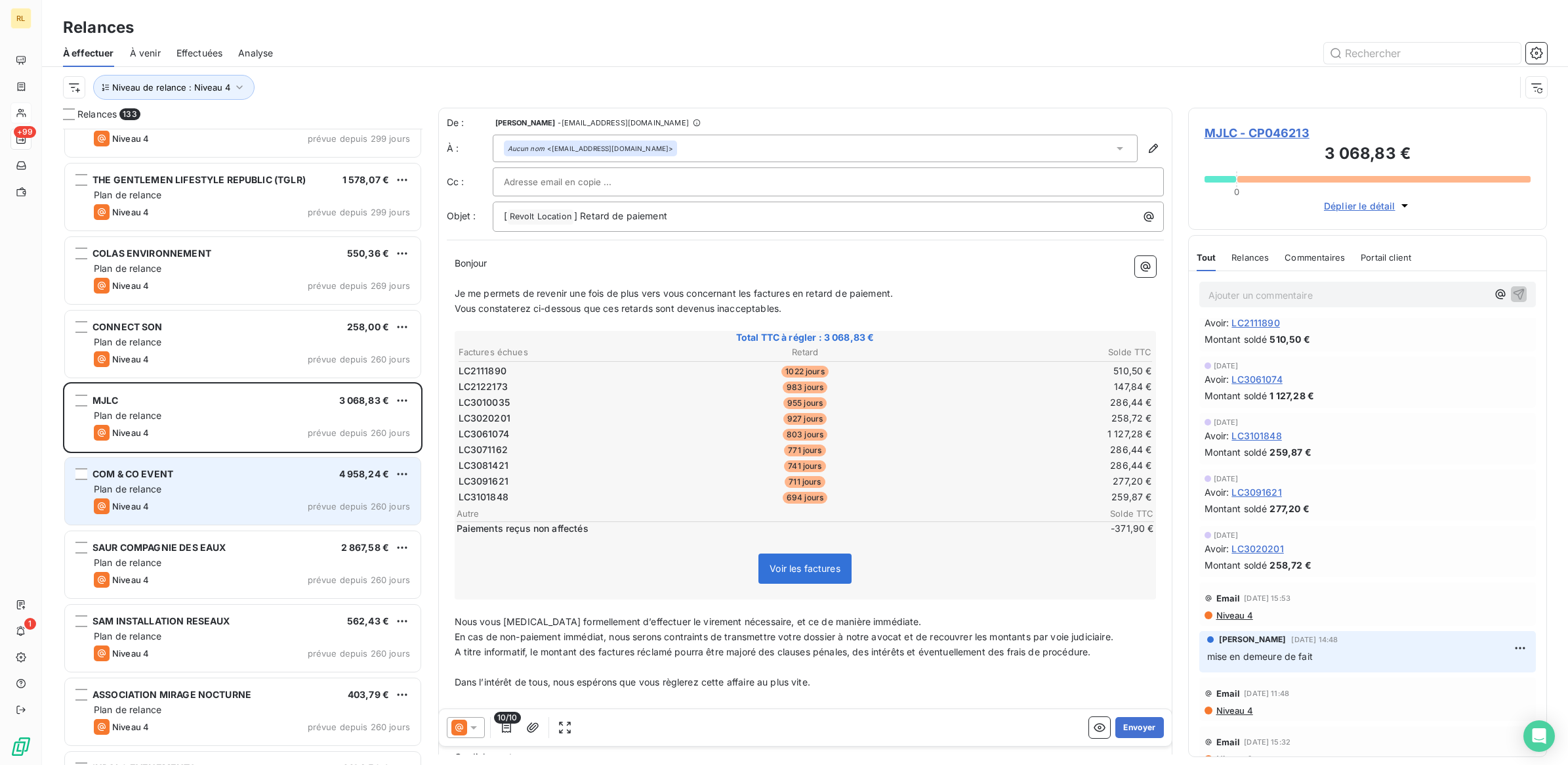
click at [225, 489] on div "Plan de relance" at bounding box center [252, 488] width 316 height 13
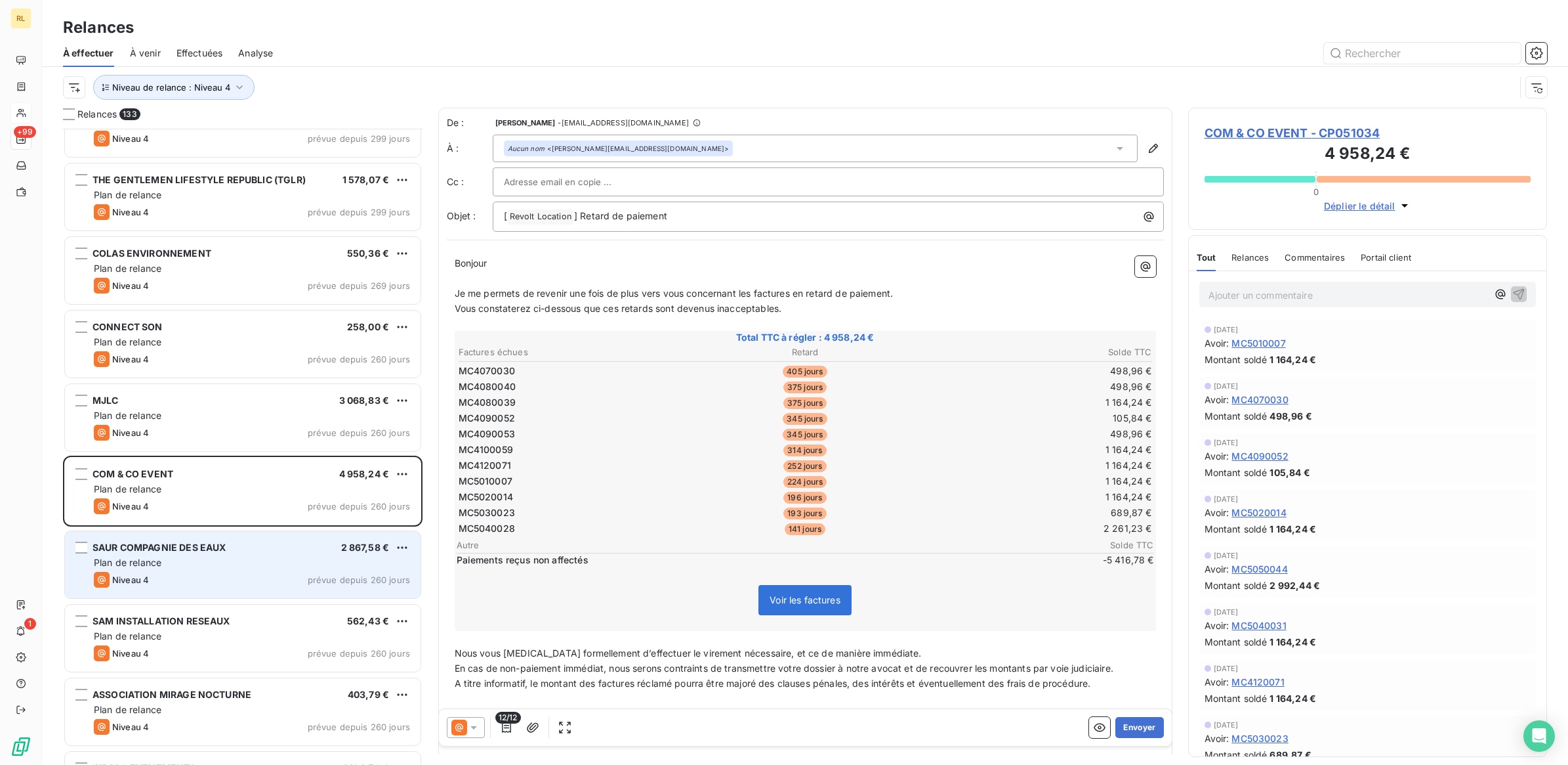
click at [278, 569] on div "SAUR COMPAGNIE DES EAUX 2 867,58 € Plan de relance Niveau 4 prévue depuis 260 j…" at bounding box center [243, 564] width 356 height 67
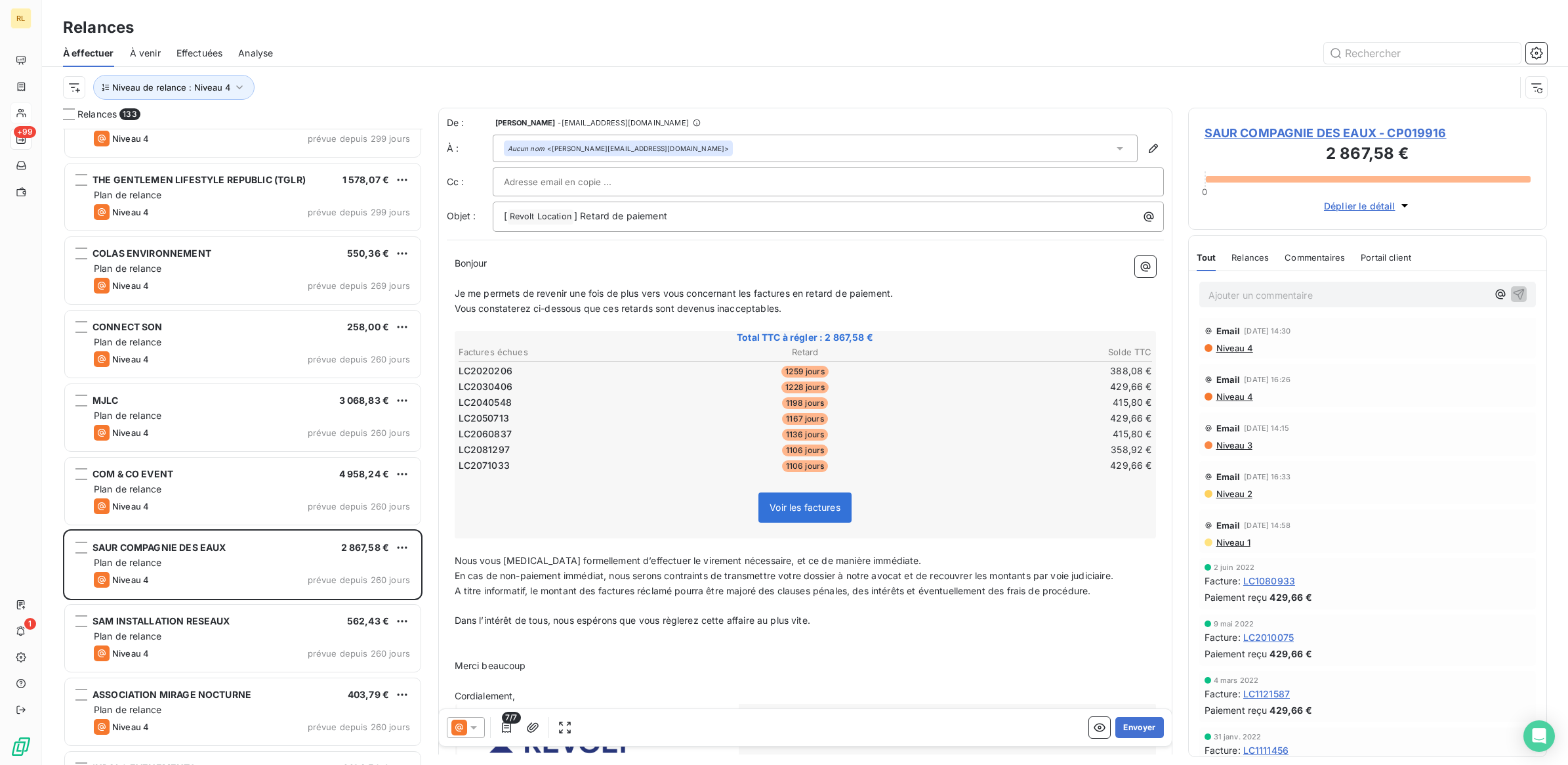
scroll to position [538, 0]
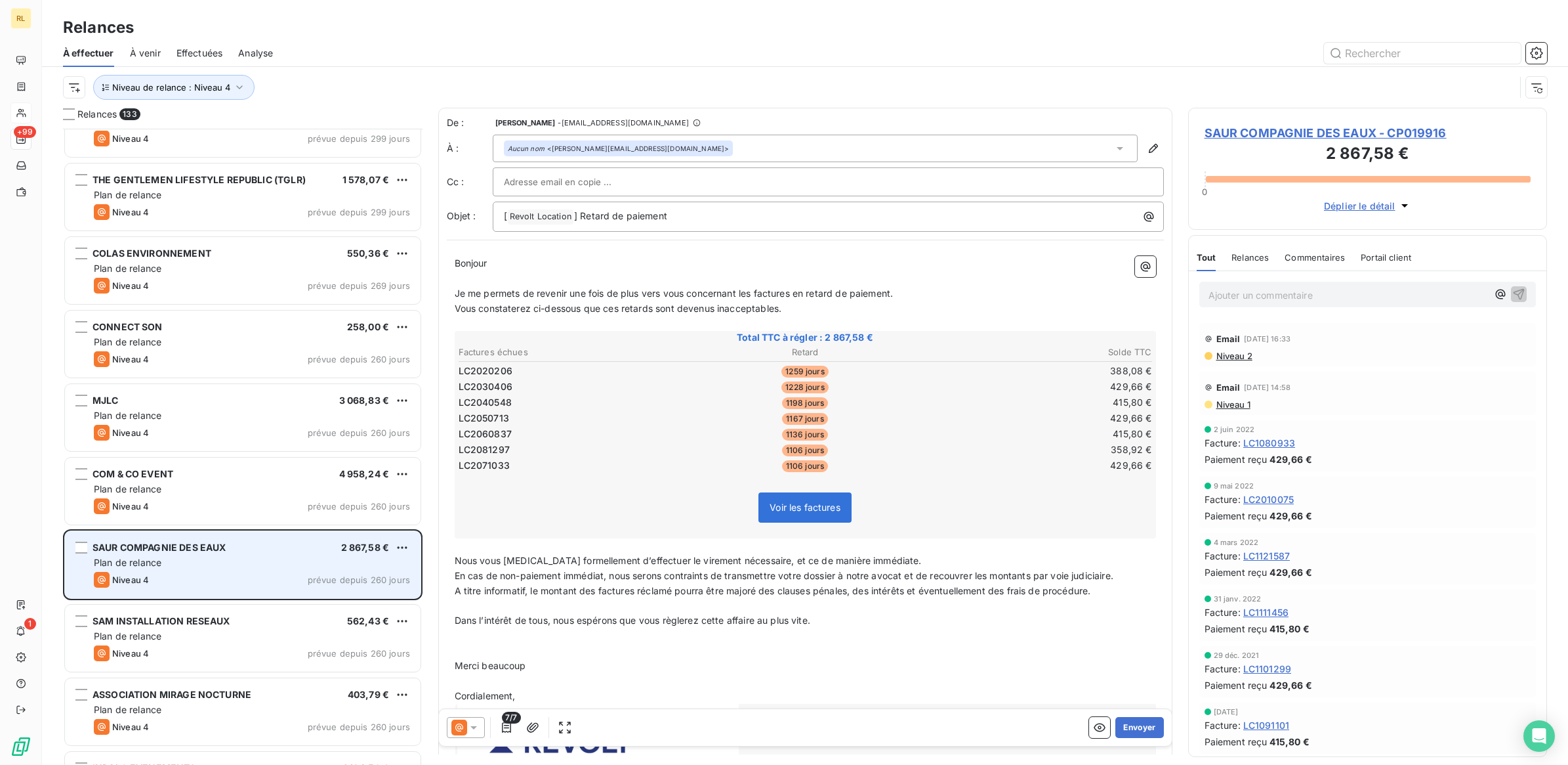
click at [277, 561] on div "Plan de relance" at bounding box center [252, 561] width 316 height 13
click at [295, 569] on div "SAUR COMPAGNIE DES EAUX 2 867,58 € Plan de relance Niveau 4 prévue depuis 260 j…" at bounding box center [243, 564] width 356 height 67
click at [267, 568] on div "Plan de relance" at bounding box center [252, 561] width 316 height 13
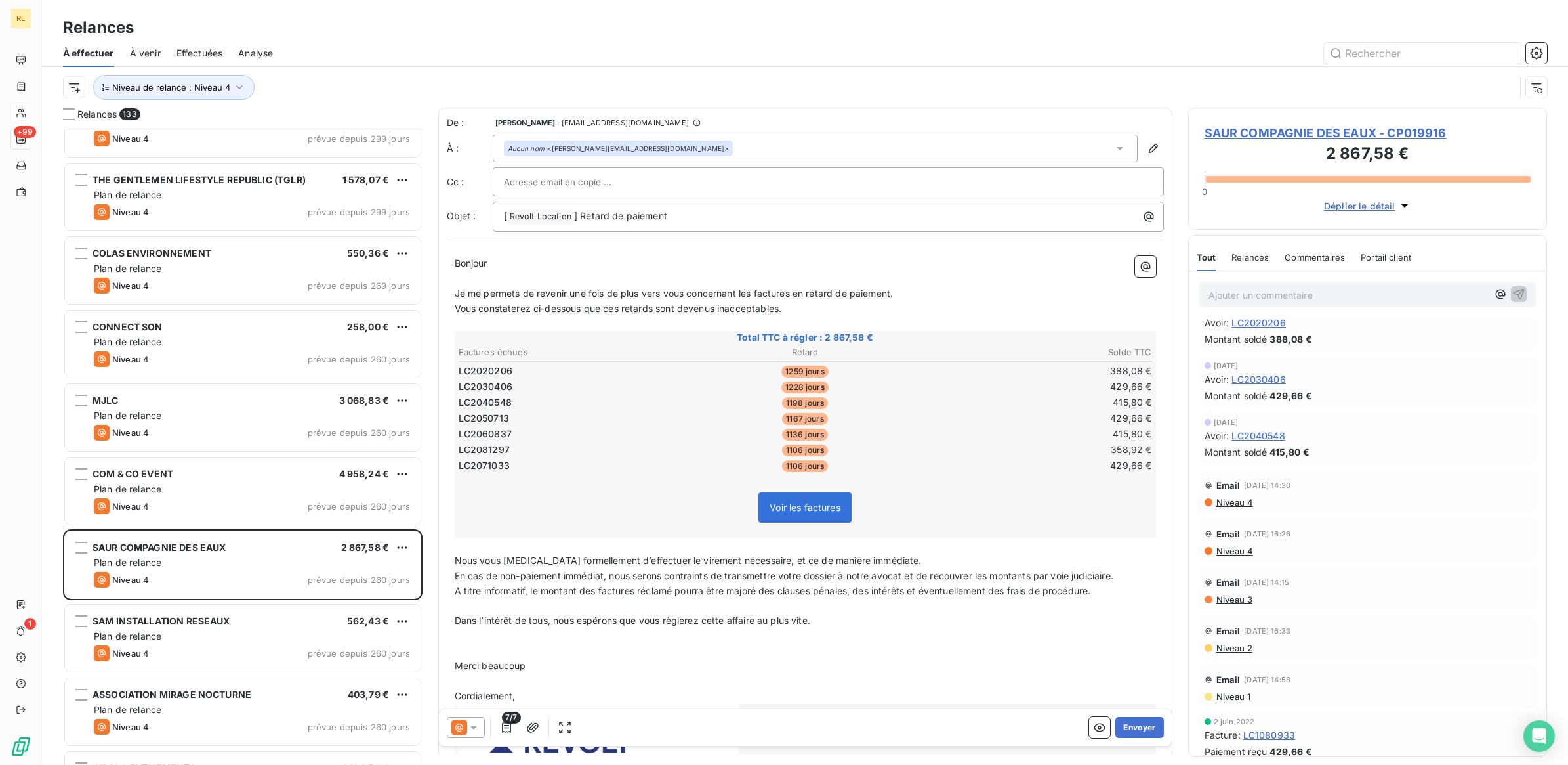
scroll to position [0, 0]
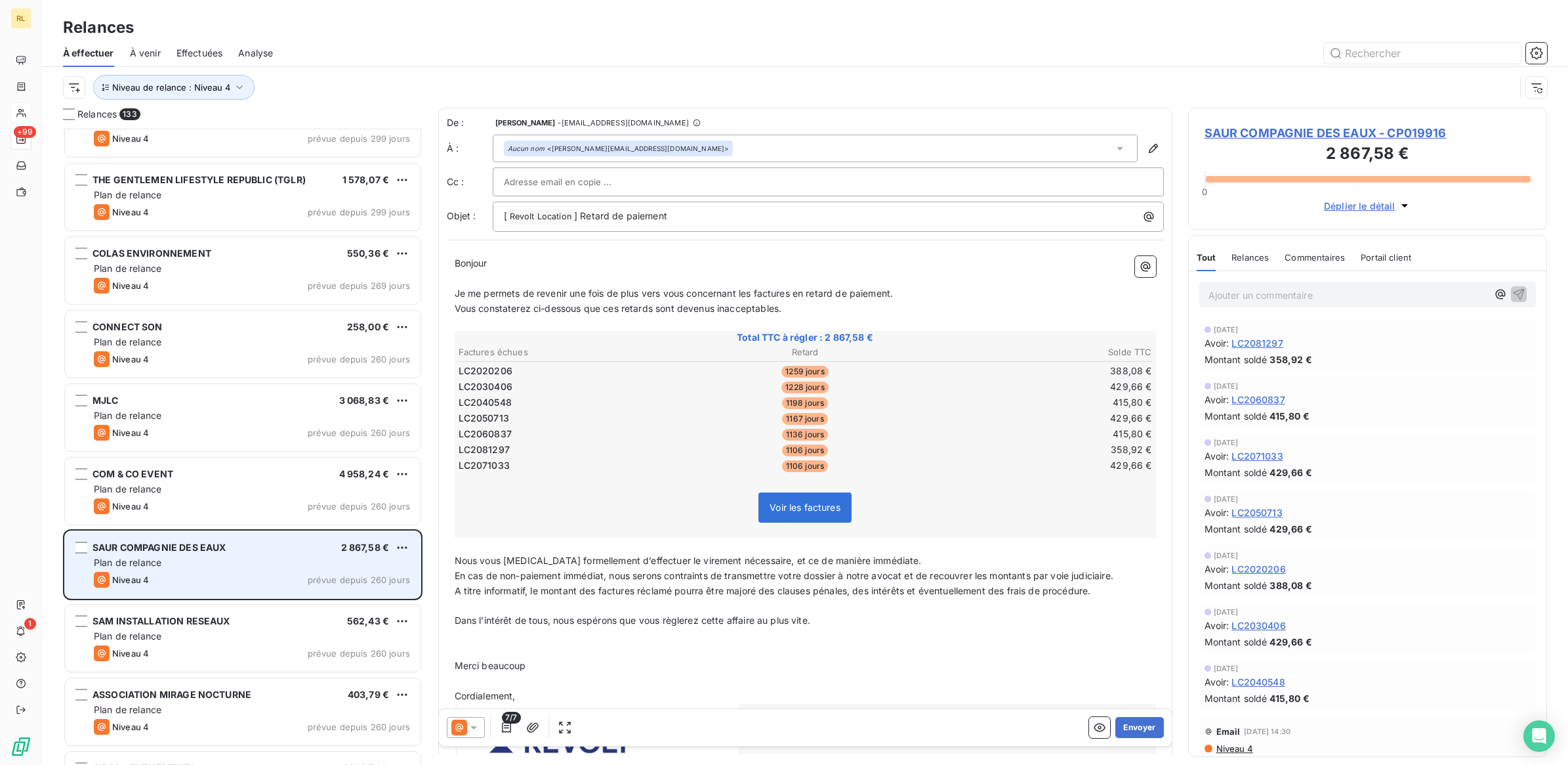
click at [263, 567] on div "Plan de relance" at bounding box center [252, 561] width 316 height 13
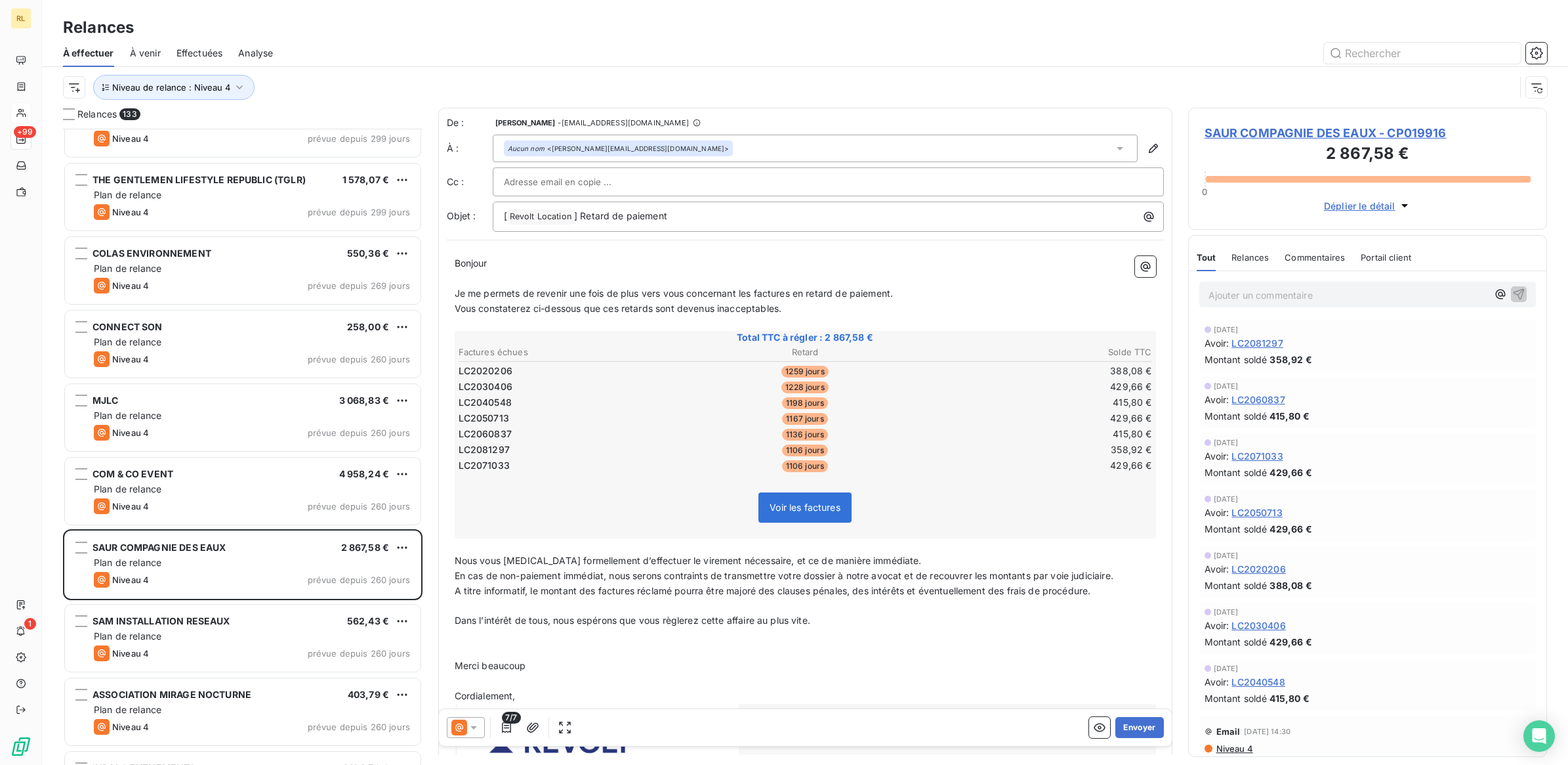
click at [1261, 299] on p "Ajouter un commentaire ﻿" at bounding box center [1348, 295] width 280 height 17
click at [1386, 347] on div "Avoir : LC2081297" at bounding box center [1367, 342] width 327 height 14
click at [1513, 297] on icon "button" at bounding box center [1519, 293] width 13 height 13
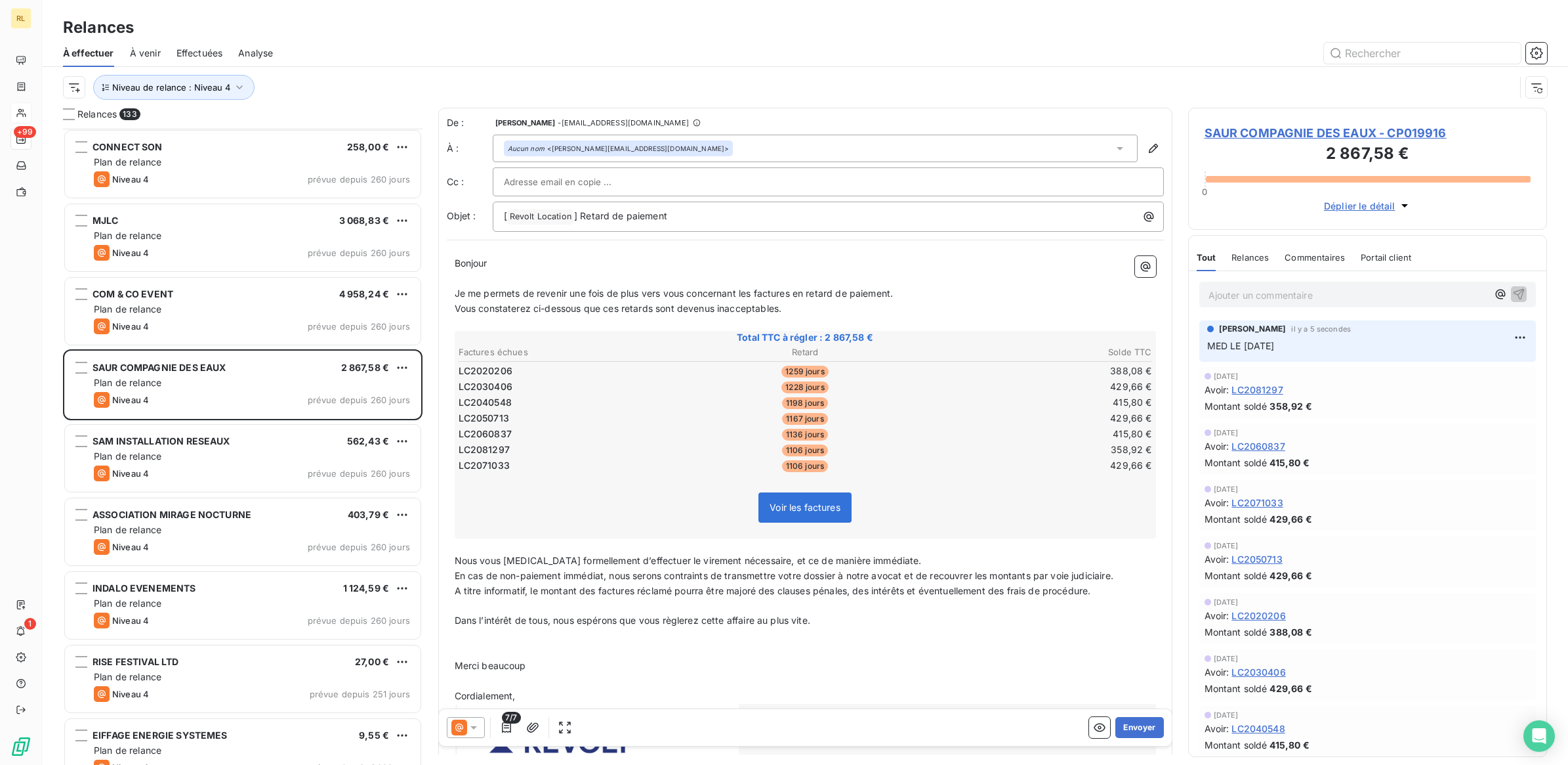
scroll to position [2052, 0]
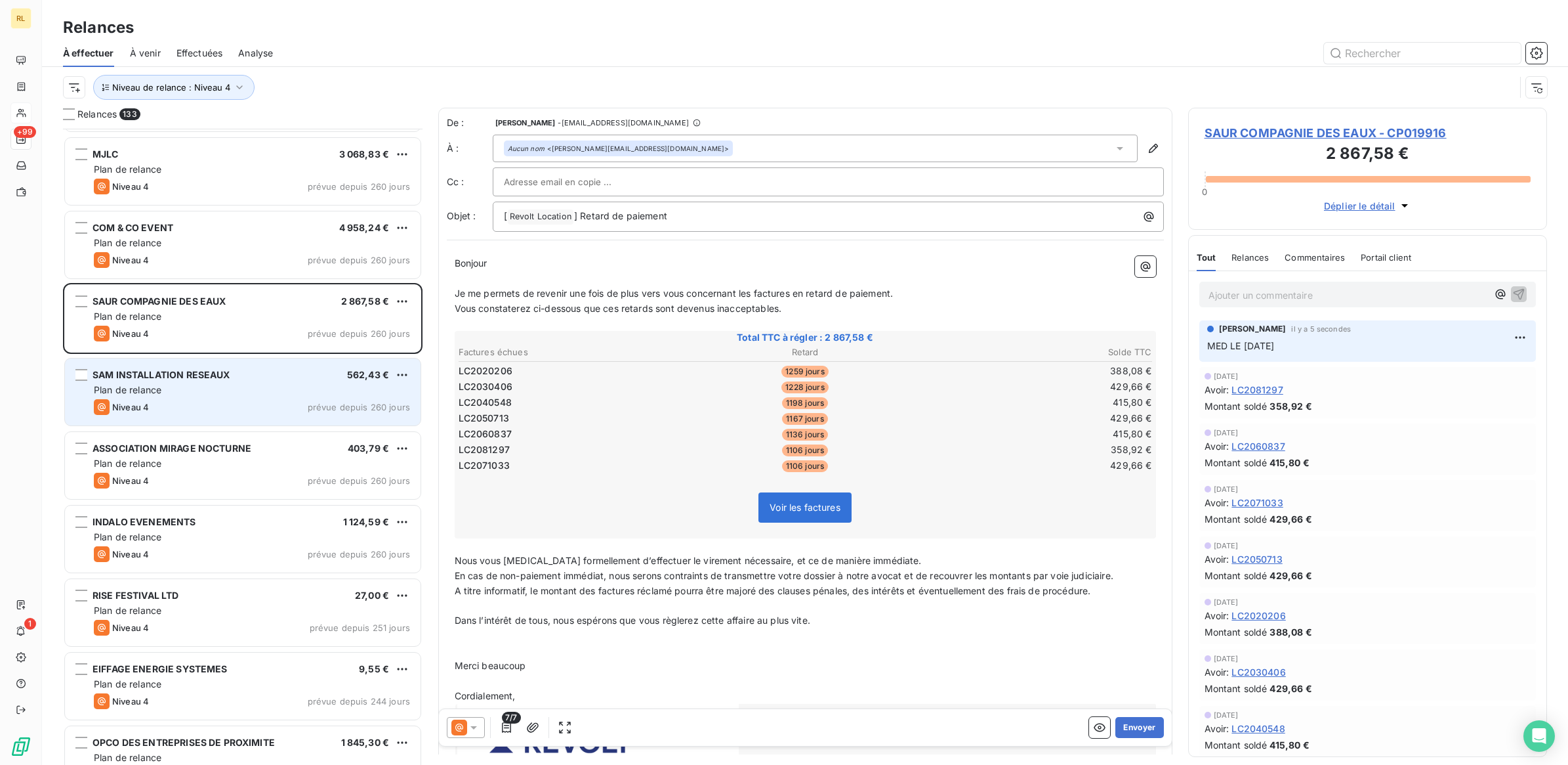
click at [277, 397] on div "SAM INSTALLATION RESEAUX 562,43 € Plan de relance Niveau 4 prévue depuis 260 jo…" at bounding box center [243, 392] width 356 height 67
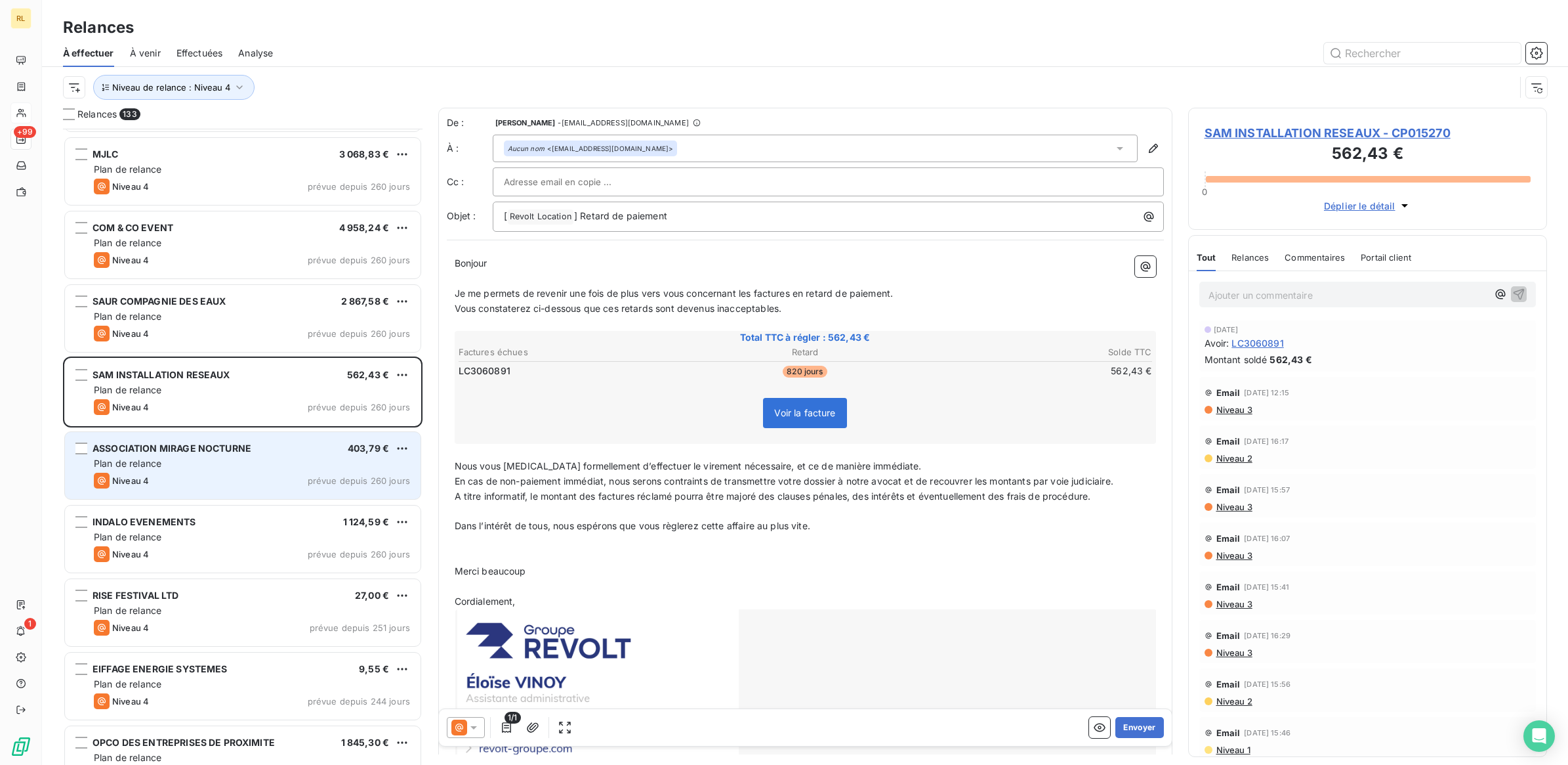
click at [259, 464] on div "Plan de relance" at bounding box center [252, 463] width 316 height 13
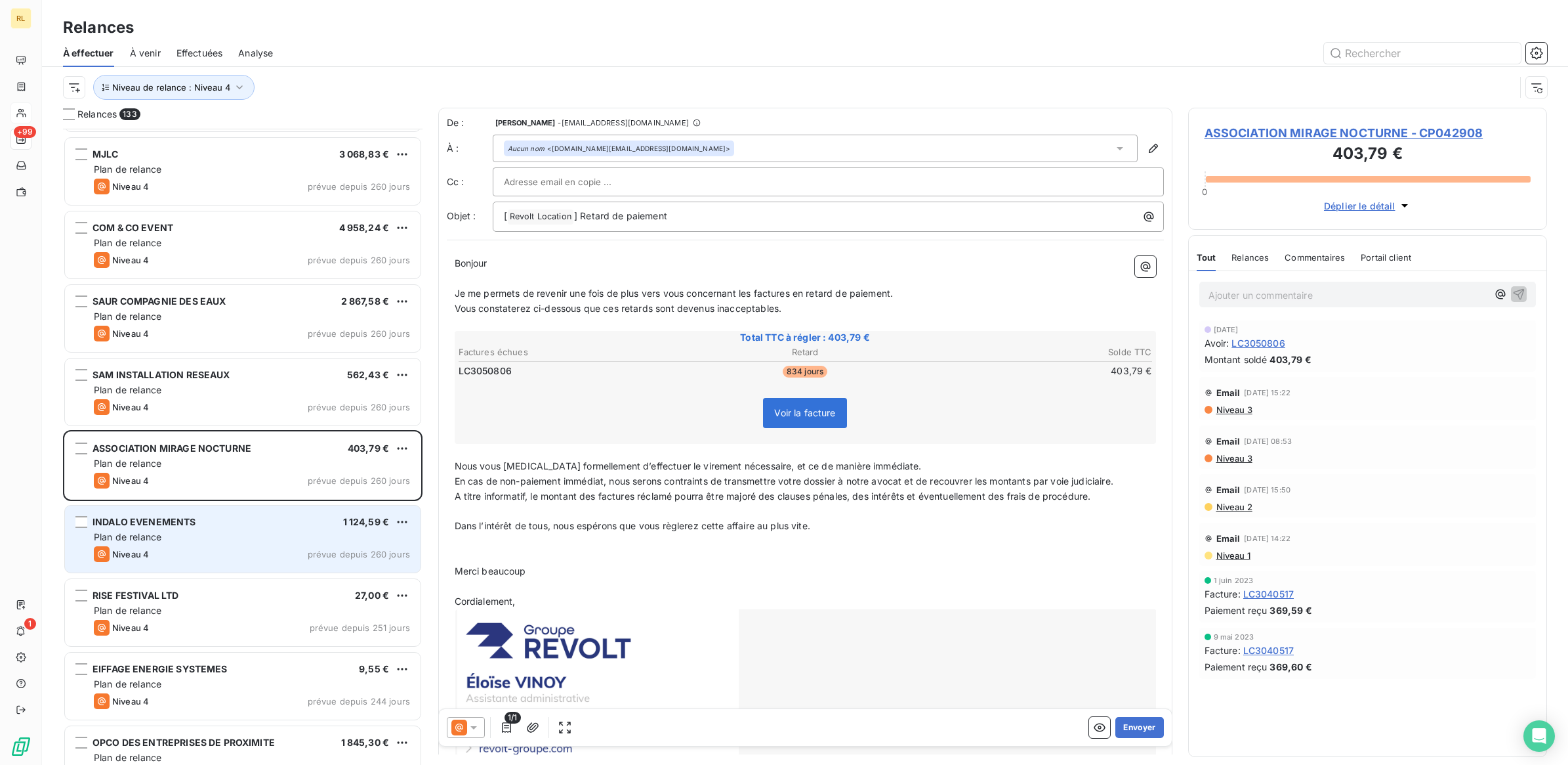
click at [257, 538] on div "Plan de relance" at bounding box center [252, 537] width 316 height 13
